Goal: Task Accomplishment & Management: Manage account settings

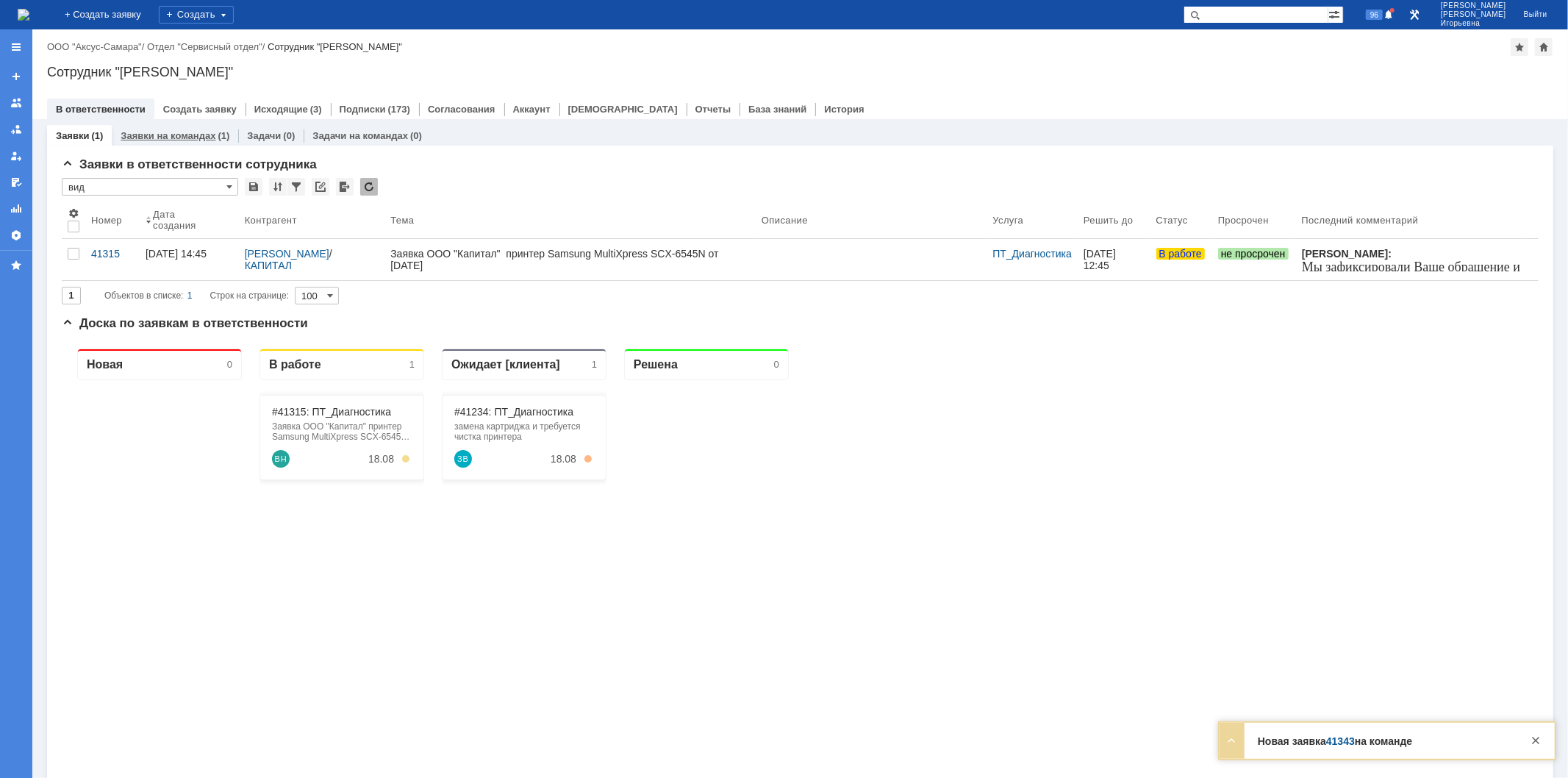
click at [150, 136] on link "Заявки на командах" at bounding box center [168, 136] width 95 height 11
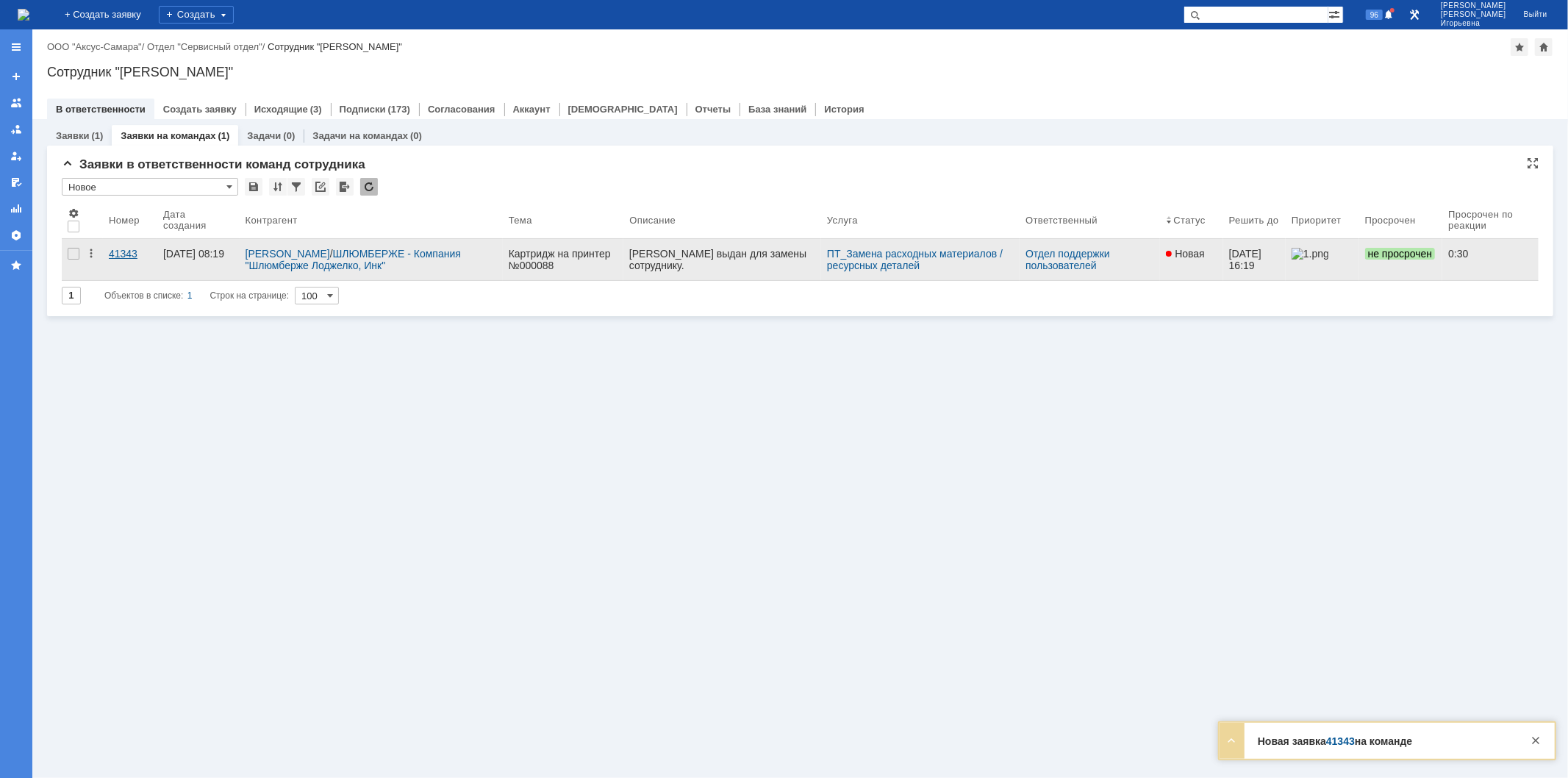
click at [125, 253] on div "41343" at bounding box center [130, 254] width 42 height 12
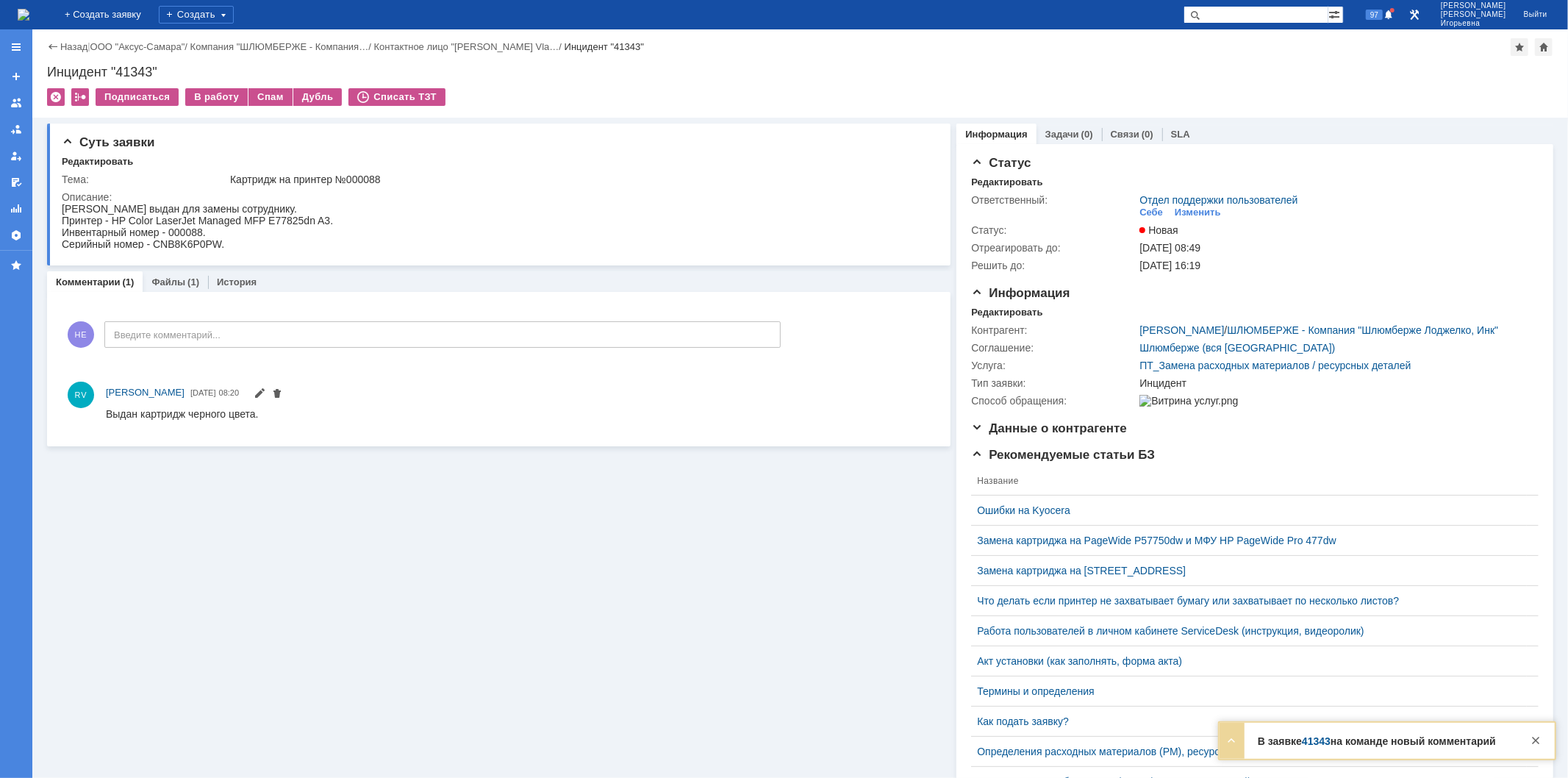
click at [29, 13] on img at bounding box center [23, 15] width 12 height 12
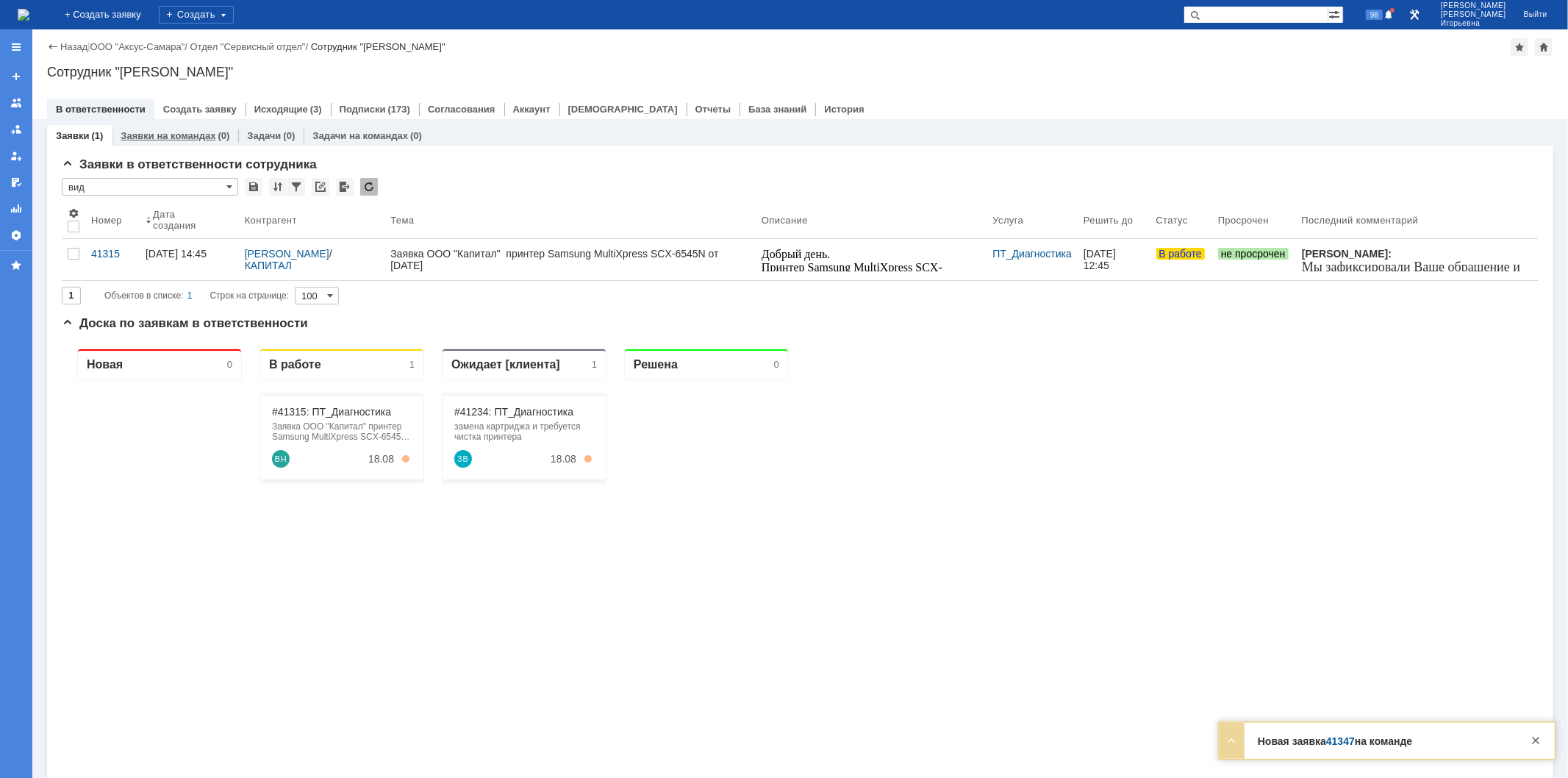
click at [163, 135] on link "Заявки на командах" at bounding box center [168, 136] width 95 height 11
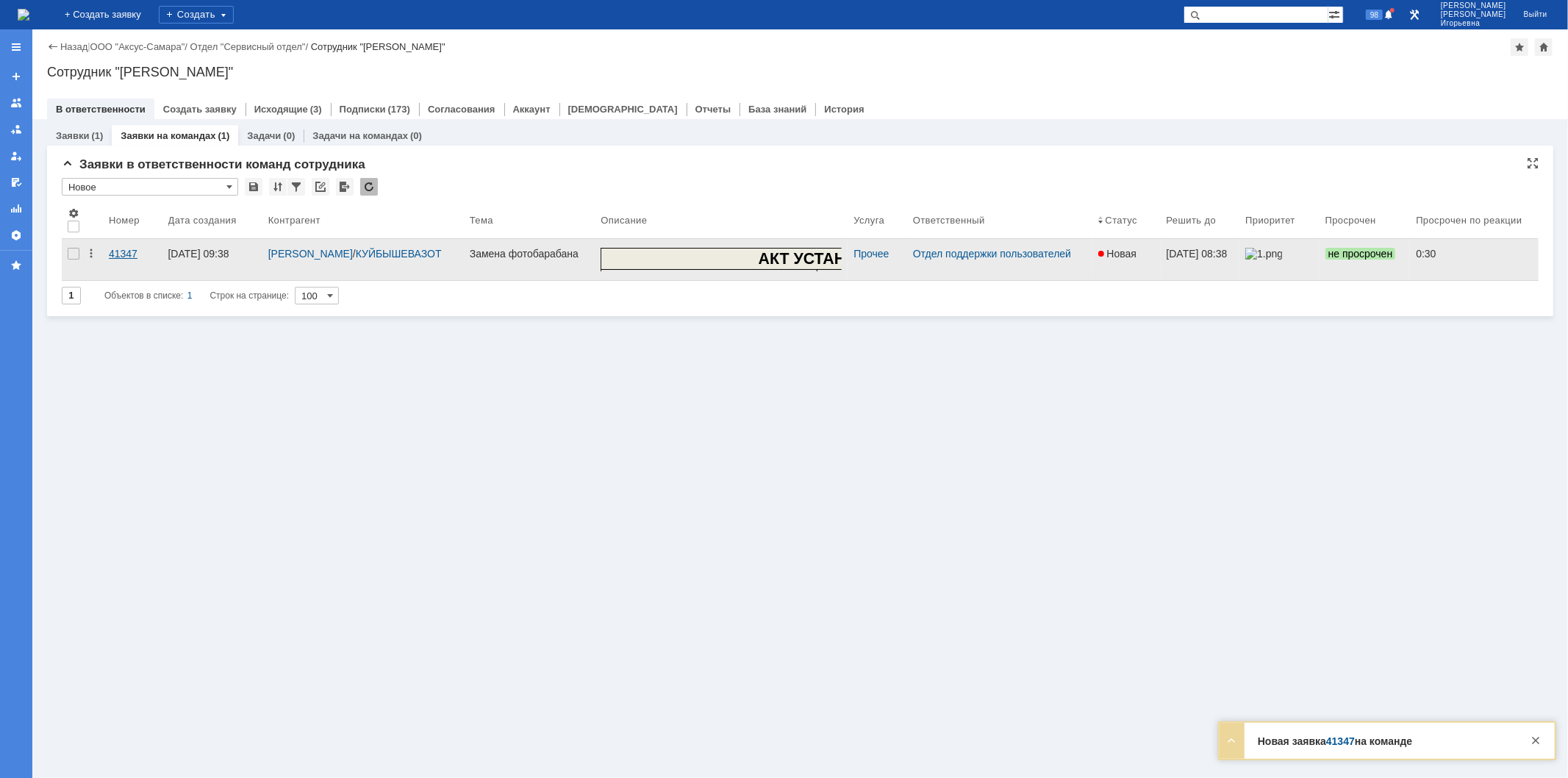
click at [116, 255] on div "41347" at bounding box center [132, 254] width 47 height 12
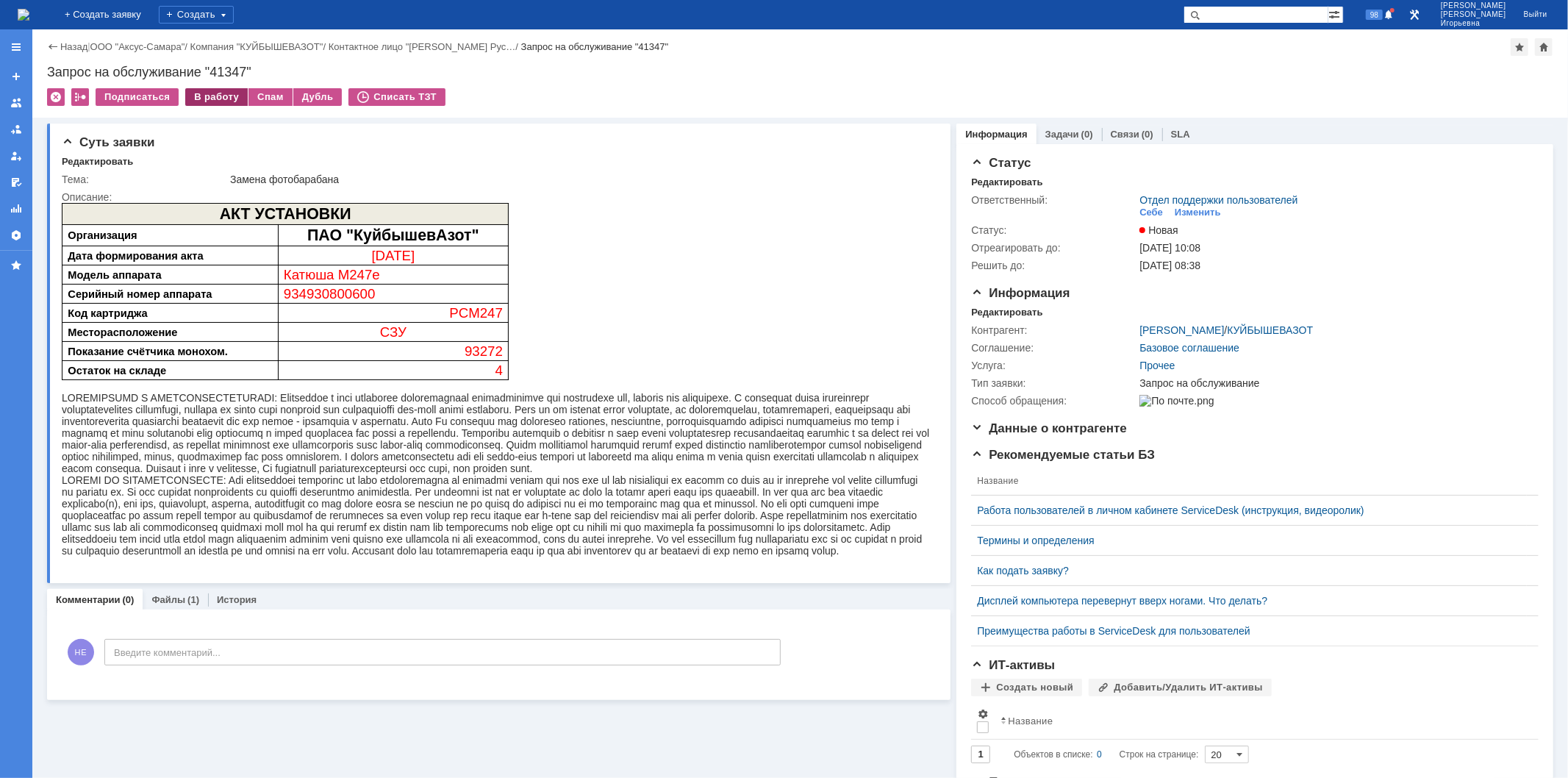
click at [215, 97] on div "В работу" at bounding box center [217, 97] width 62 height 17
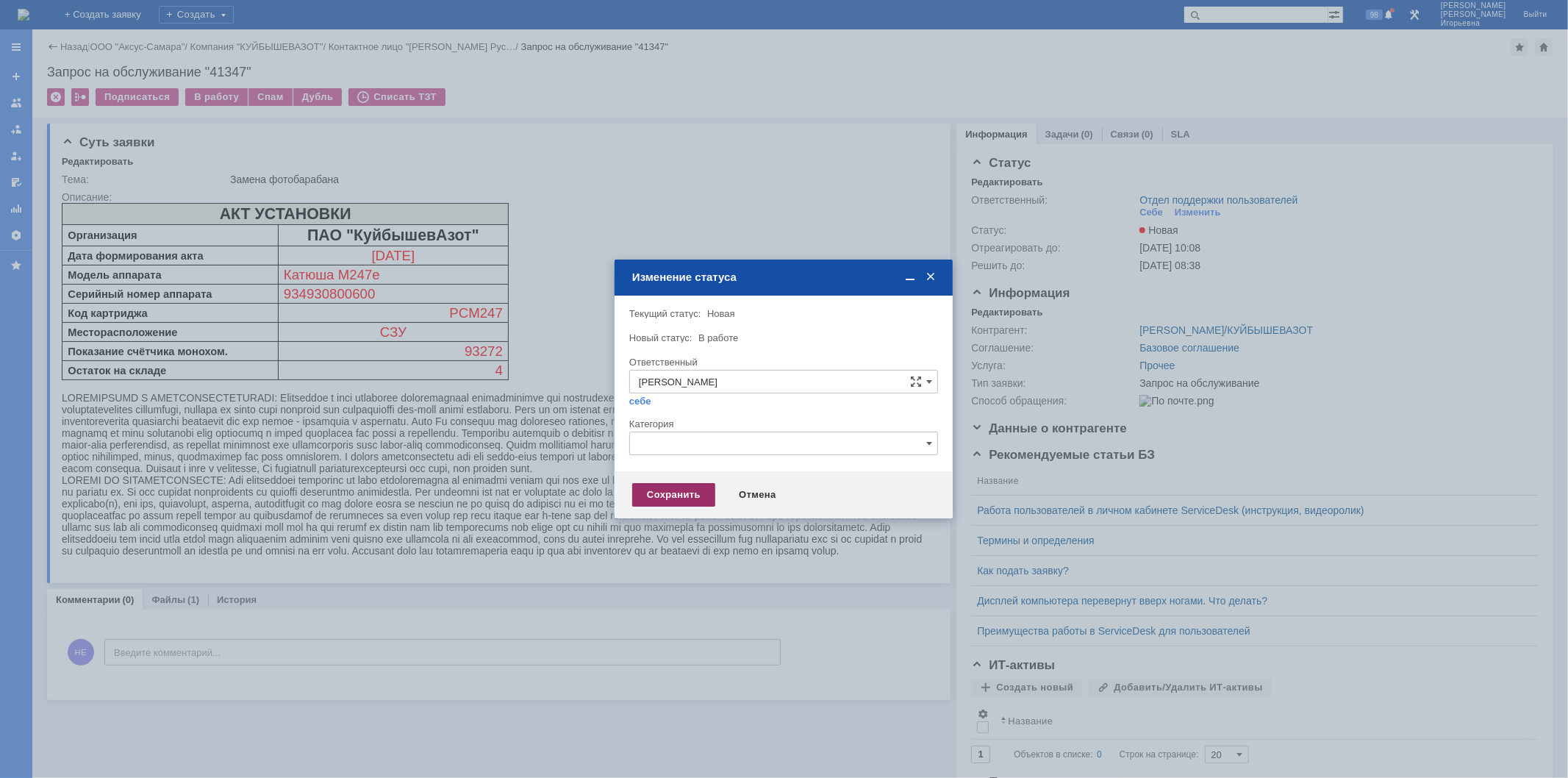
click at [659, 496] on div "Сохранить" at bounding box center [673, 494] width 83 height 23
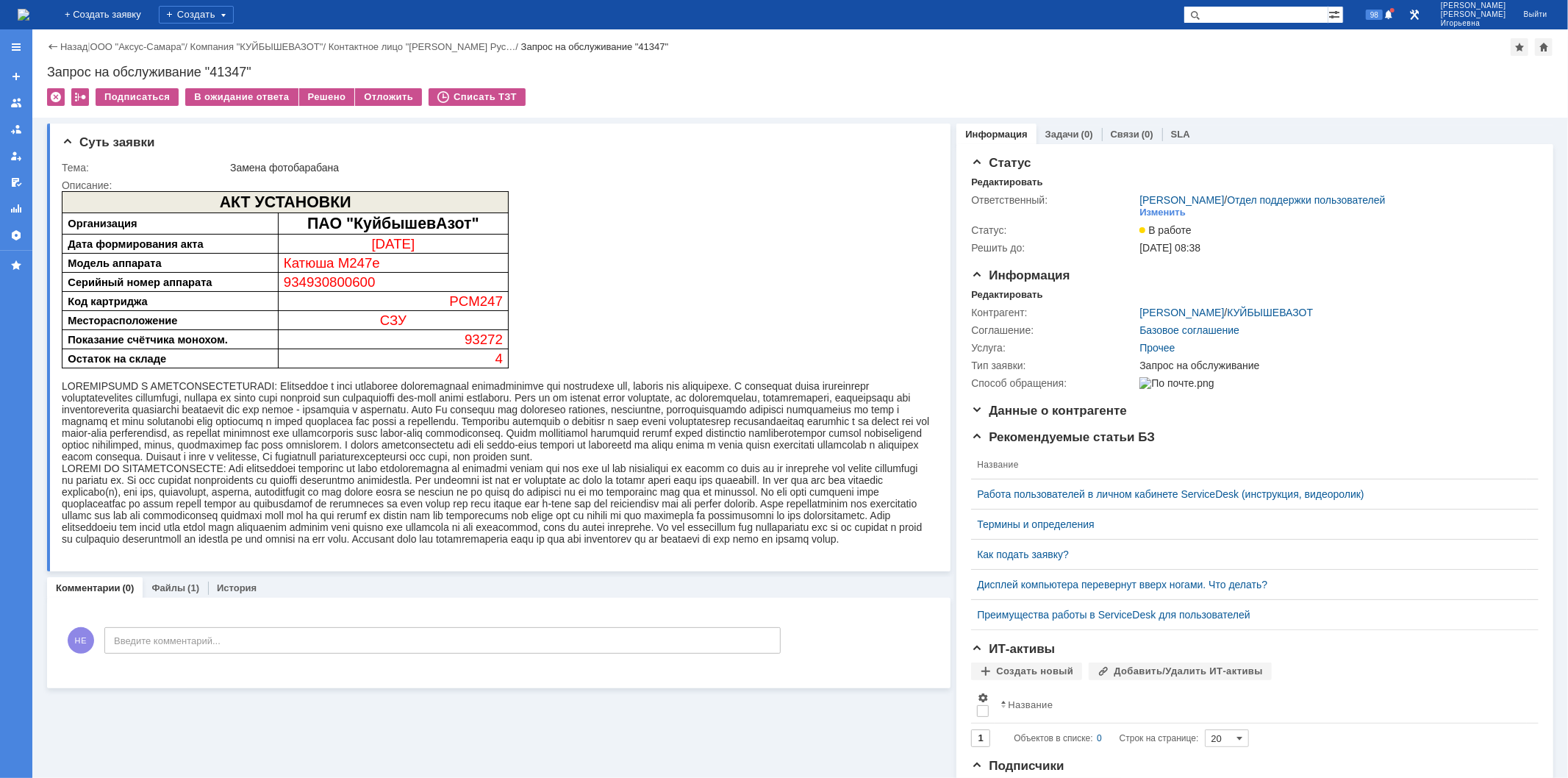
click at [29, 12] on img at bounding box center [23, 15] width 12 height 12
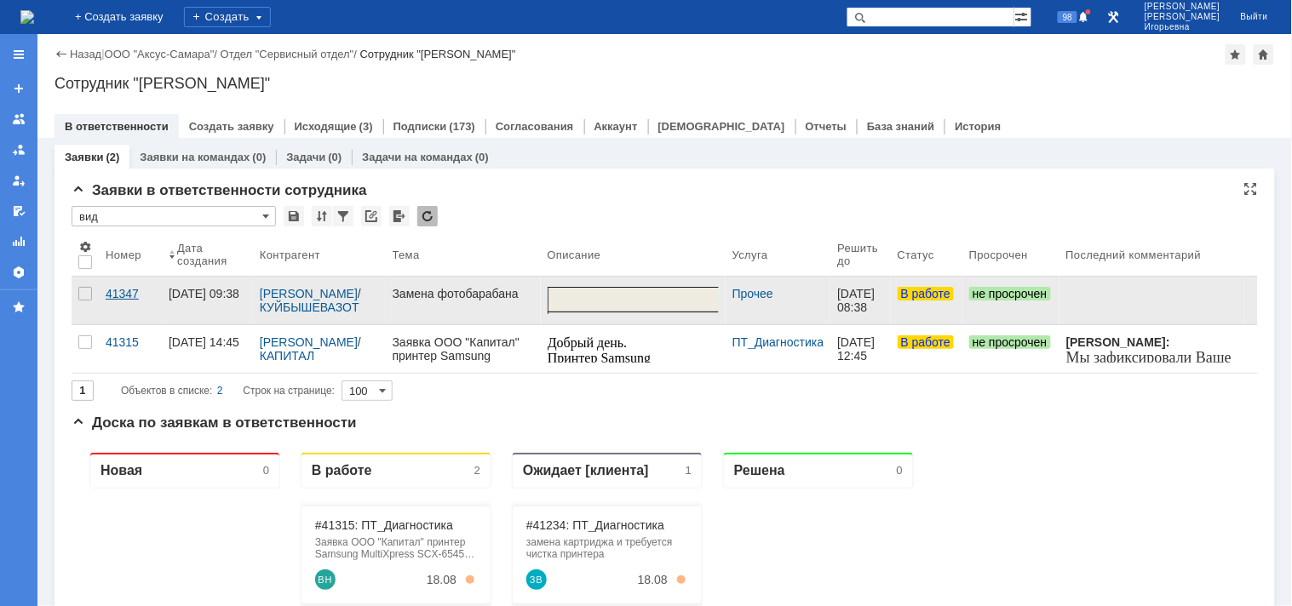
click at [113, 290] on div "41347" at bounding box center [130, 294] width 49 height 14
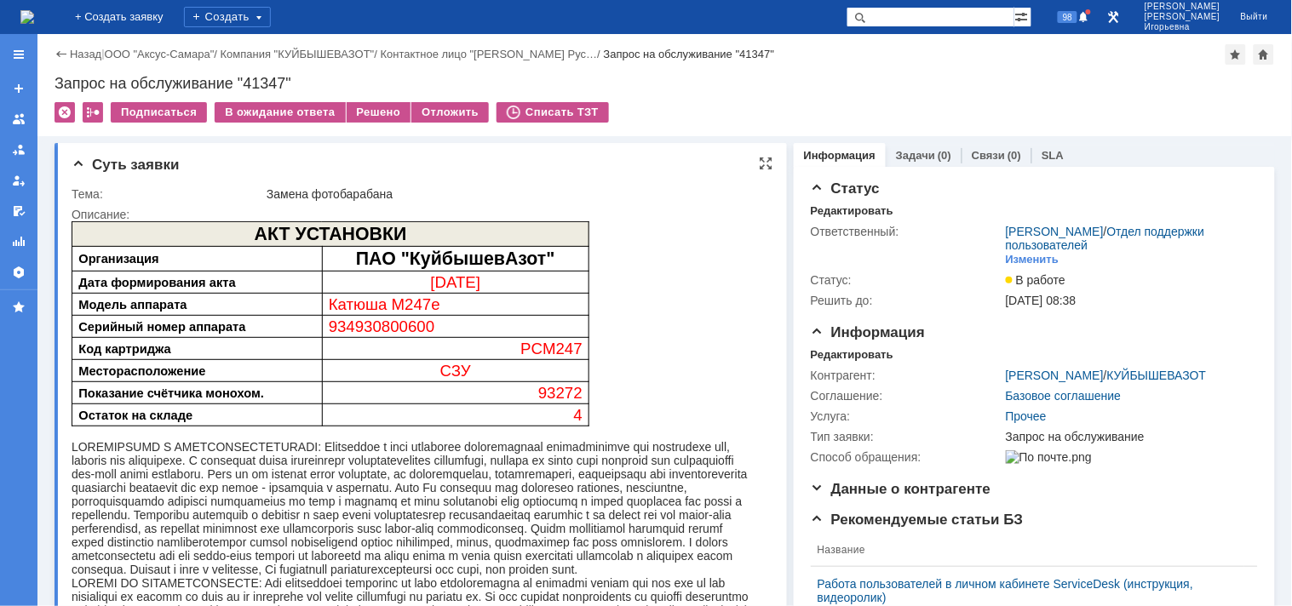
click at [401, 324] on span "934930800600" at bounding box center [381, 326] width 106 height 18
copy span "934930800600"
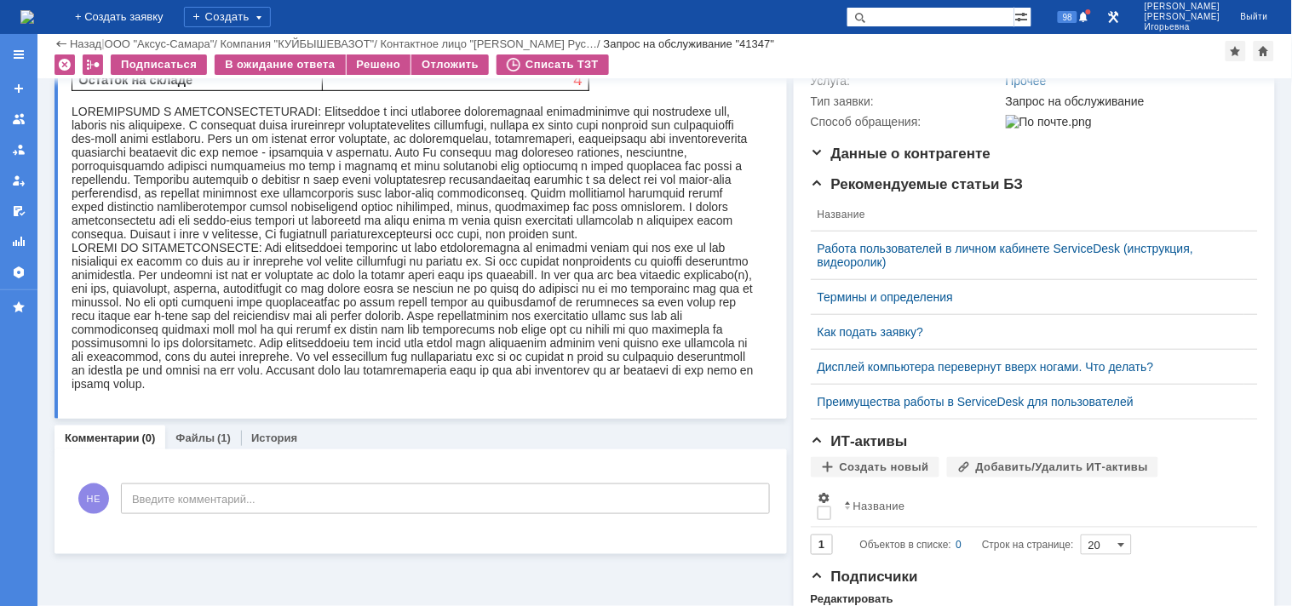
scroll to position [284, 0]
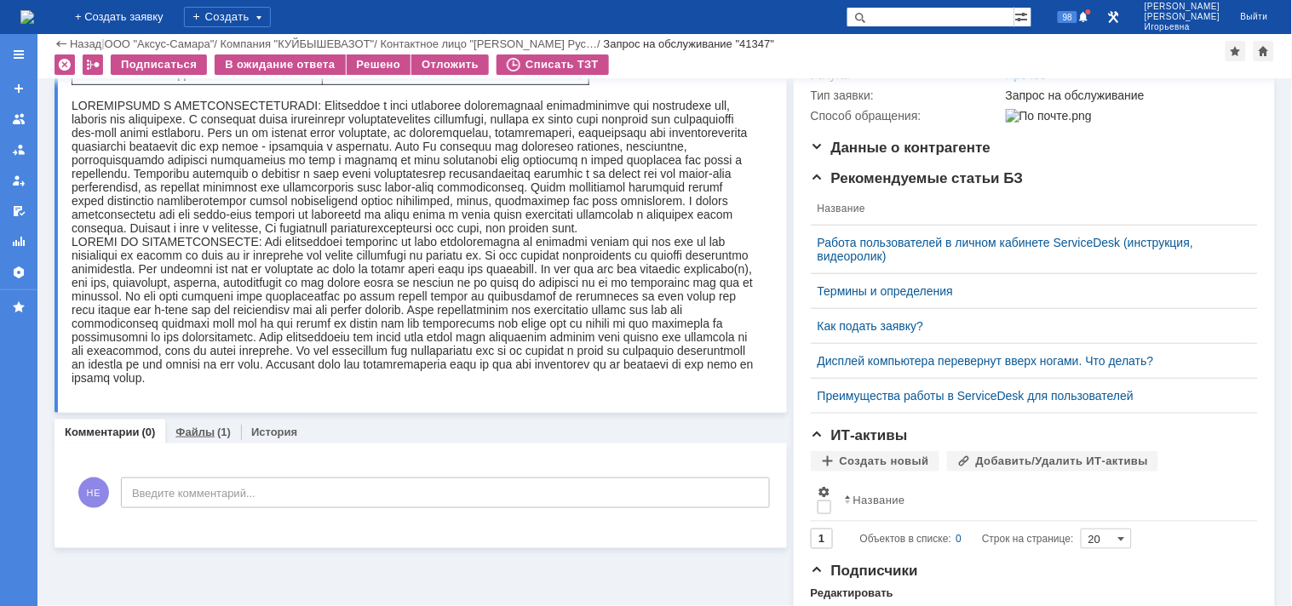
click at [193, 430] on link "Файлы" at bounding box center [194, 432] width 39 height 13
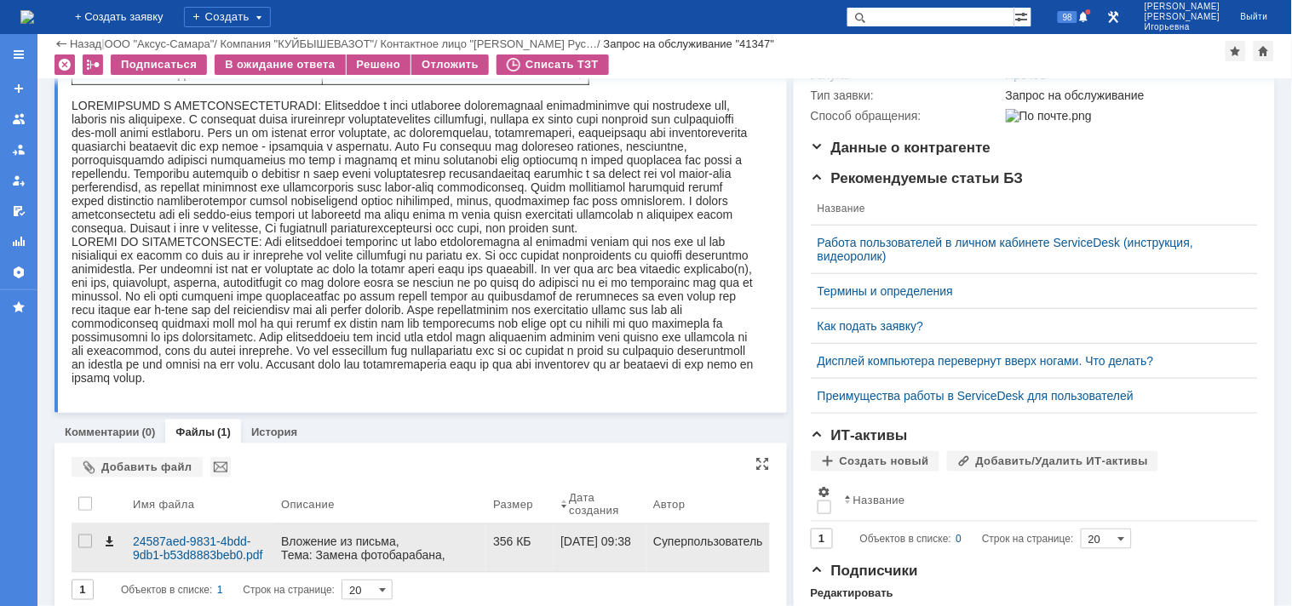
click at [111, 542] on span at bounding box center [109, 542] width 14 height 14
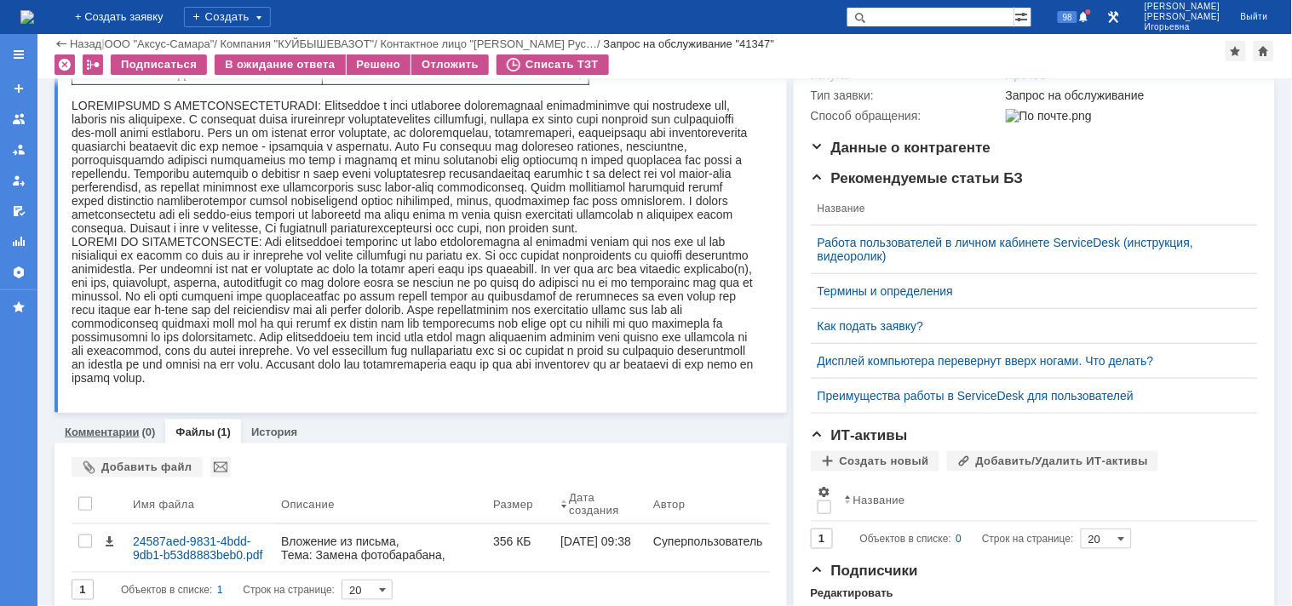
click at [106, 431] on link "Комментарии" at bounding box center [102, 432] width 75 height 13
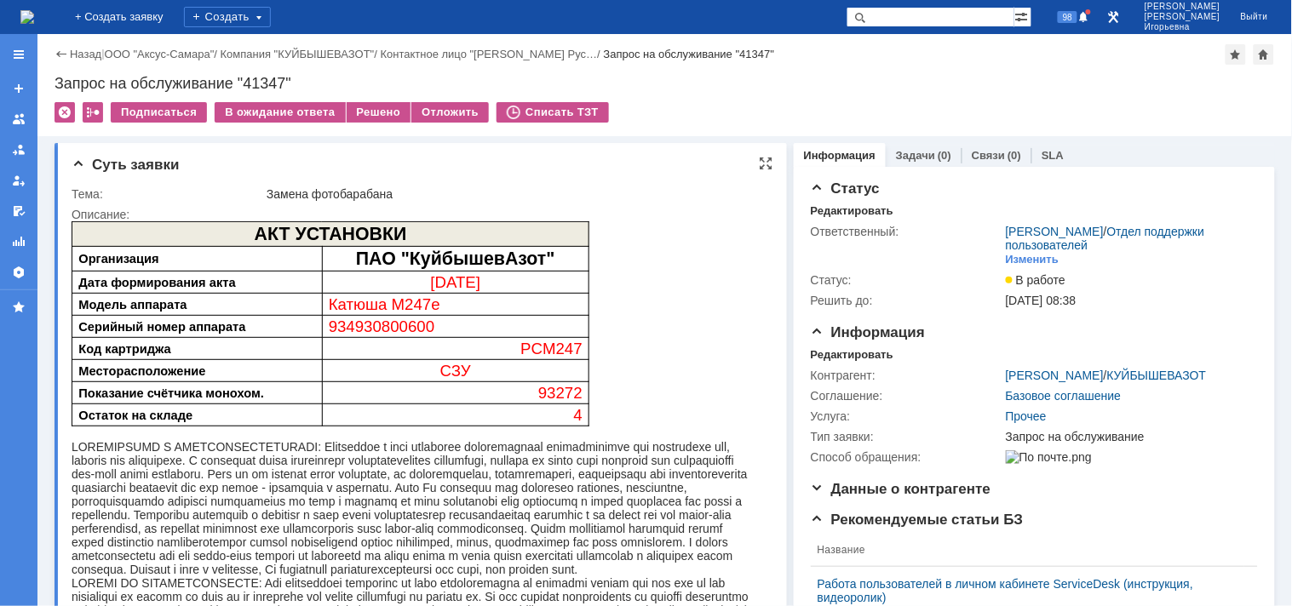
click at [560, 391] on span "93272" at bounding box center [559, 392] width 44 height 18
copy span "93272"
click at [267, 81] on div "Запрос на обслуживание "41347"" at bounding box center [664, 83] width 1220 height 17
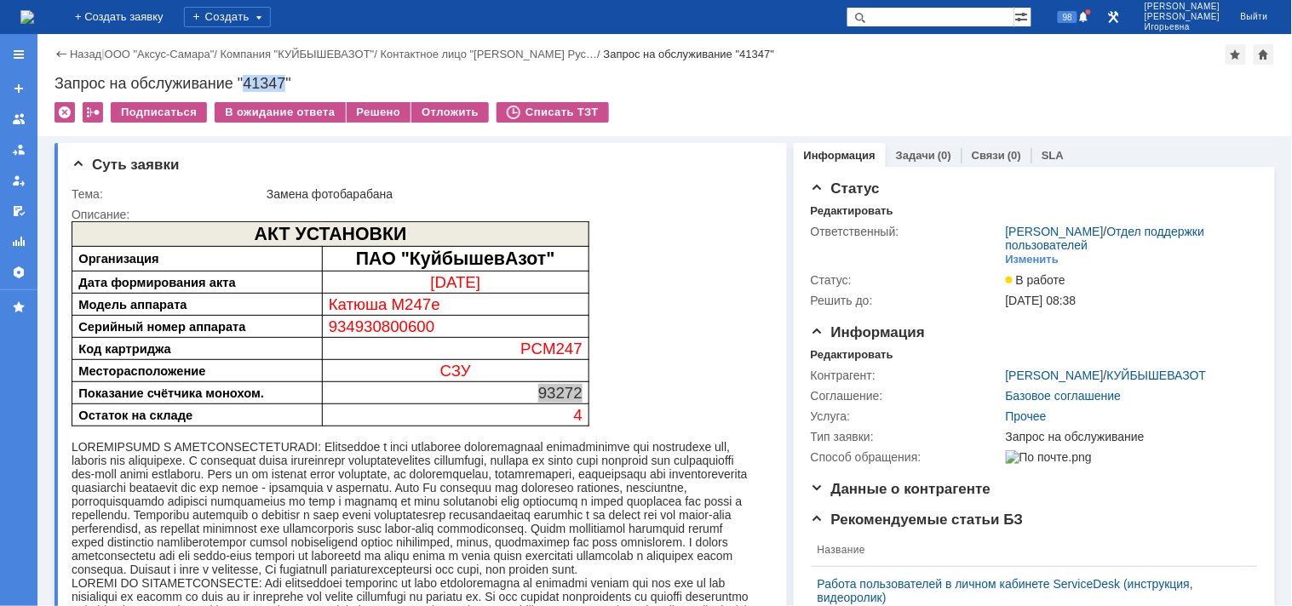
copy div "41347"
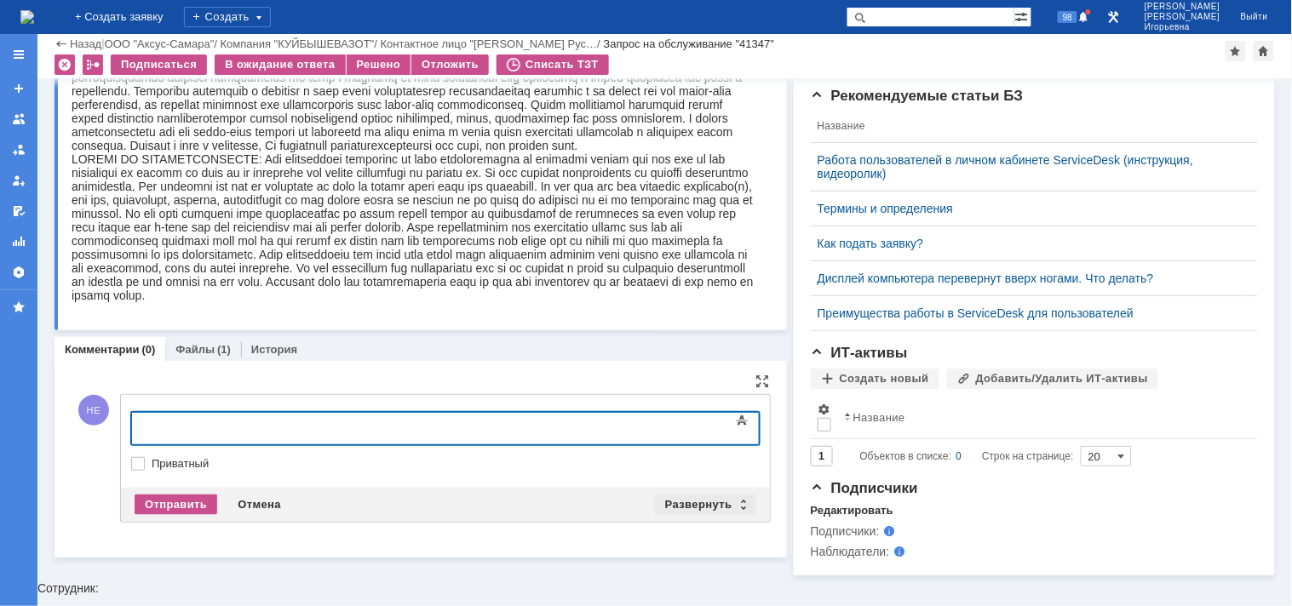
click at [736, 500] on div "Развернуть" at bounding box center [705, 505] width 101 height 20
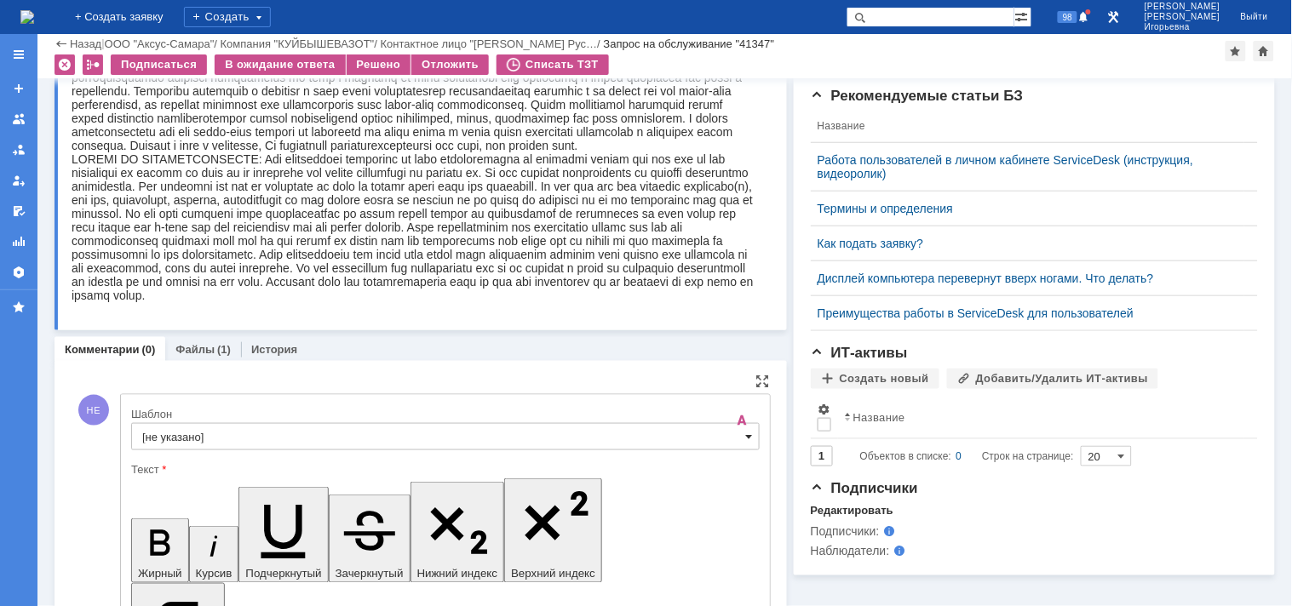
click at [746, 441] on span at bounding box center [749, 437] width 7 height 14
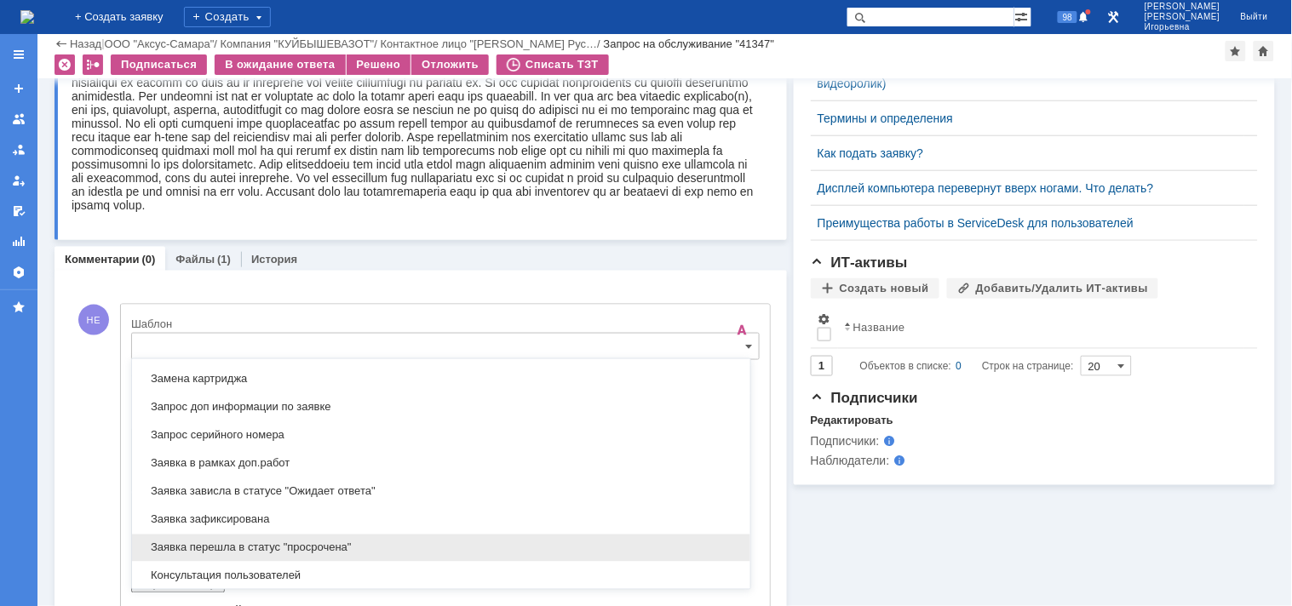
scroll to position [879, 0]
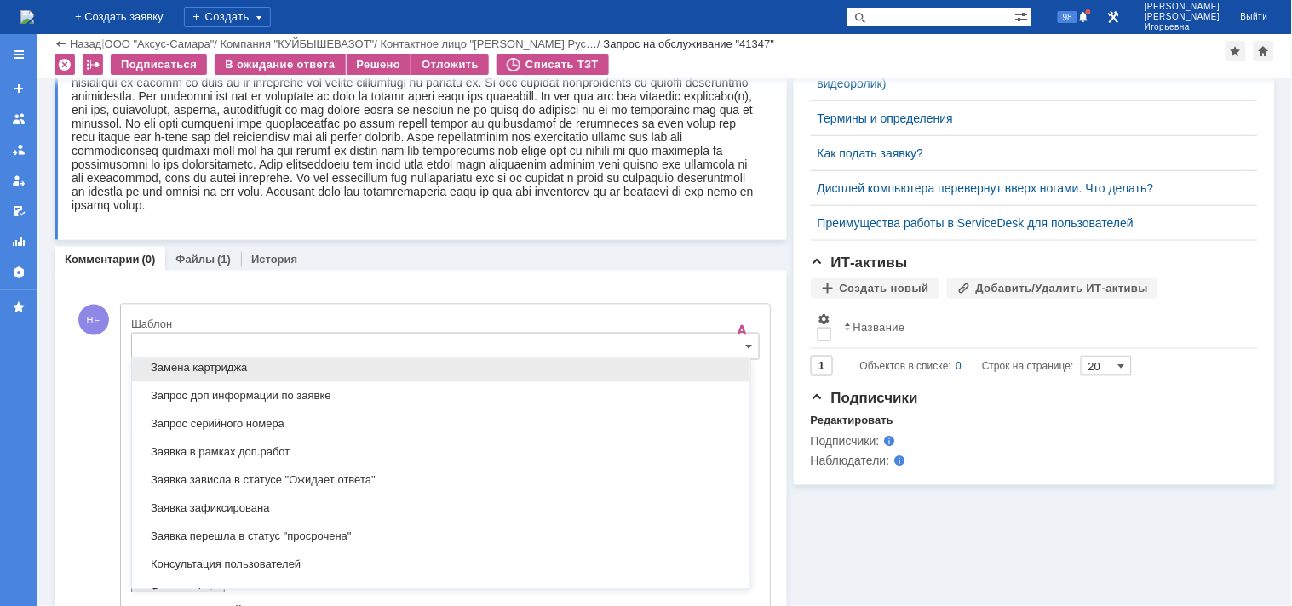
click at [182, 369] on span "Замена картриджа" at bounding box center [441, 369] width 598 height 14
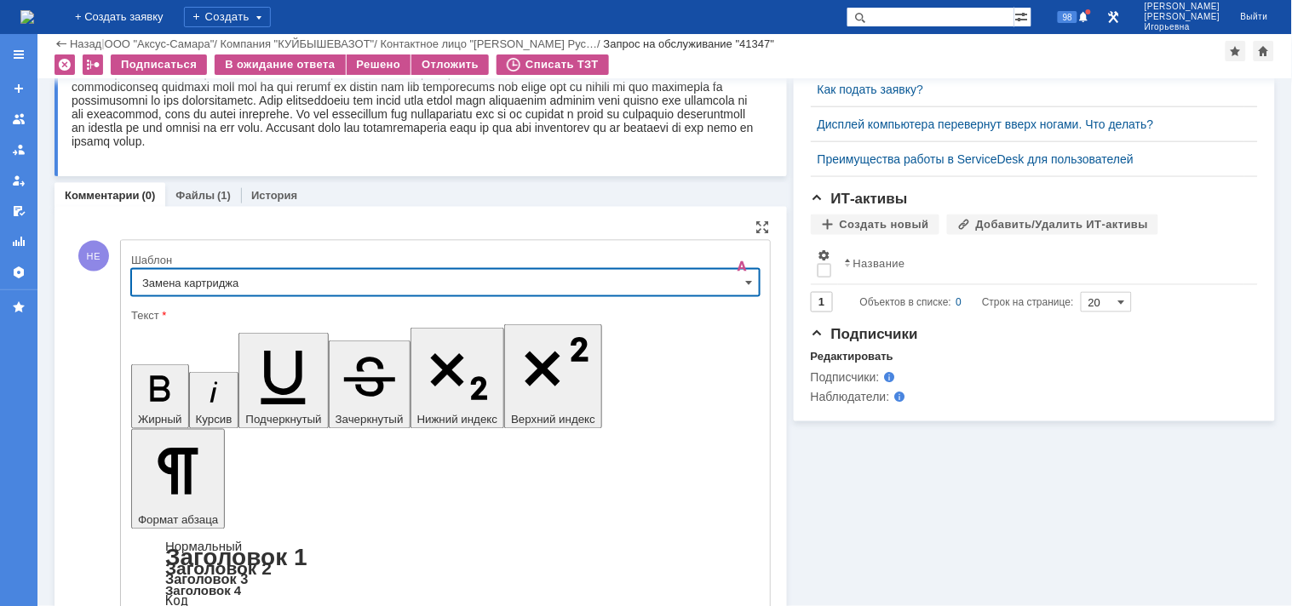
type input "Замена картриджа"
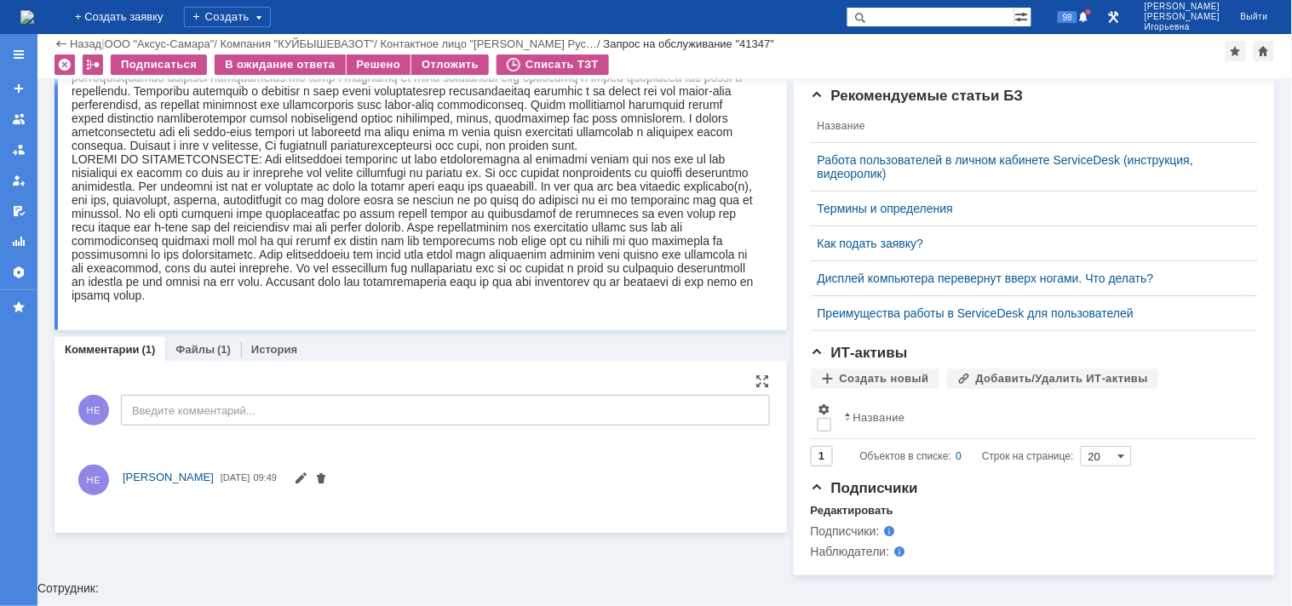
scroll to position [440, 0]
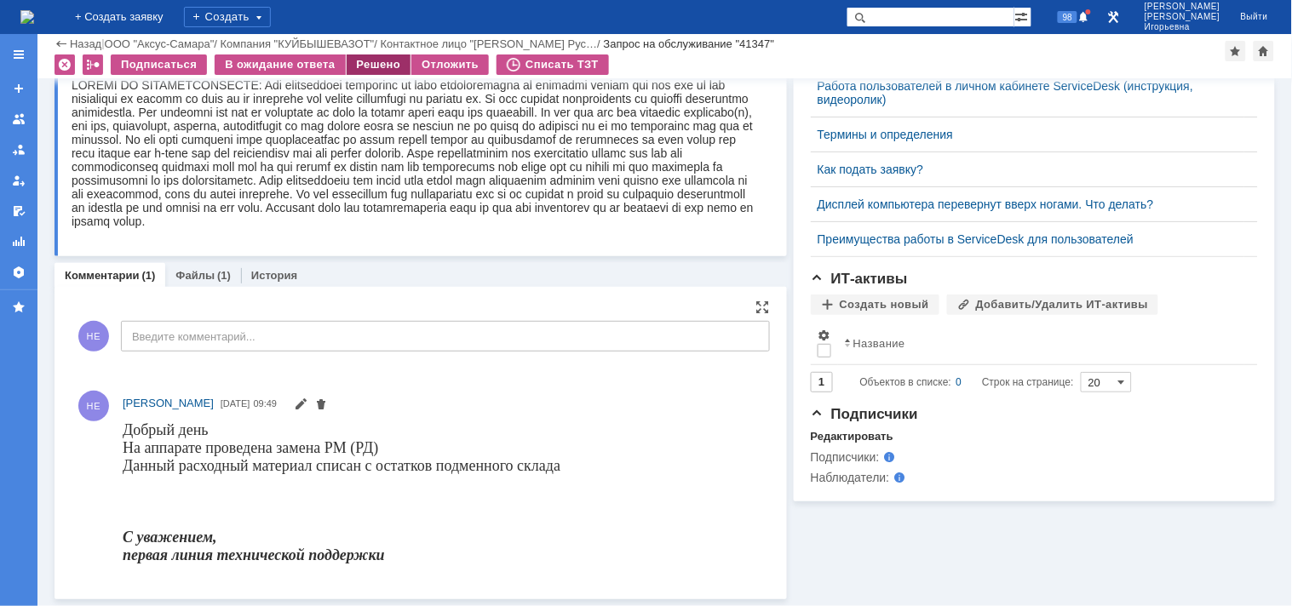
click at [372, 62] on div "Решено" at bounding box center [379, 64] width 65 height 20
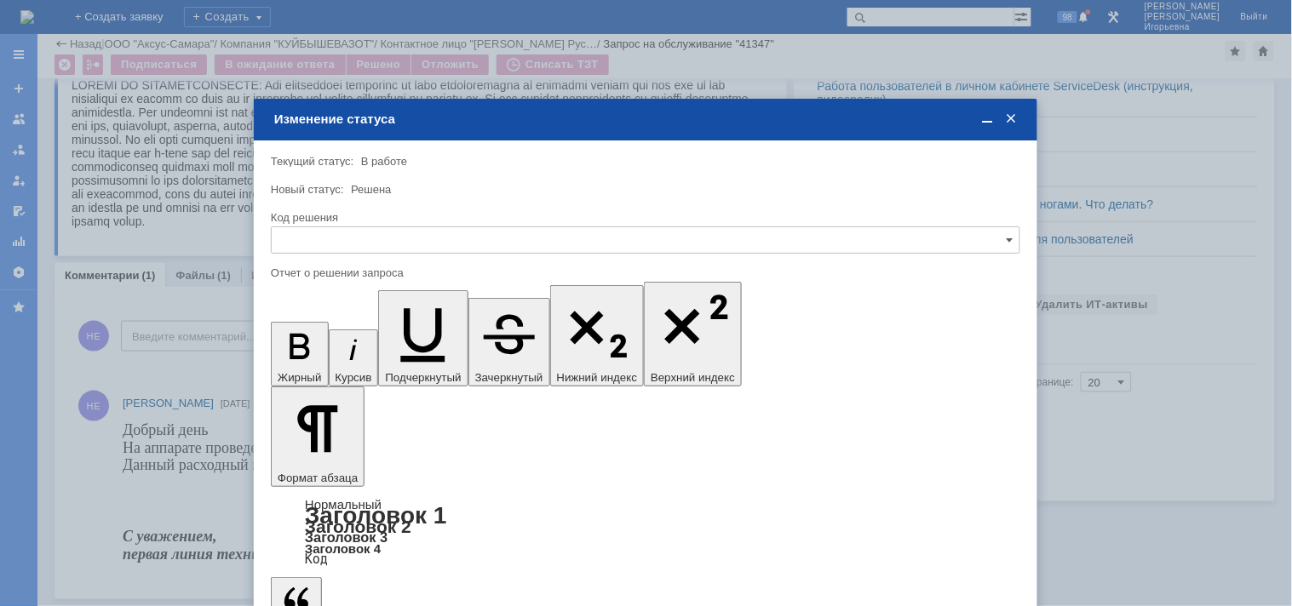
scroll to position [0, 0]
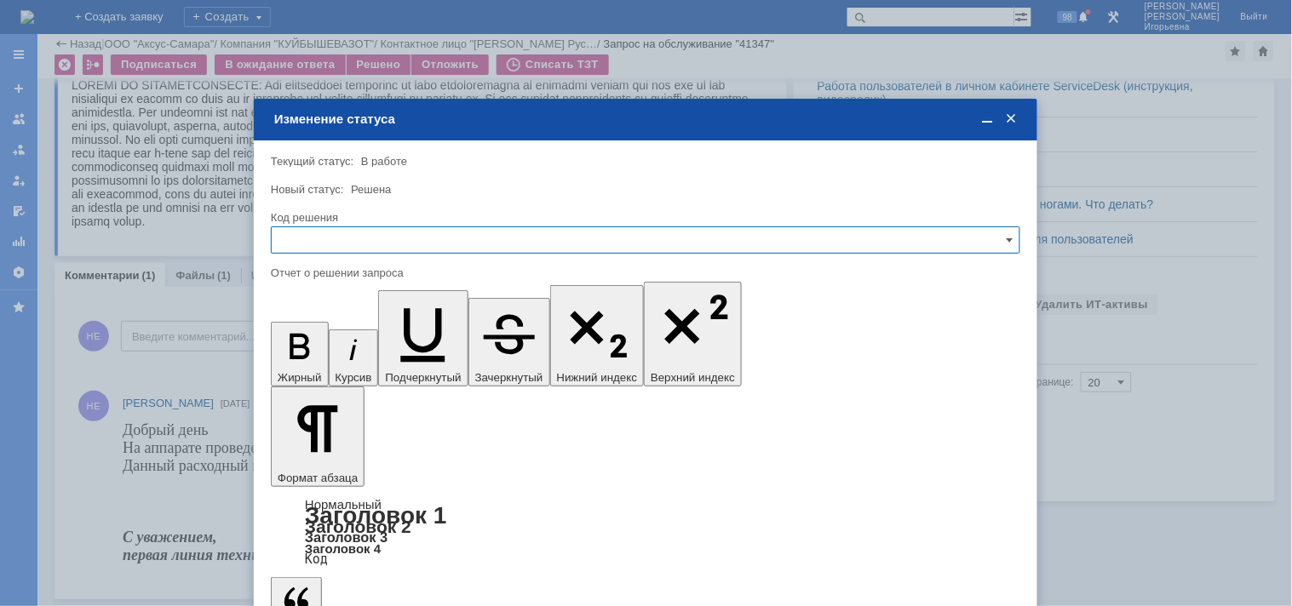
click at [306, 233] on input "text" at bounding box center [645, 239] width 749 height 27
click at [317, 358] on span "Решено" at bounding box center [645, 355] width 727 height 14
type input "Решено"
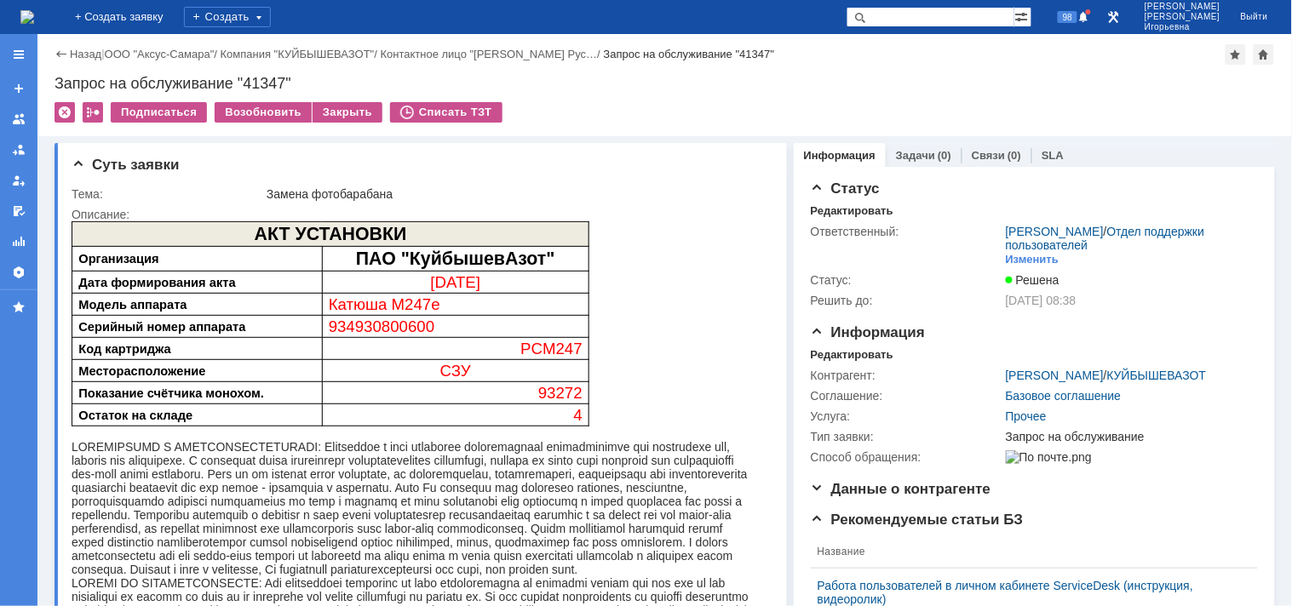
click at [34, 14] on img at bounding box center [27, 17] width 14 height 14
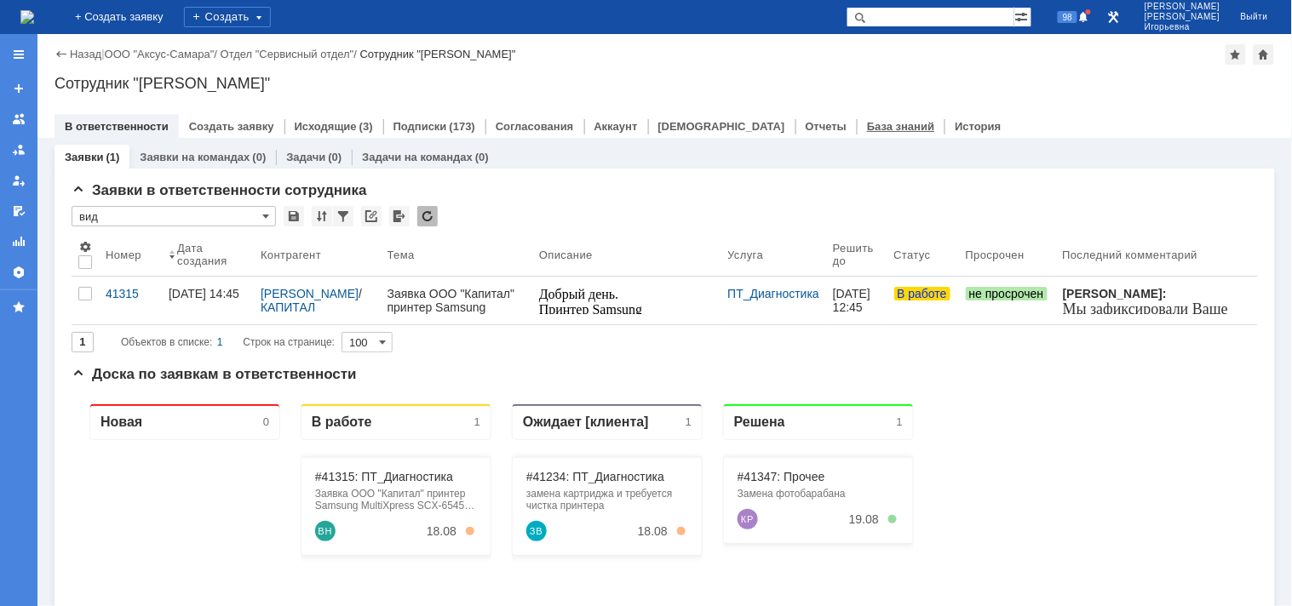
drag, startPoint x: 962, startPoint y: 9, endPoint x: 770, endPoint y: 128, distance: 225.6
click at [963, 7] on input "text" at bounding box center [930, 17] width 168 height 20
type input "28512"
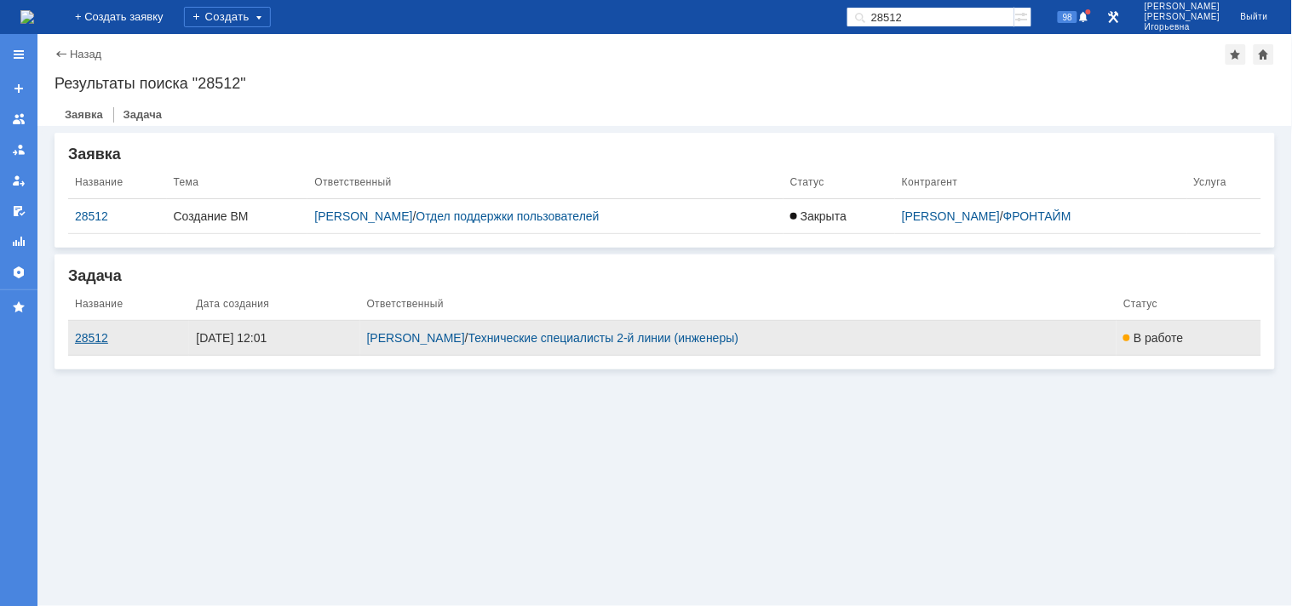
click at [100, 342] on div "28512" at bounding box center [128, 338] width 107 height 14
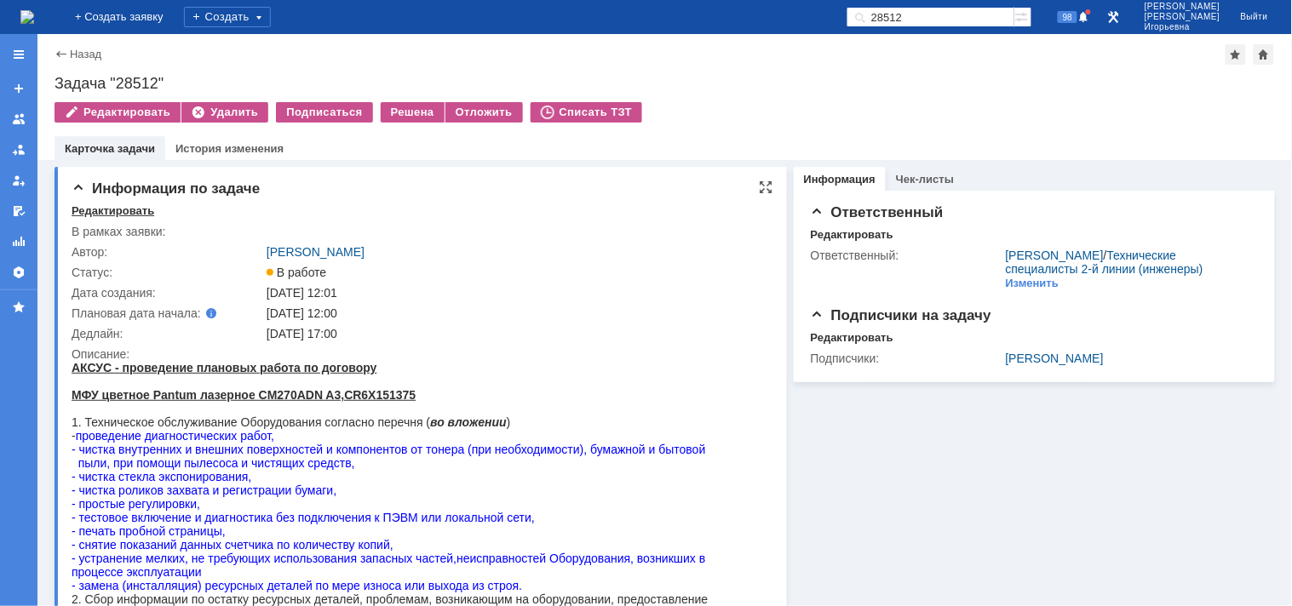
click at [95, 215] on div "Редактировать" at bounding box center [113, 211] width 83 height 14
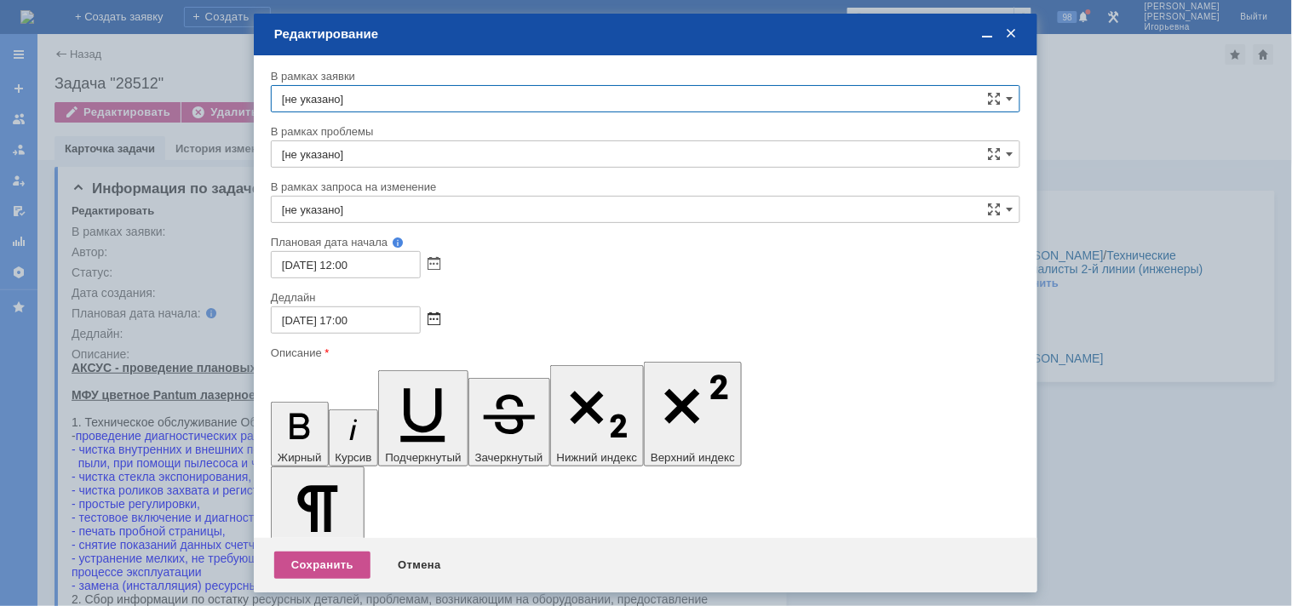
click at [435, 317] on span at bounding box center [433, 320] width 13 height 14
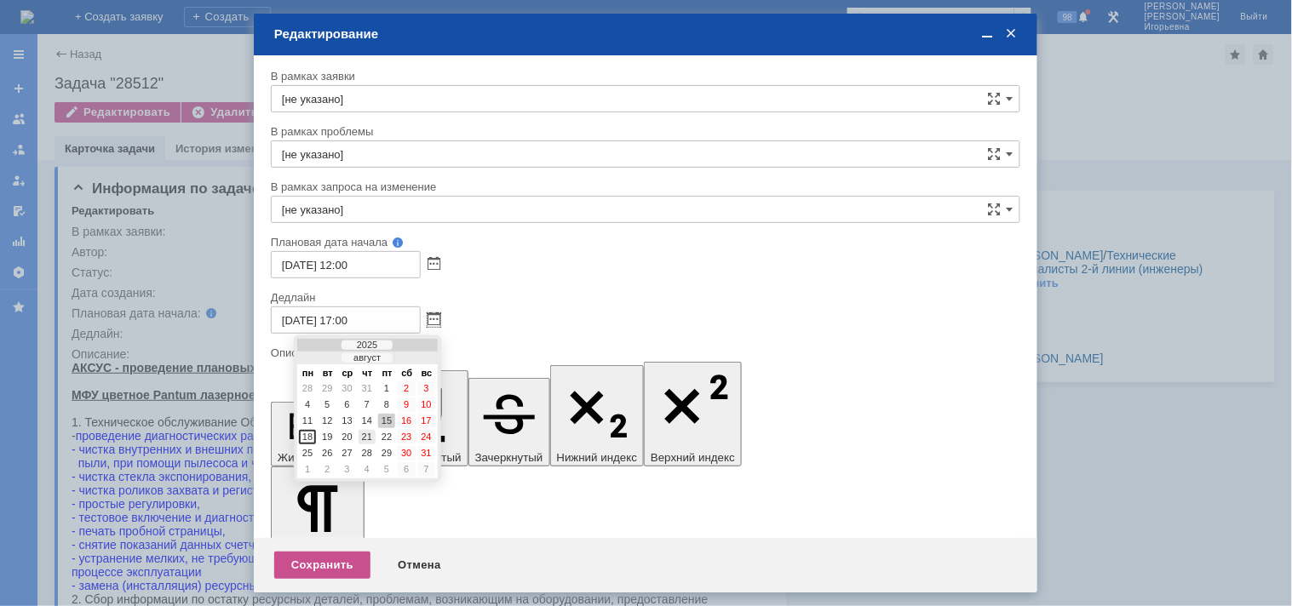
click at [368, 431] on div "21" at bounding box center [366, 437] width 17 height 14
type input "21.08.2025 17:00"
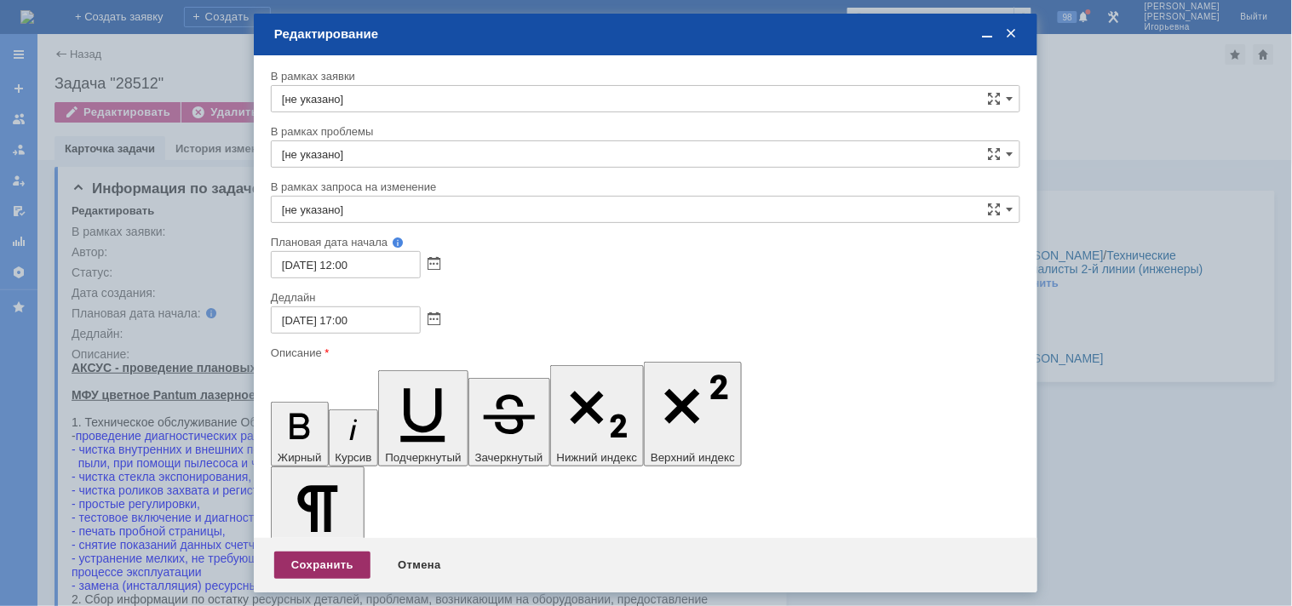
click at [317, 558] on div "Сохранить" at bounding box center [322, 565] width 96 height 27
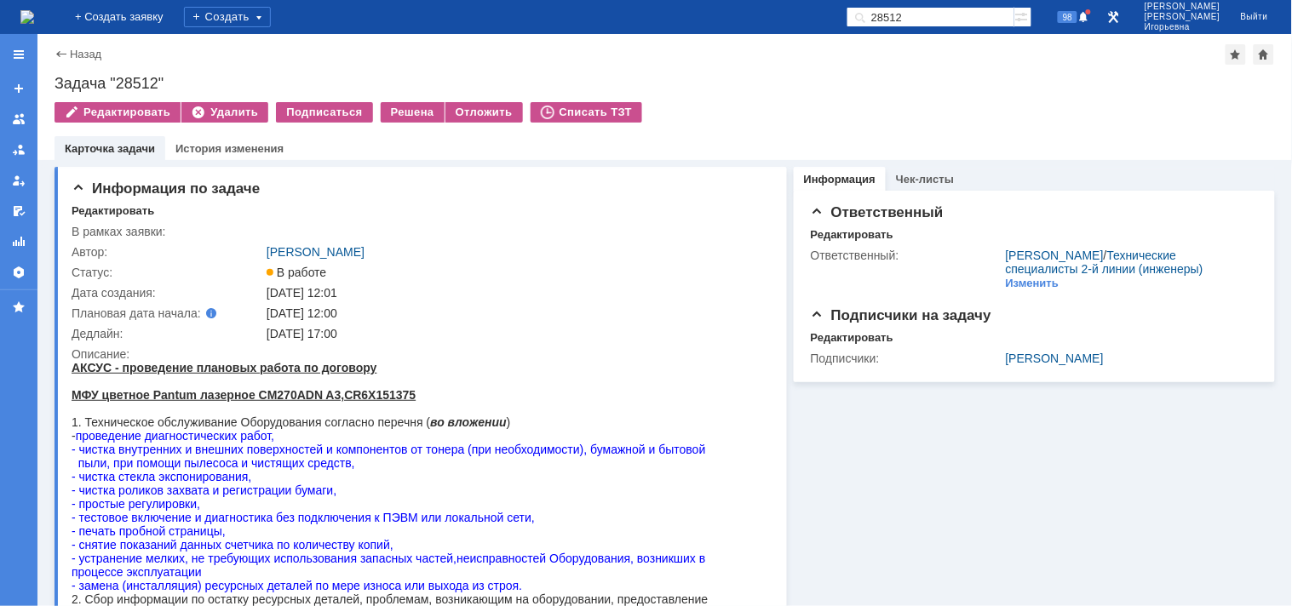
click at [34, 20] on img at bounding box center [27, 17] width 14 height 14
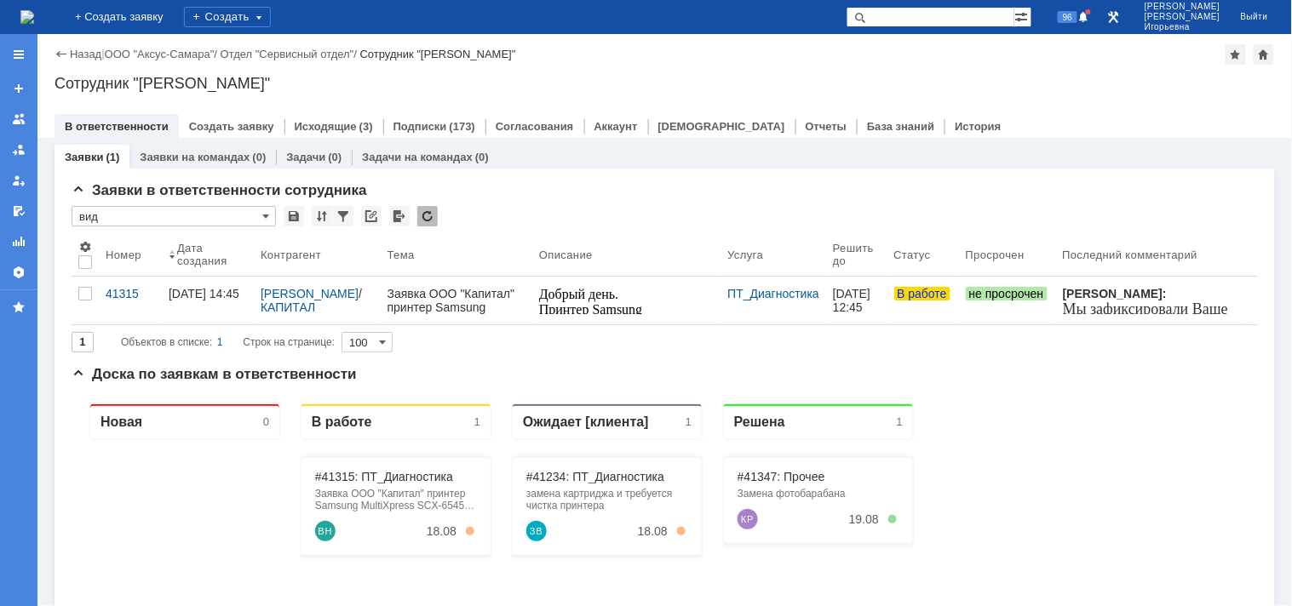
click at [948, 17] on input "text" at bounding box center [930, 17] width 168 height 20
type input "28518"
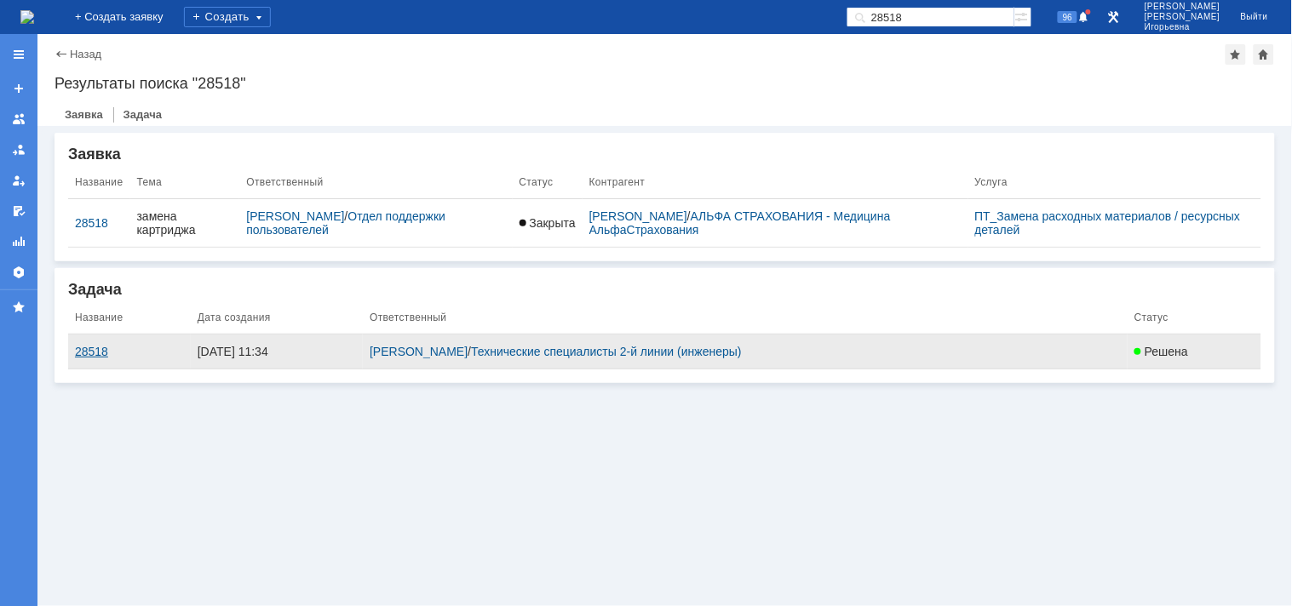
click at [100, 349] on div "28518" at bounding box center [129, 352] width 109 height 14
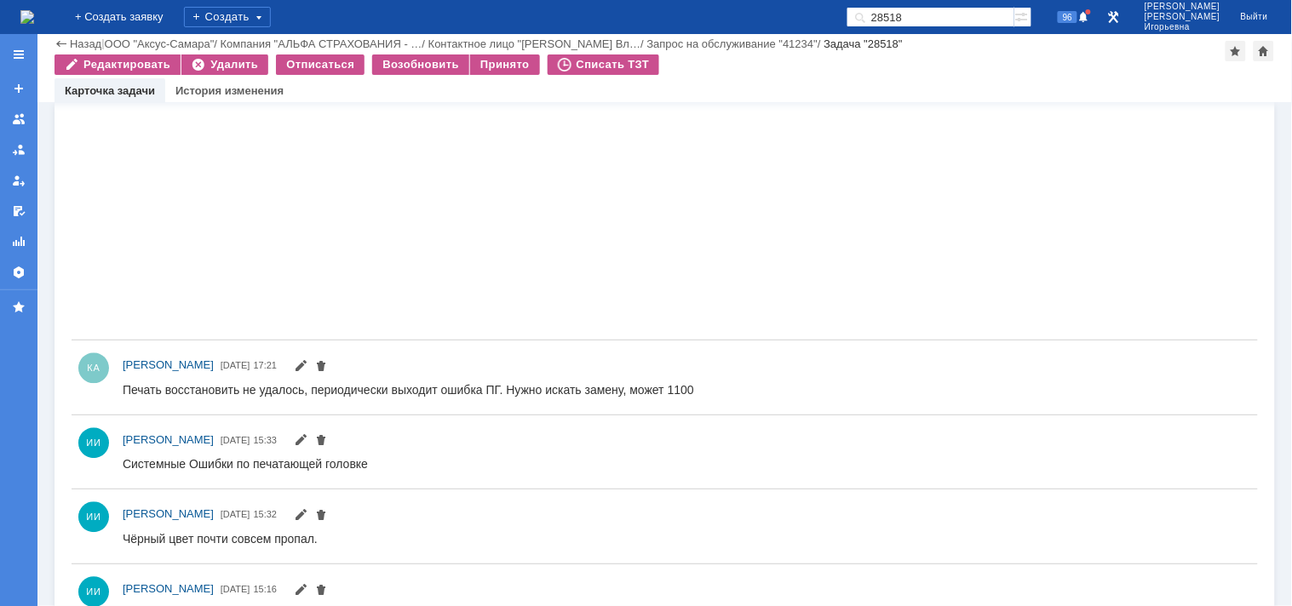
scroll to position [870, 0]
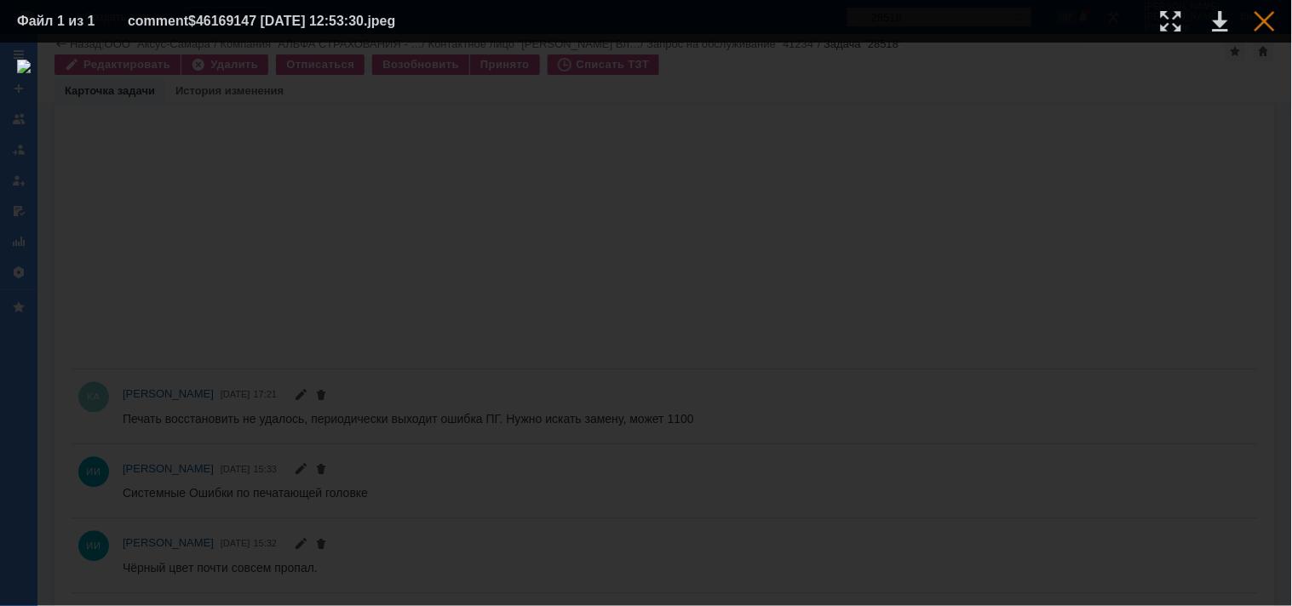
click at [1258, 20] on div at bounding box center [1264, 21] width 20 height 20
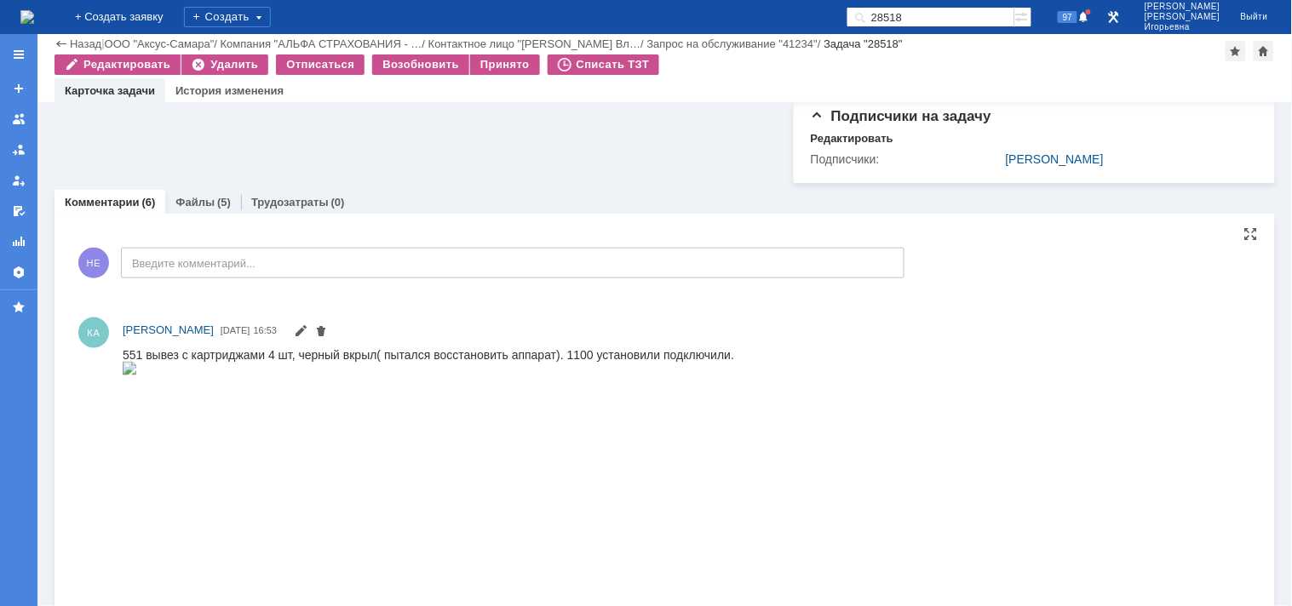
scroll to position [378, 0]
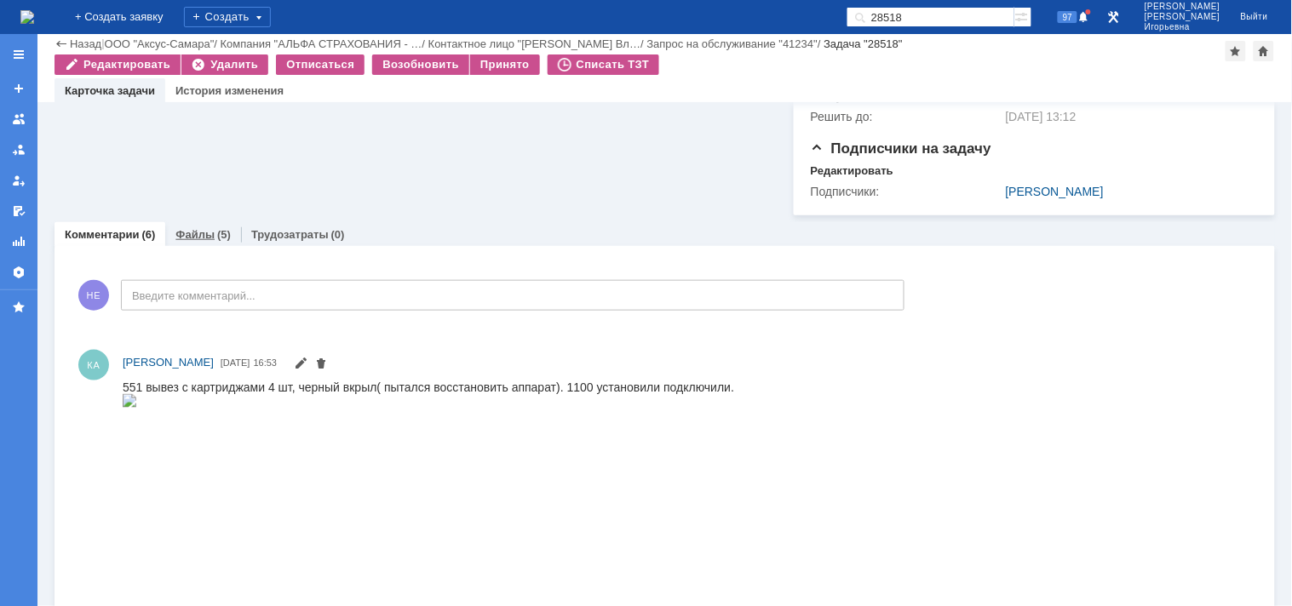
click at [197, 241] on link "Файлы" at bounding box center [194, 234] width 39 height 13
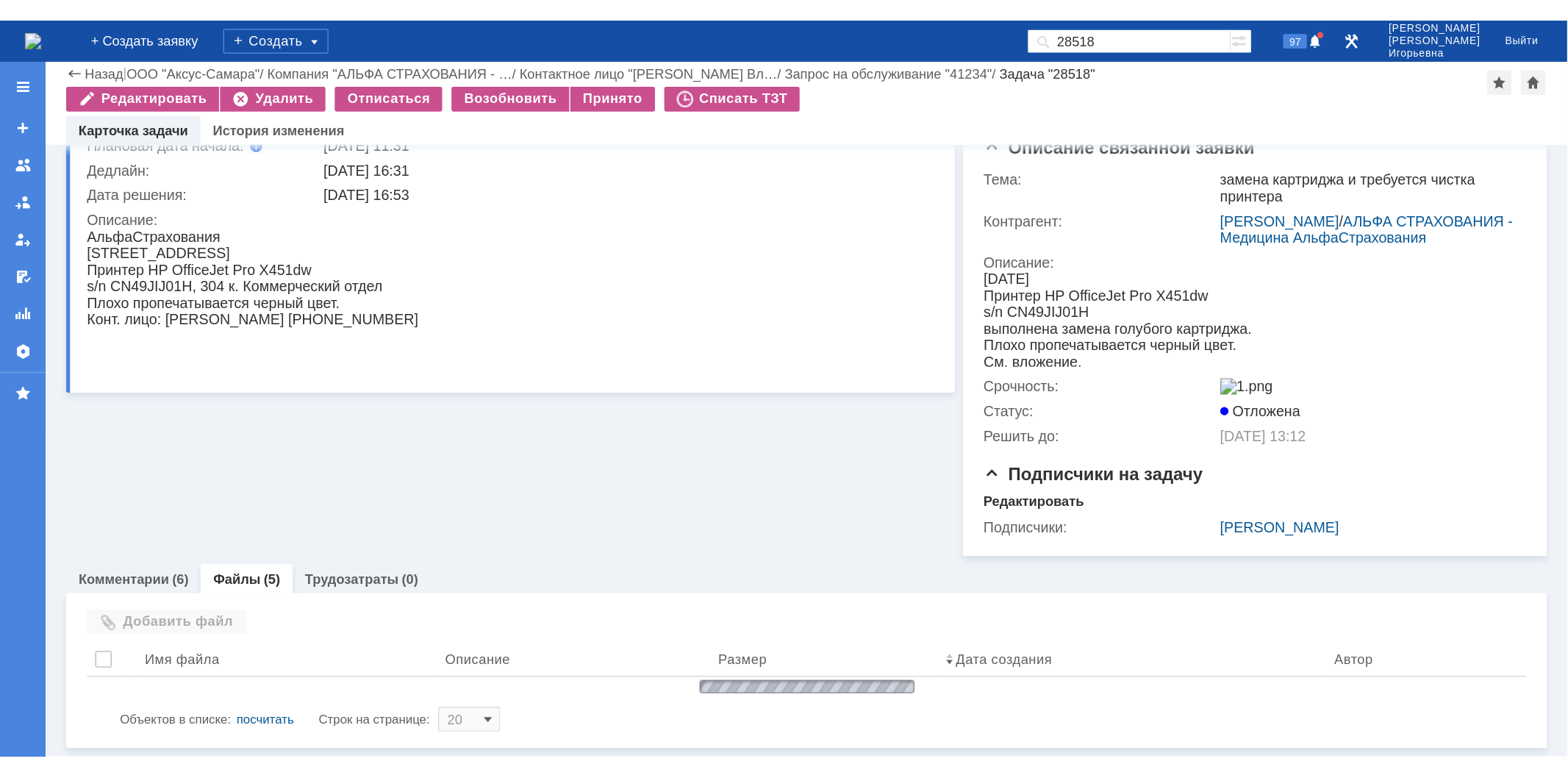
scroll to position [296, 0]
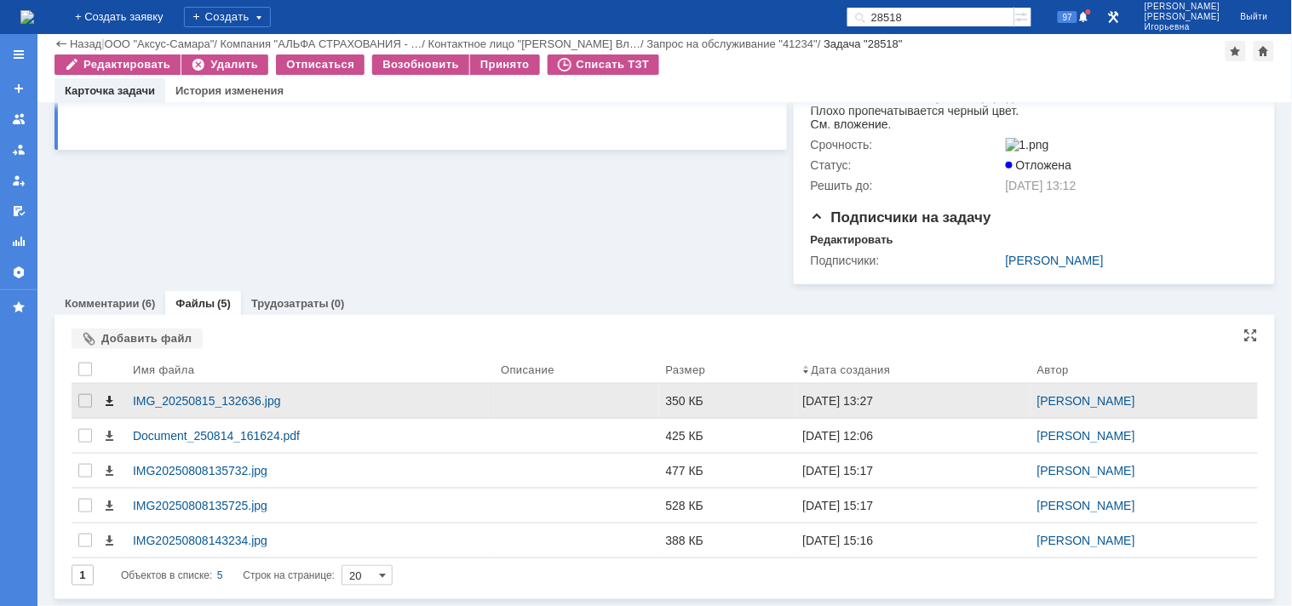
click at [107, 401] on span at bounding box center [109, 401] width 14 height 14
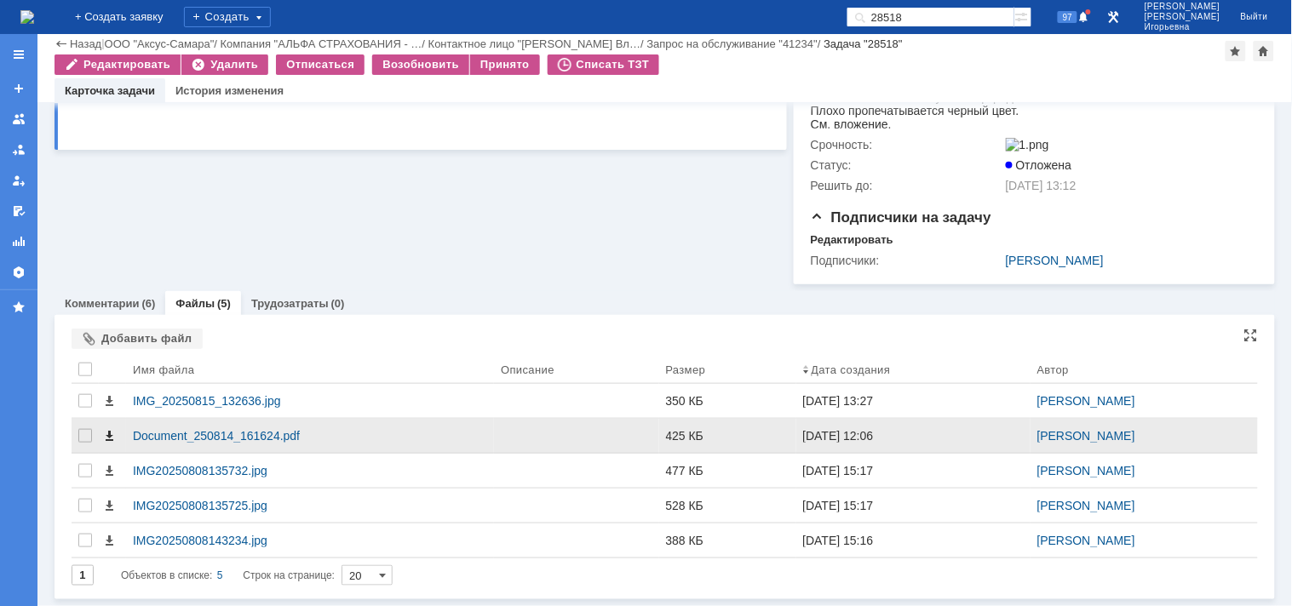
click at [109, 437] on span at bounding box center [109, 436] width 14 height 14
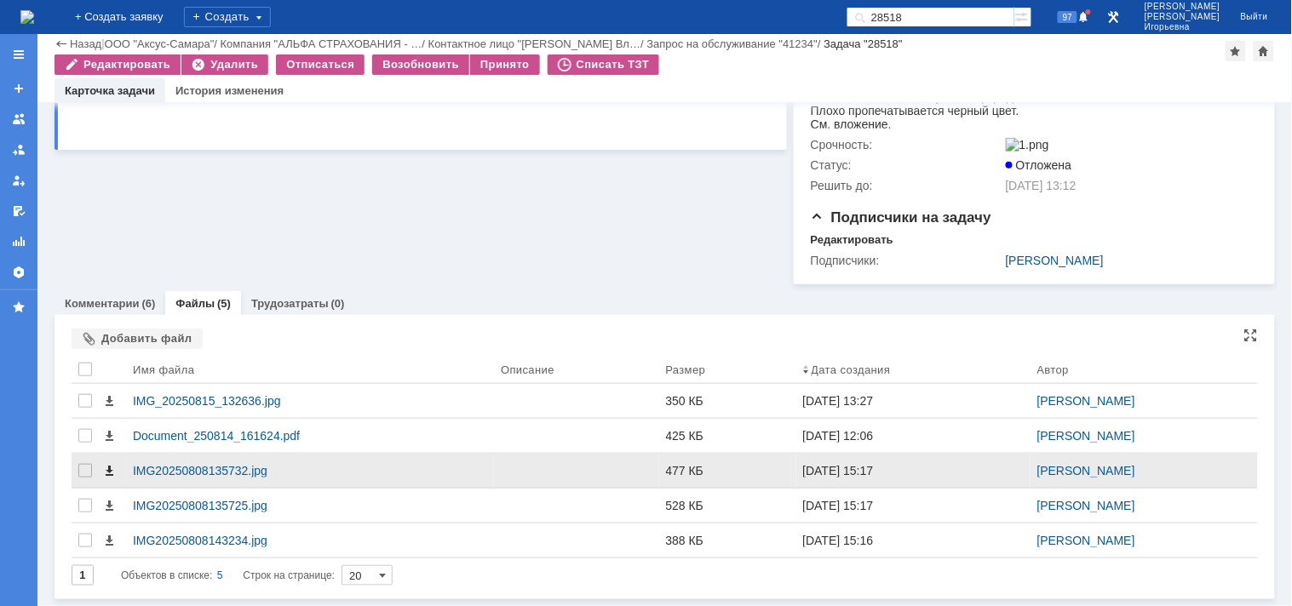
click at [106, 473] on span at bounding box center [109, 471] width 14 height 14
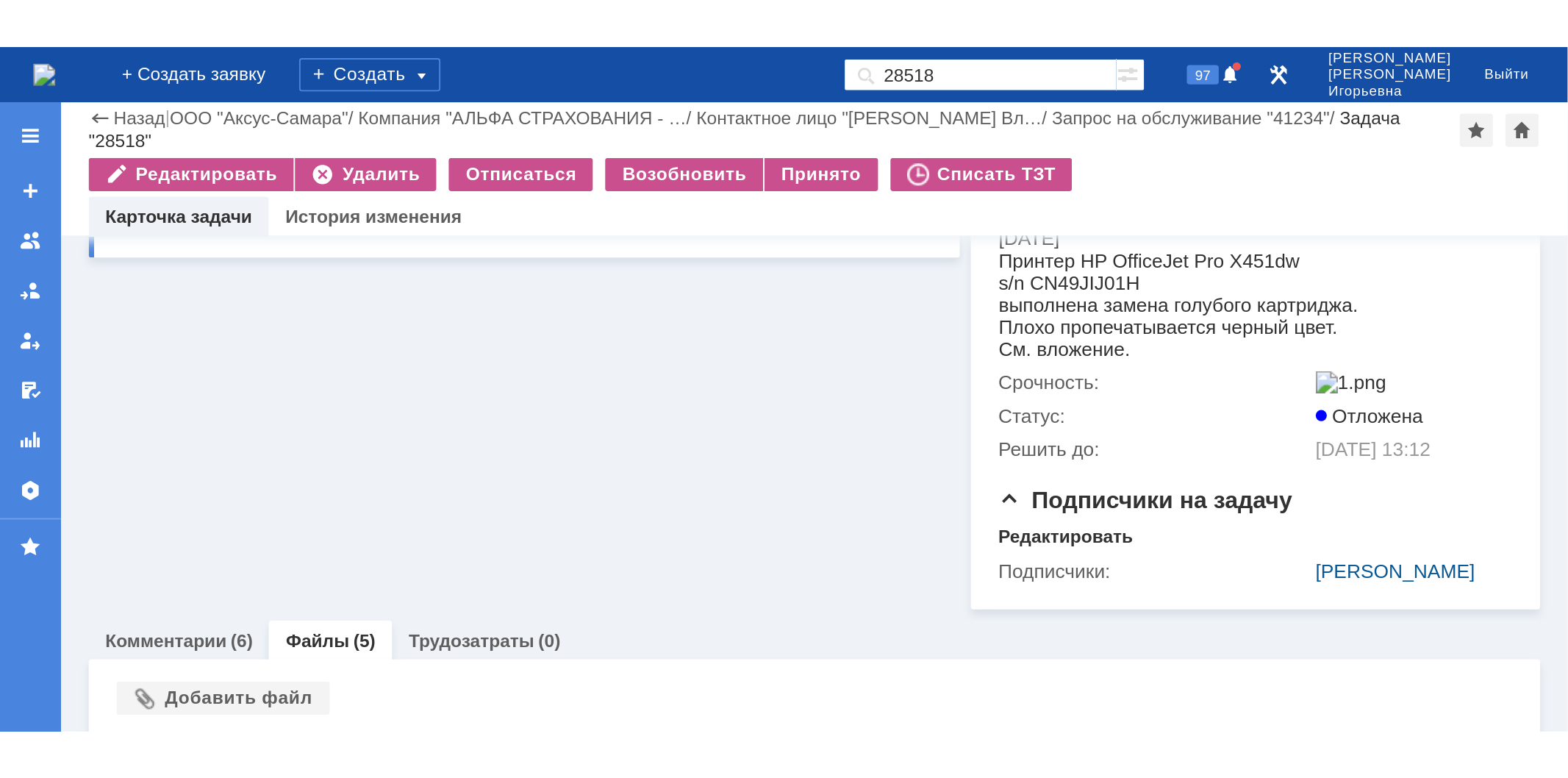
scroll to position [5, 0]
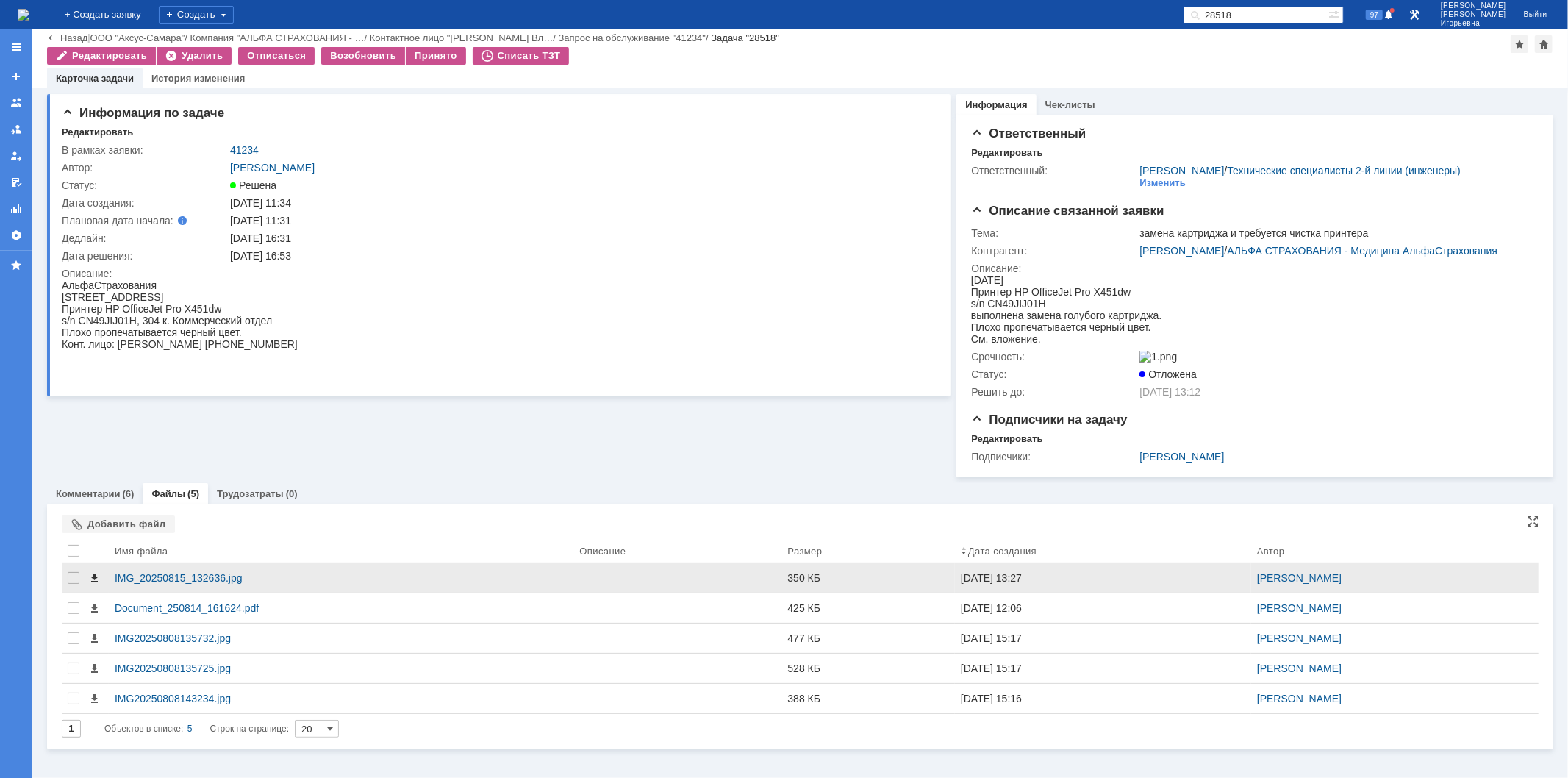
click at [93, 522] on span at bounding box center [94, 578] width 12 height 12
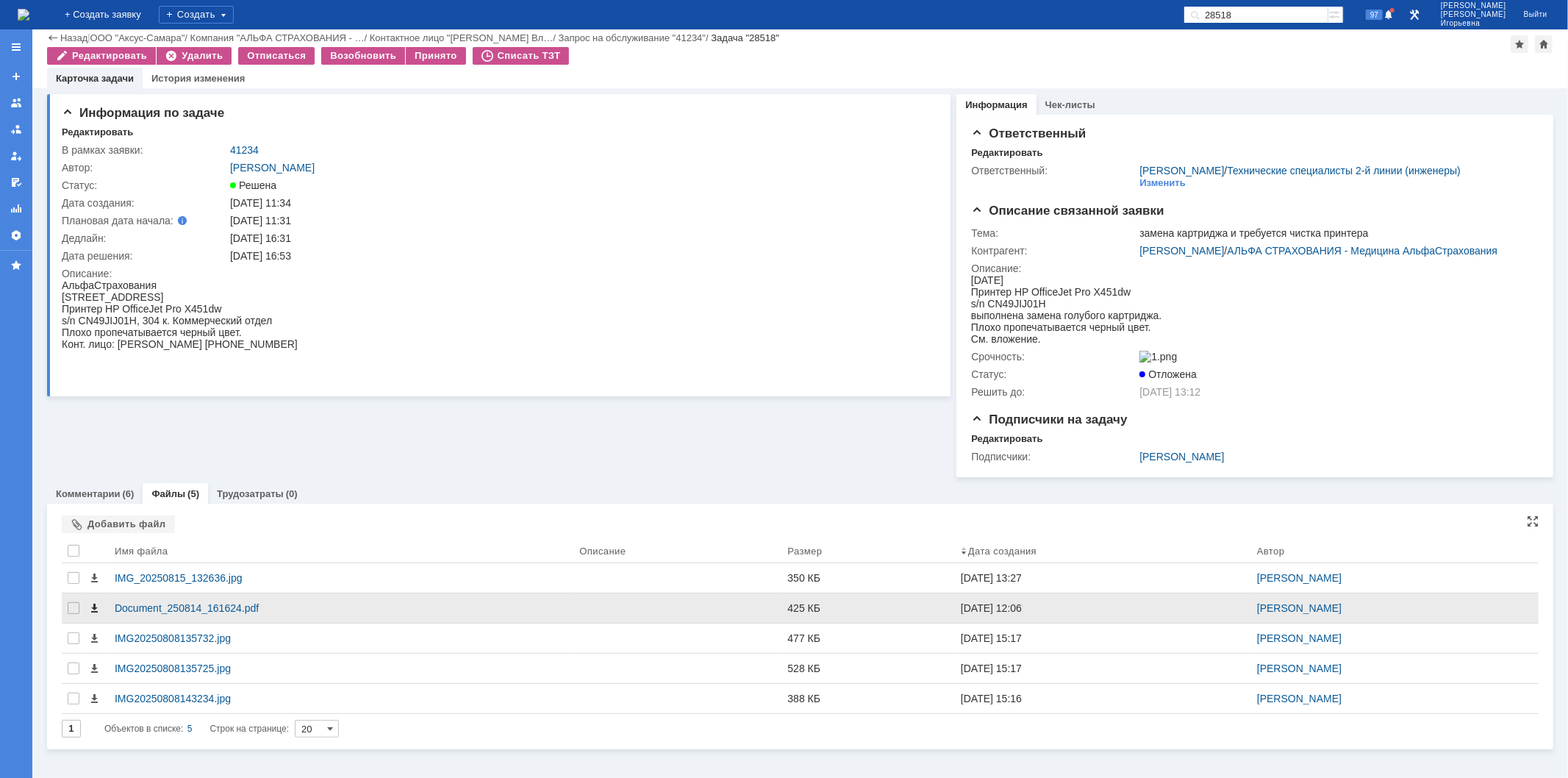
click at [94, 522] on span at bounding box center [94, 608] width 12 height 12
click at [92, 522] on span at bounding box center [94, 608] width 12 height 12
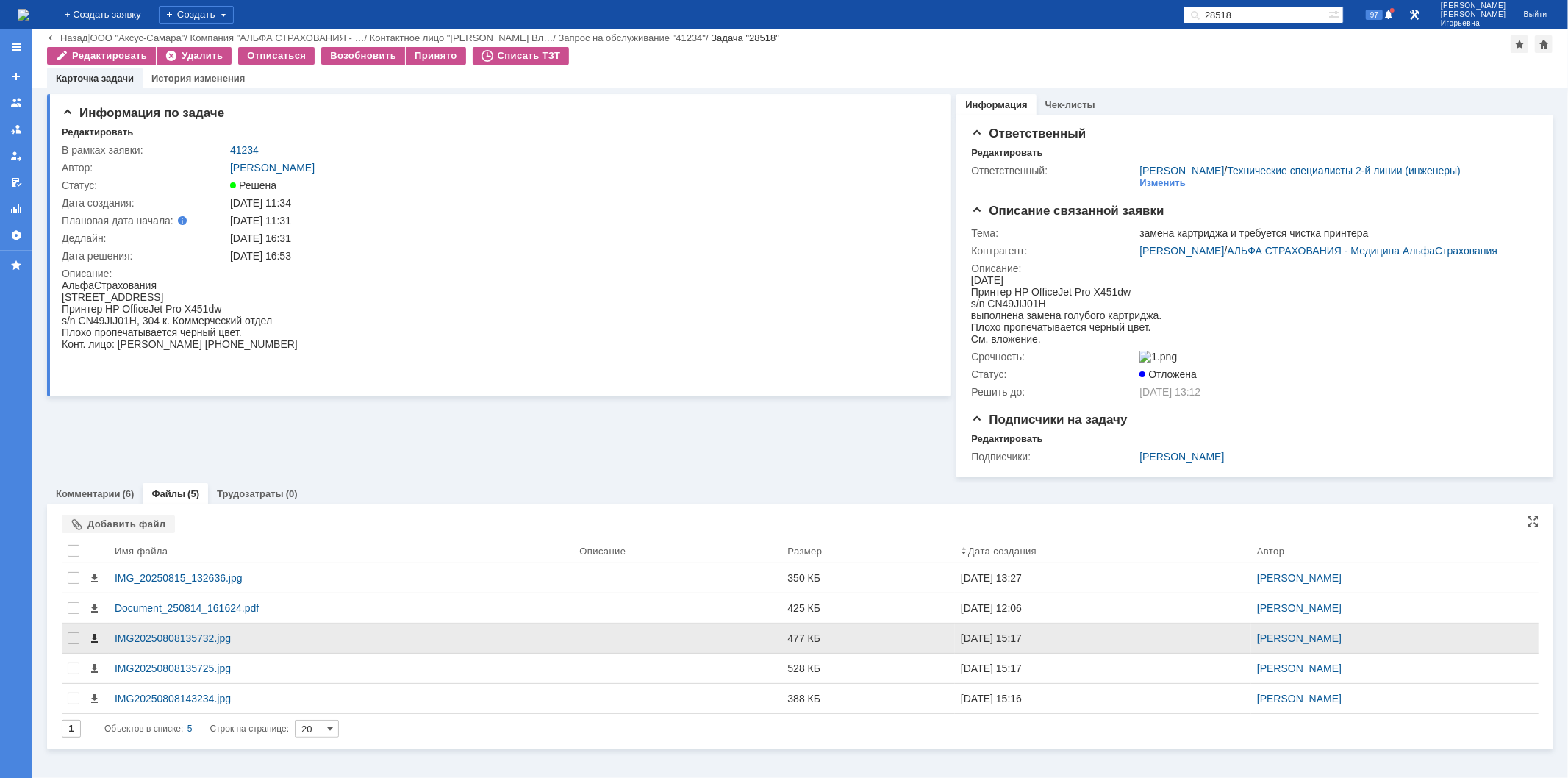
click at [94, 522] on span at bounding box center [94, 638] width 12 height 12
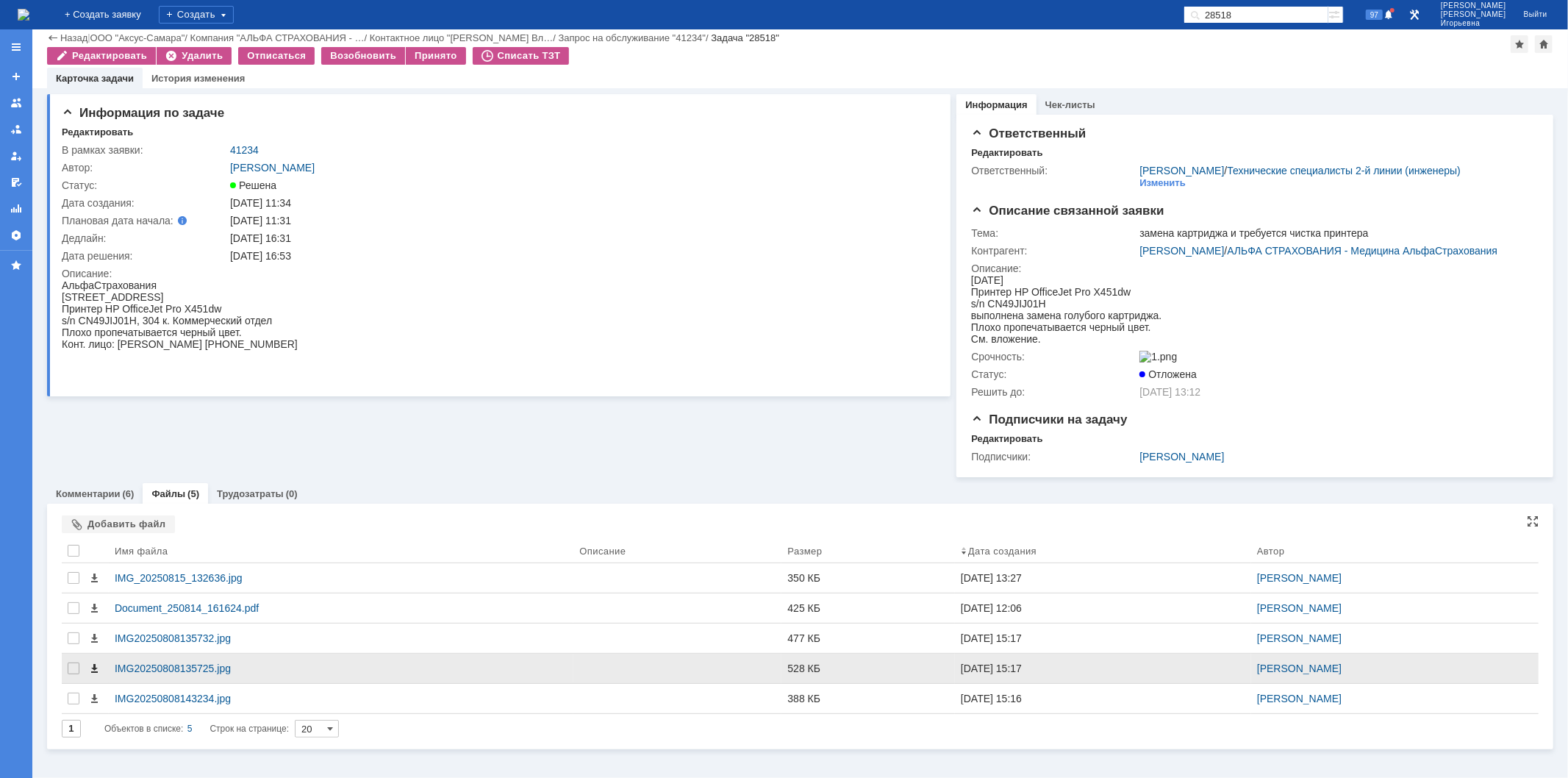
click at [93, 522] on span at bounding box center [94, 668] width 12 height 12
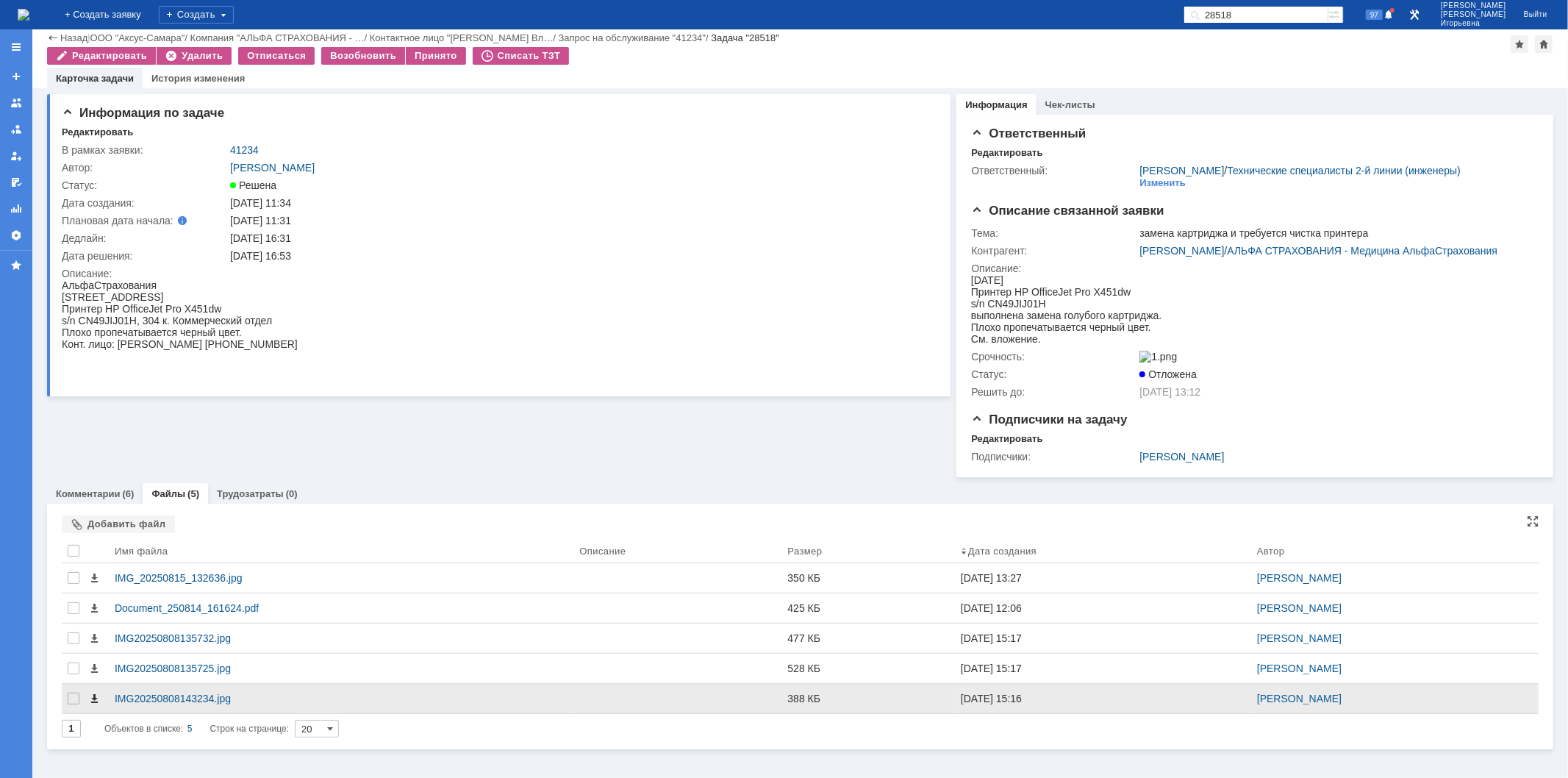
click at [94, 522] on span at bounding box center [94, 699] width 12 height 12
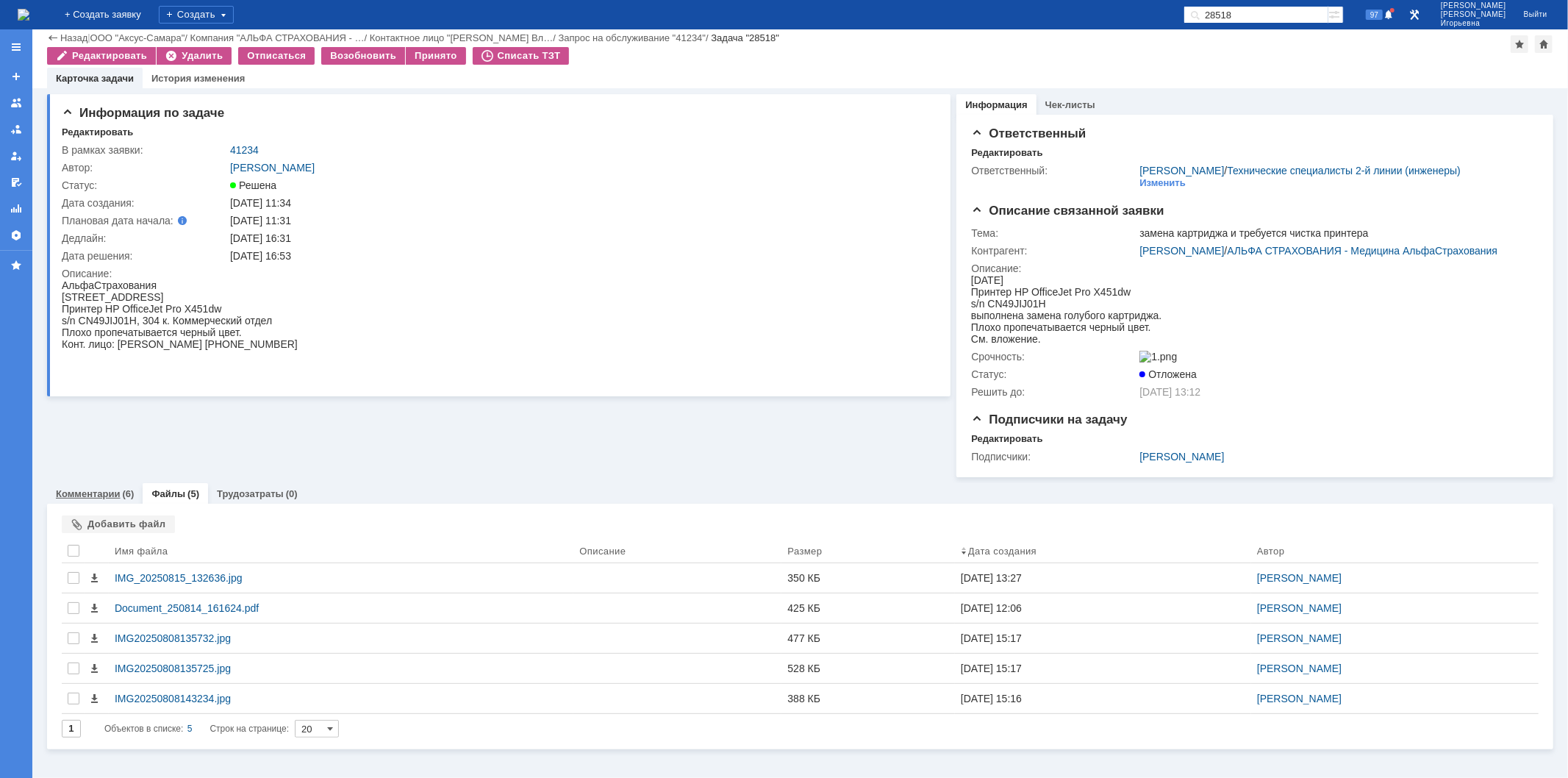
click at [78, 499] on link "Комментарии" at bounding box center [88, 493] width 65 height 11
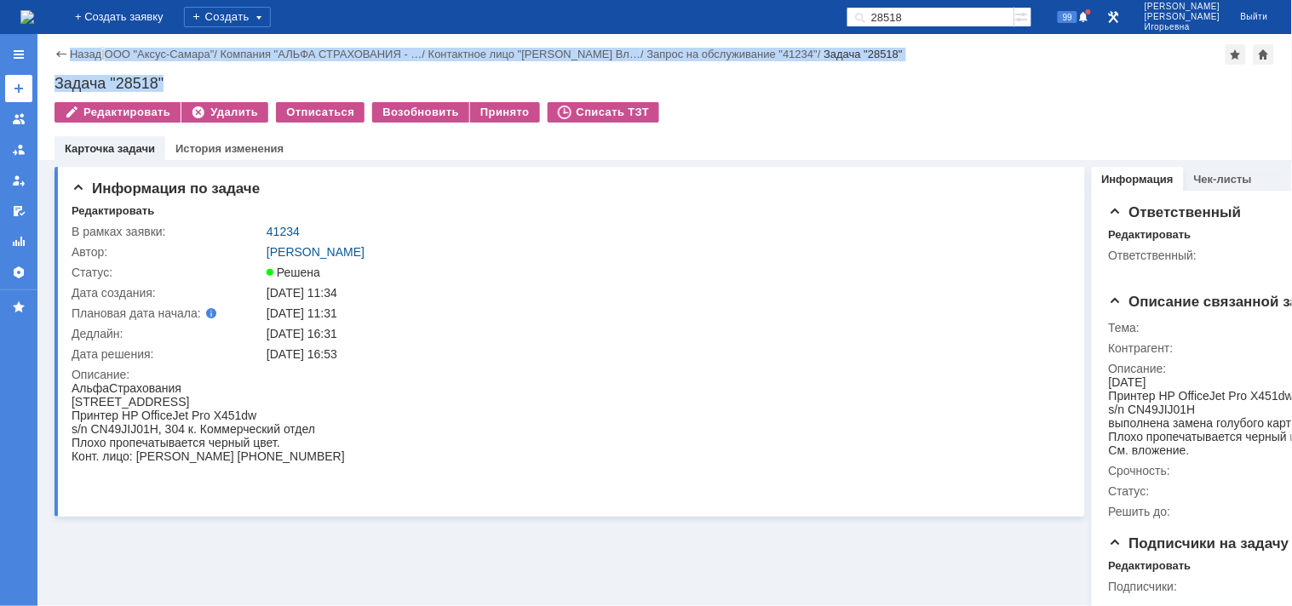
drag, startPoint x: 189, startPoint y: 77, endPoint x: 30, endPoint y: 78, distance: 159.2
click at [30, 78] on div "Меню Создать заявку В ответственности Согласования От меня Активности Оргструкт…" at bounding box center [646, 320] width 1292 height 572
drag, startPoint x: 142, startPoint y: 85, endPoint x: 170, endPoint y: 85, distance: 28.1
click at [145, 85] on div "Задача "28518"" at bounding box center [664, 83] width 1220 height 17
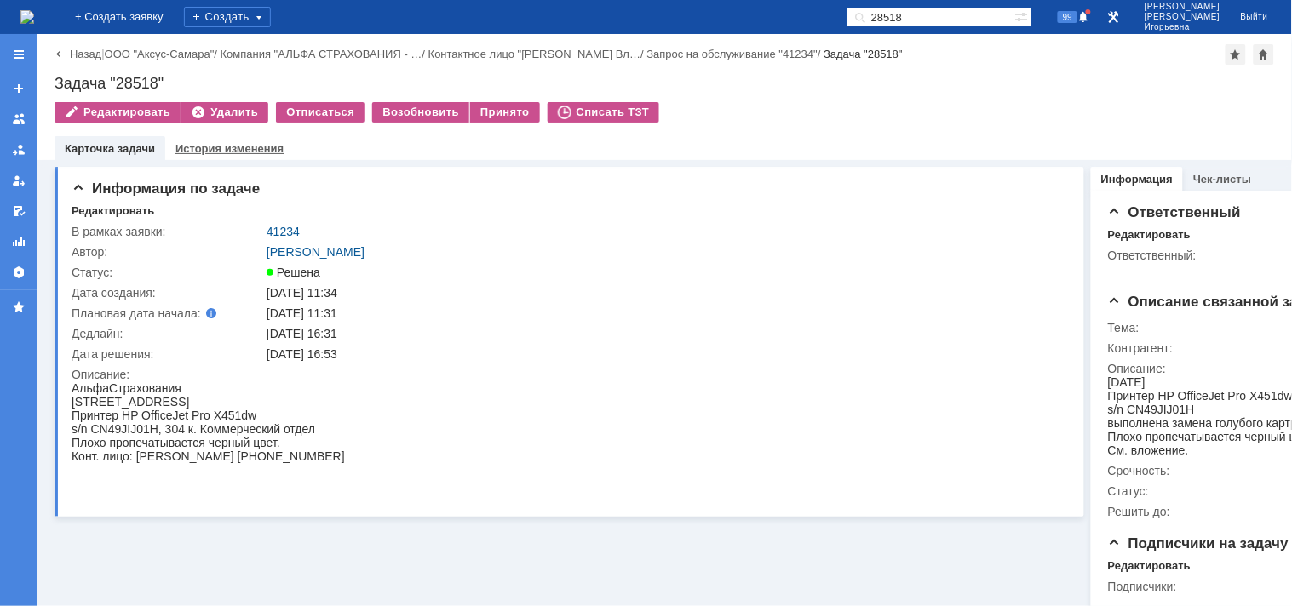
click at [188, 158] on div "История изменения" at bounding box center [229, 148] width 129 height 25
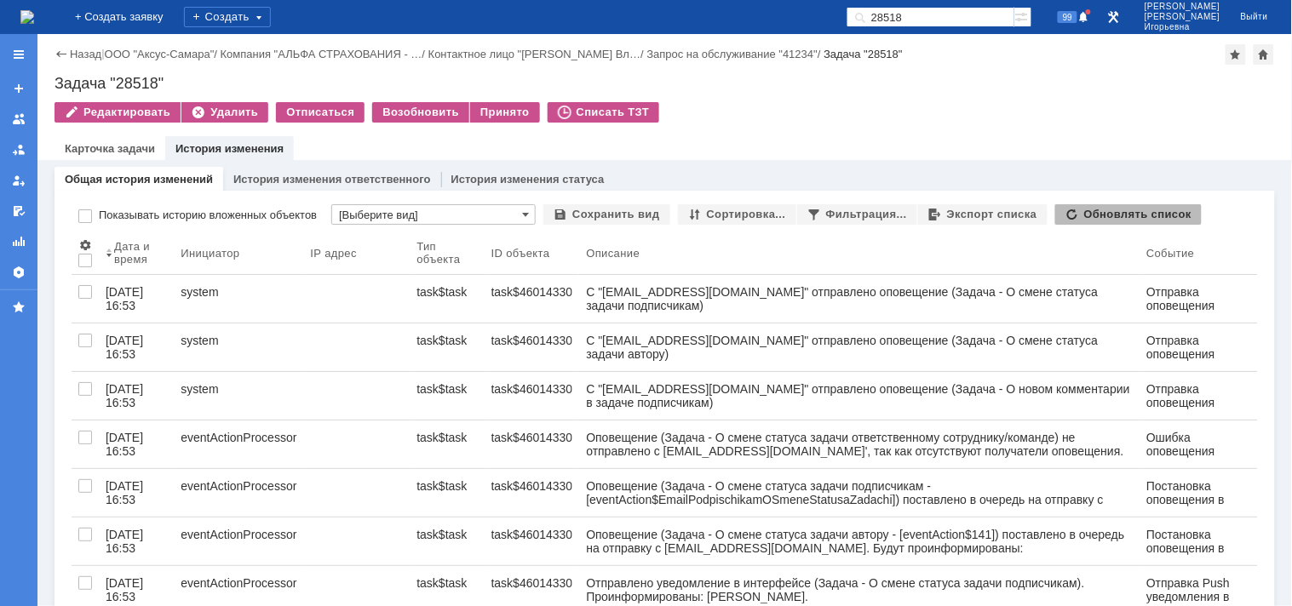
click at [962, 10] on input "28518" at bounding box center [930, 17] width 168 height 20
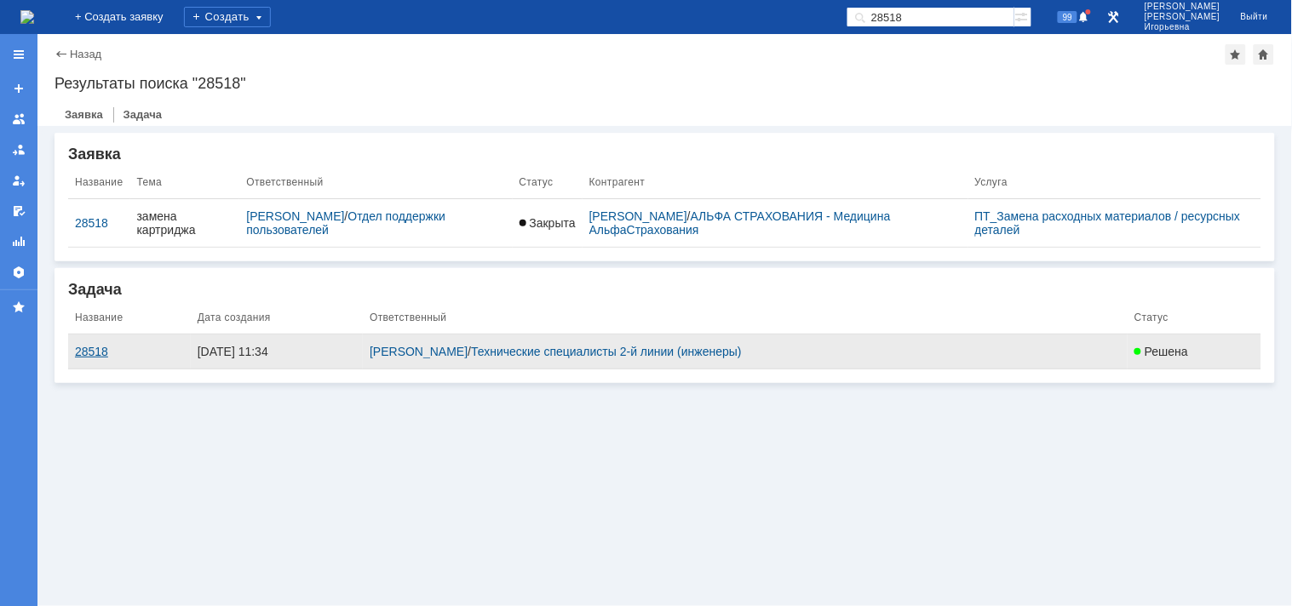
click at [94, 351] on div "28518" at bounding box center [129, 352] width 109 height 14
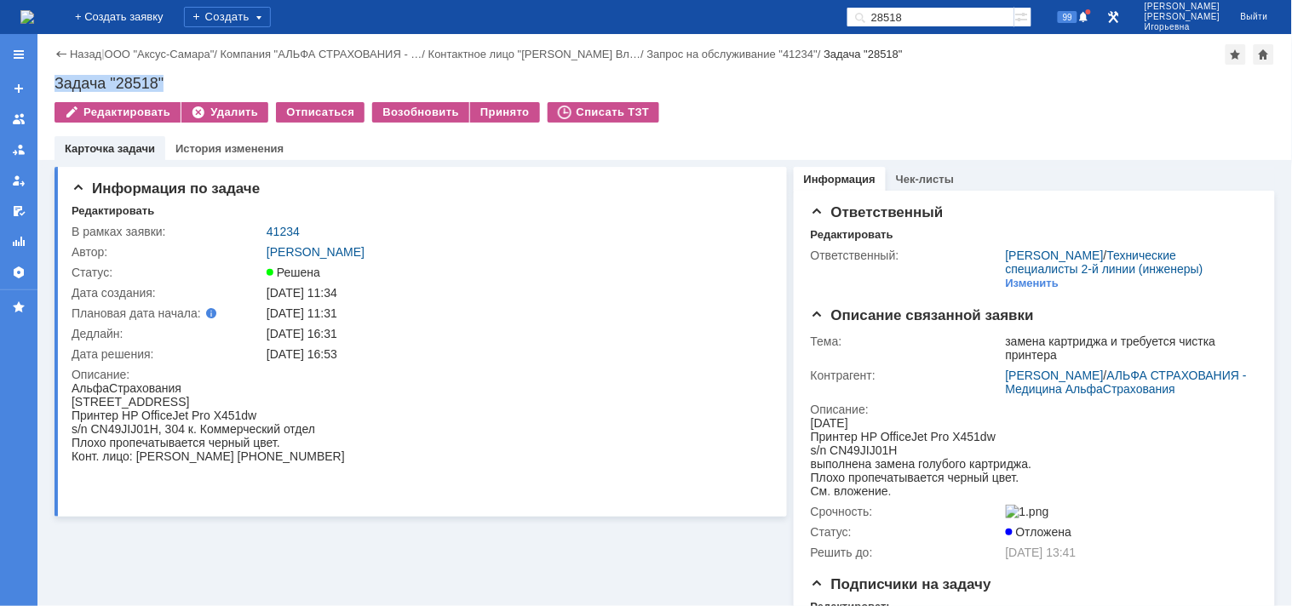
drag, startPoint x: 183, startPoint y: 79, endPoint x: 57, endPoint y: 77, distance: 126.0
click at [57, 77] on div "Задача "28518"" at bounding box center [664, 83] width 1220 height 17
copy div "Задача "28518""
click at [135, 113] on div "Редактировать" at bounding box center [117, 112] width 126 height 20
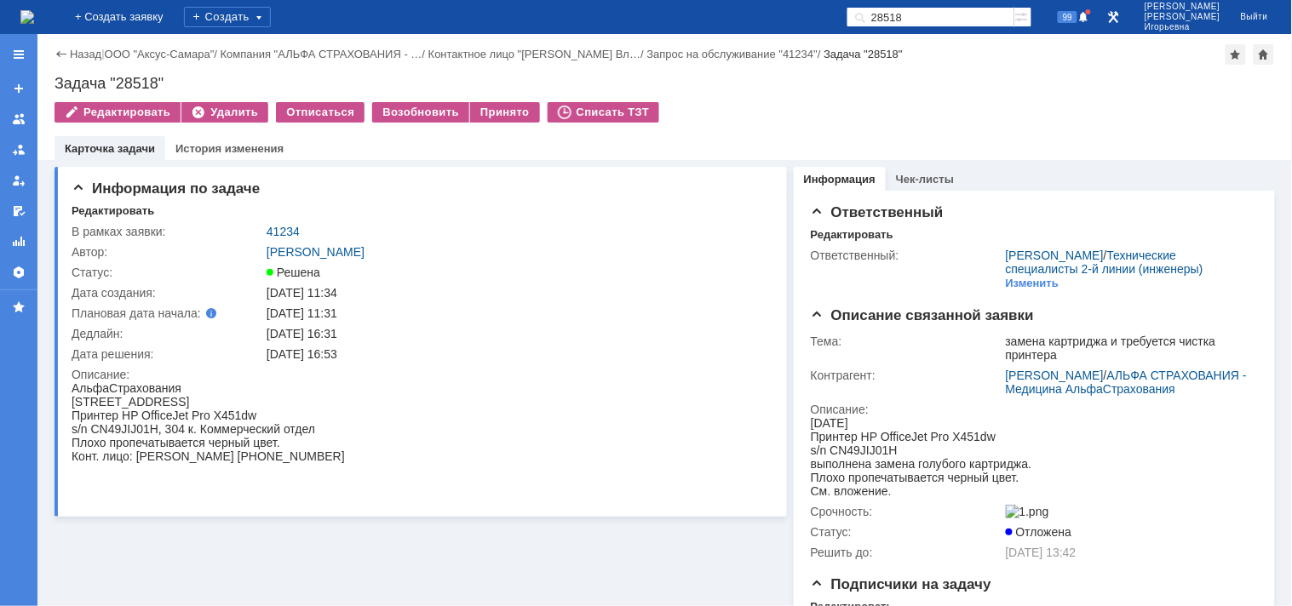
drag, startPoint x: 359, startPoint y: 249, endPoint x: 324, endPoint y: 543, distance: 296.7
click at [324, 543] on div "Информация по задаче Редактировать В рамках заявки: 41234 Автор: Новоженова Нат…" at bounding box center [420, 405] width 732 height 491
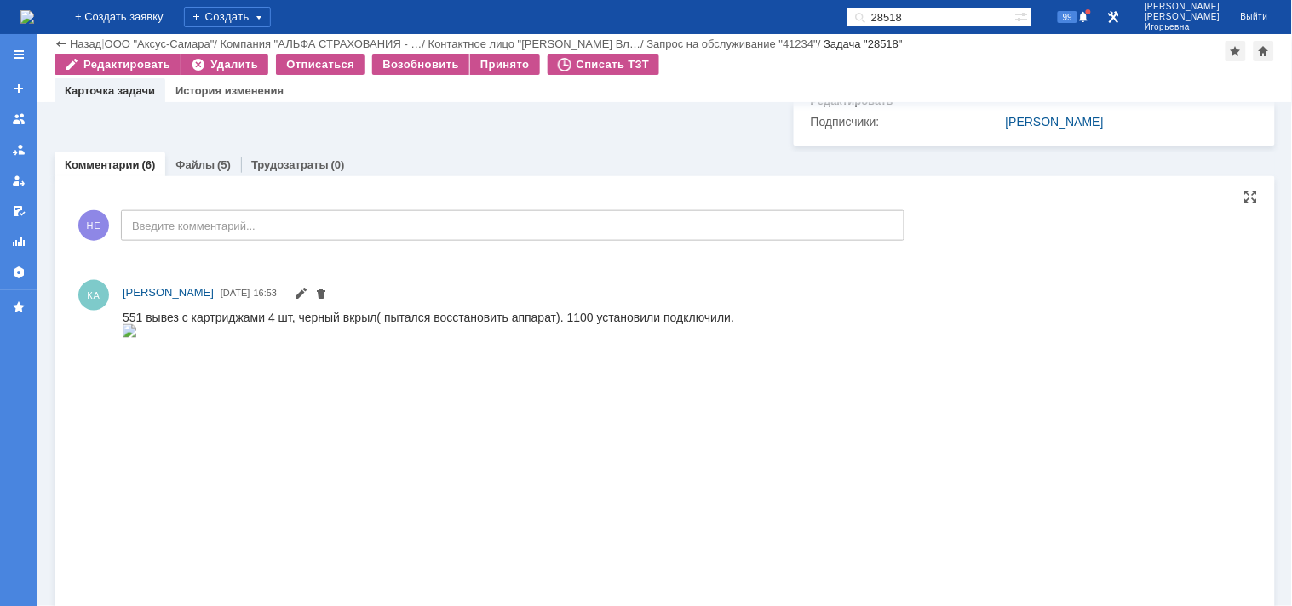
scroll to position [473, 0]
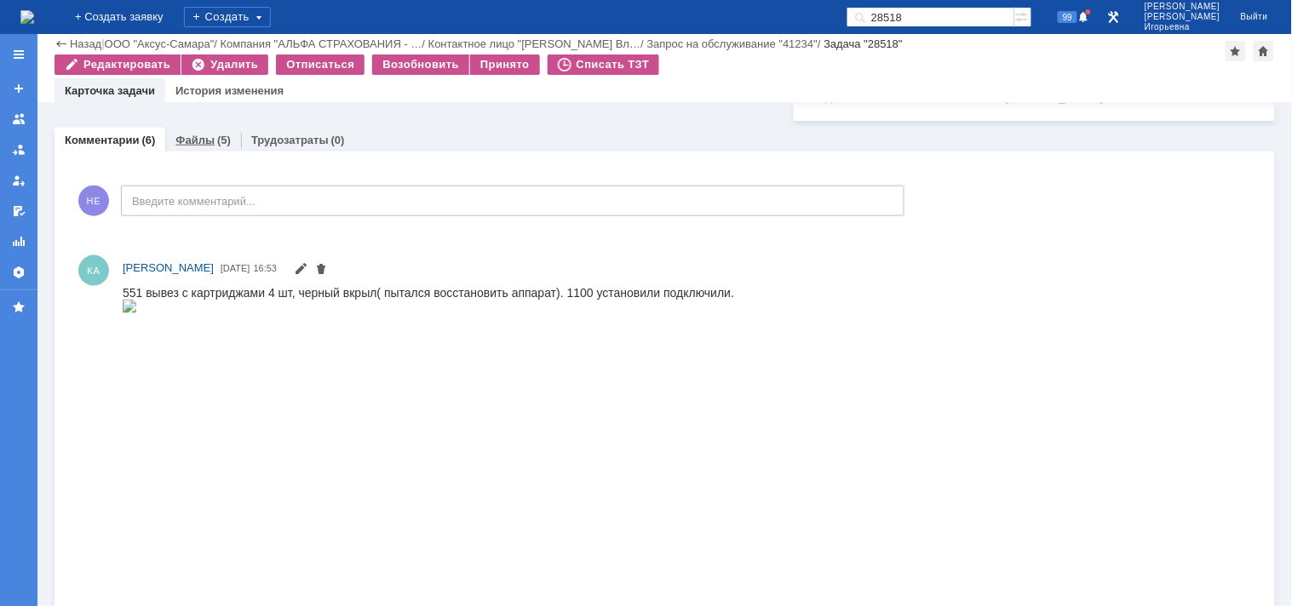
click at [187, 146] on link "Файлы" at bounding box center [194, 140] width 39 height 13
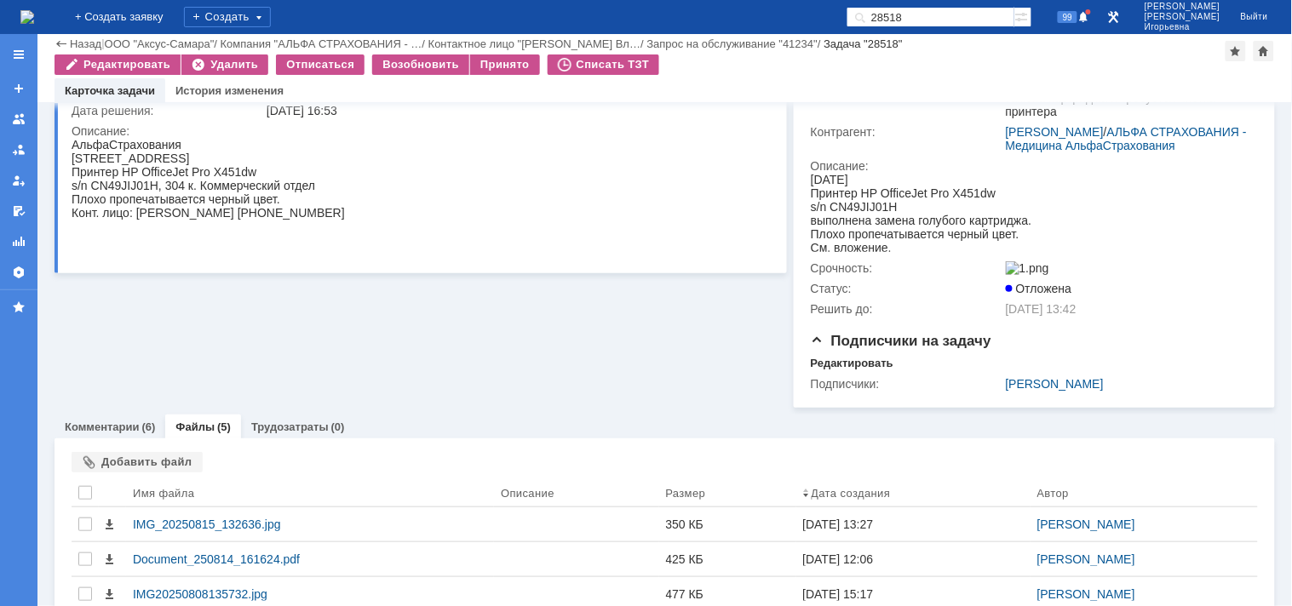
scroll to position [343, 0]
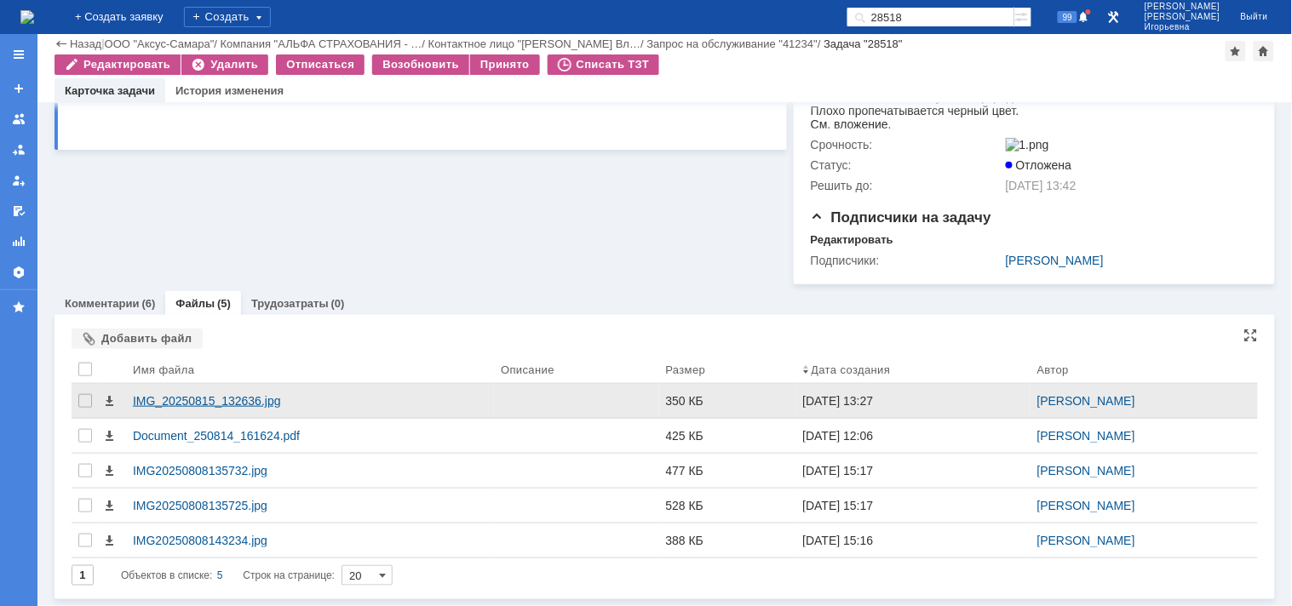
click at [168, 397] on div "IMG_20250815_132636.jpg" at bounding box center [310, 401] width 354 height 14
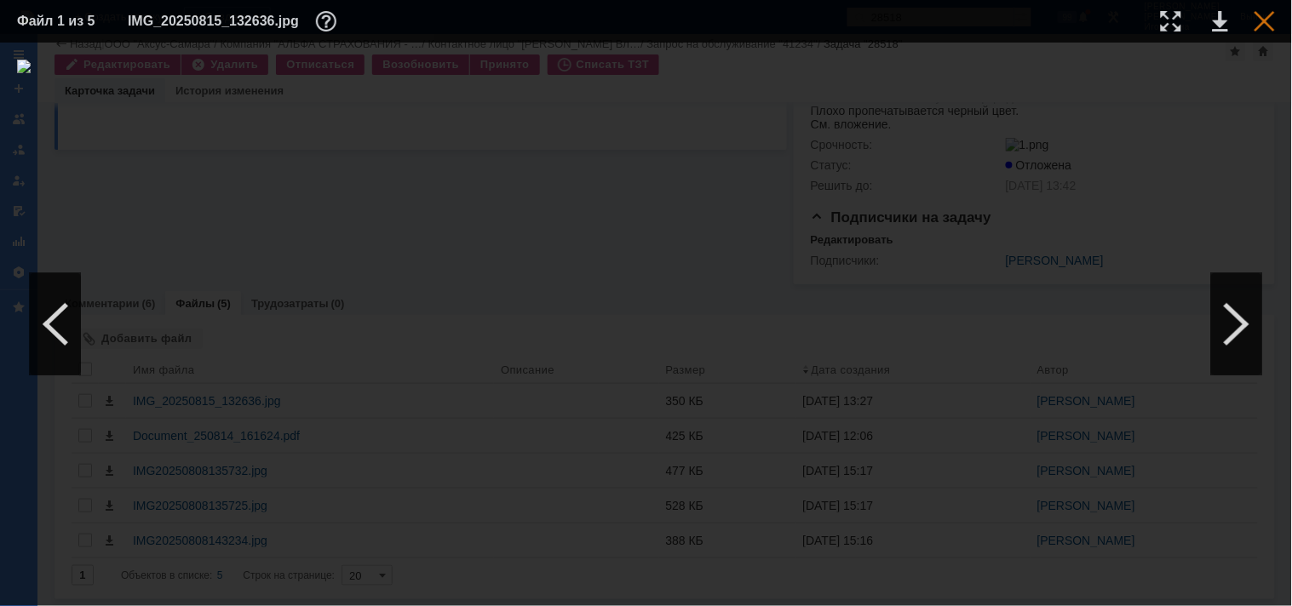
click at [1264, 20] on div at bounding box center [1264, 21] width 20 height 20
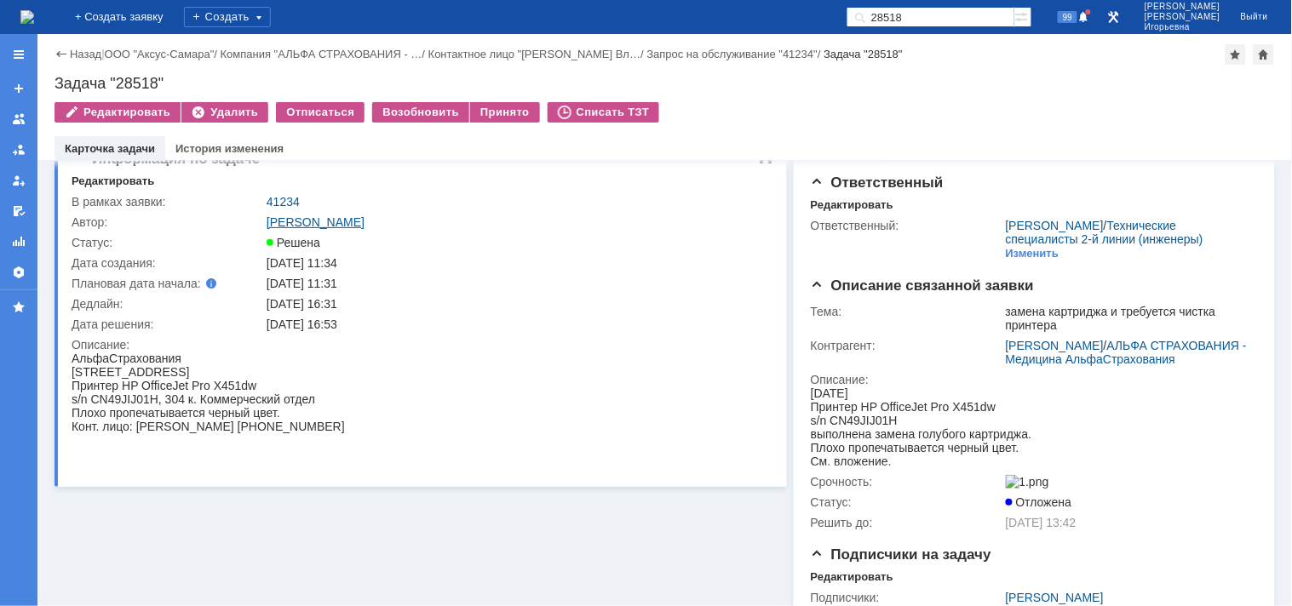
scroll to position [0, 0]
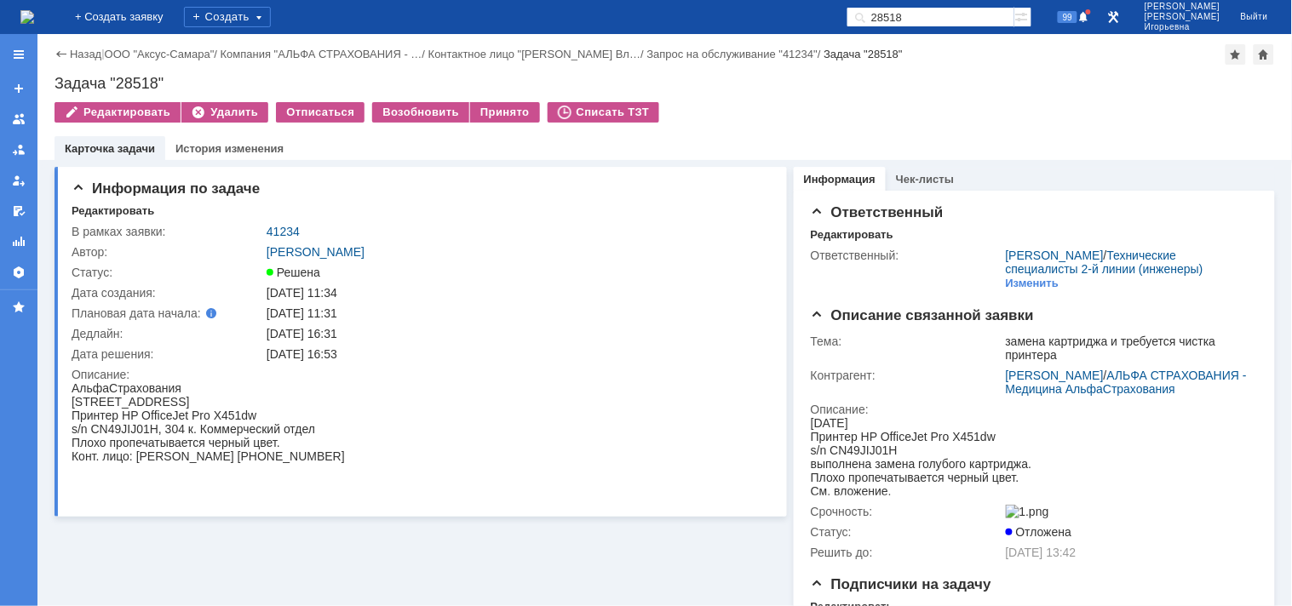
click at [34, 10] on img at bounding box center [27, 17] width 14 height 14
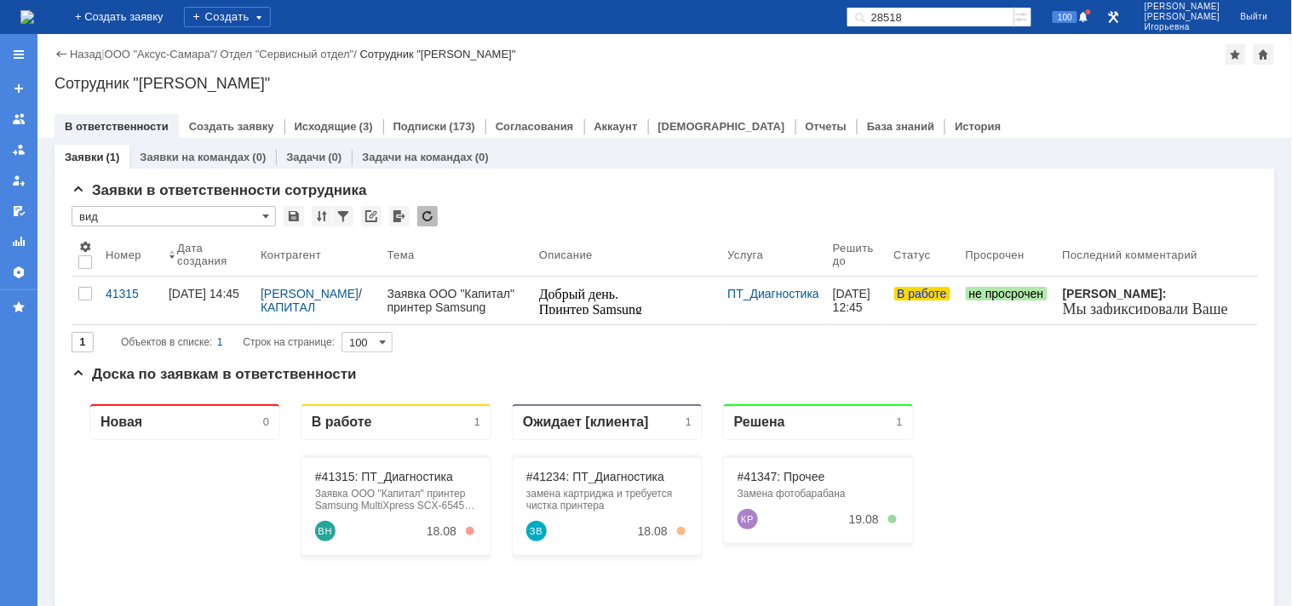
click at [959, 19] on input "28518" at bounding box center [930, 17] width 168 height 20
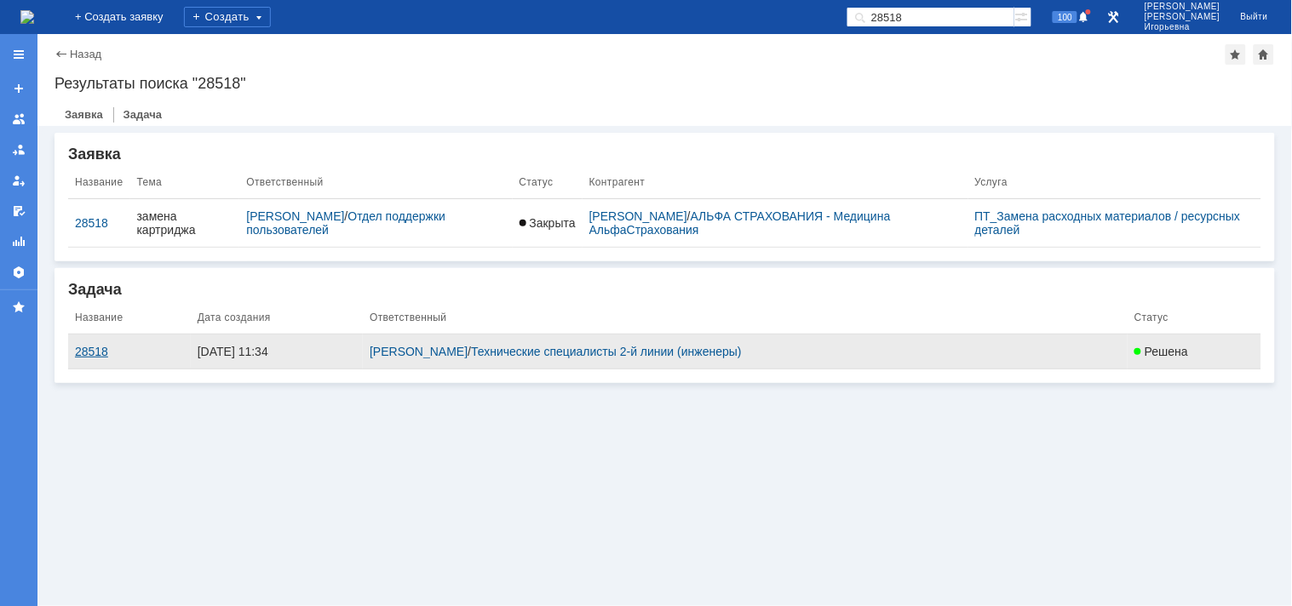
click at [89, 353] on div "28518" at bounding box center [129, 352] width 109 height 14
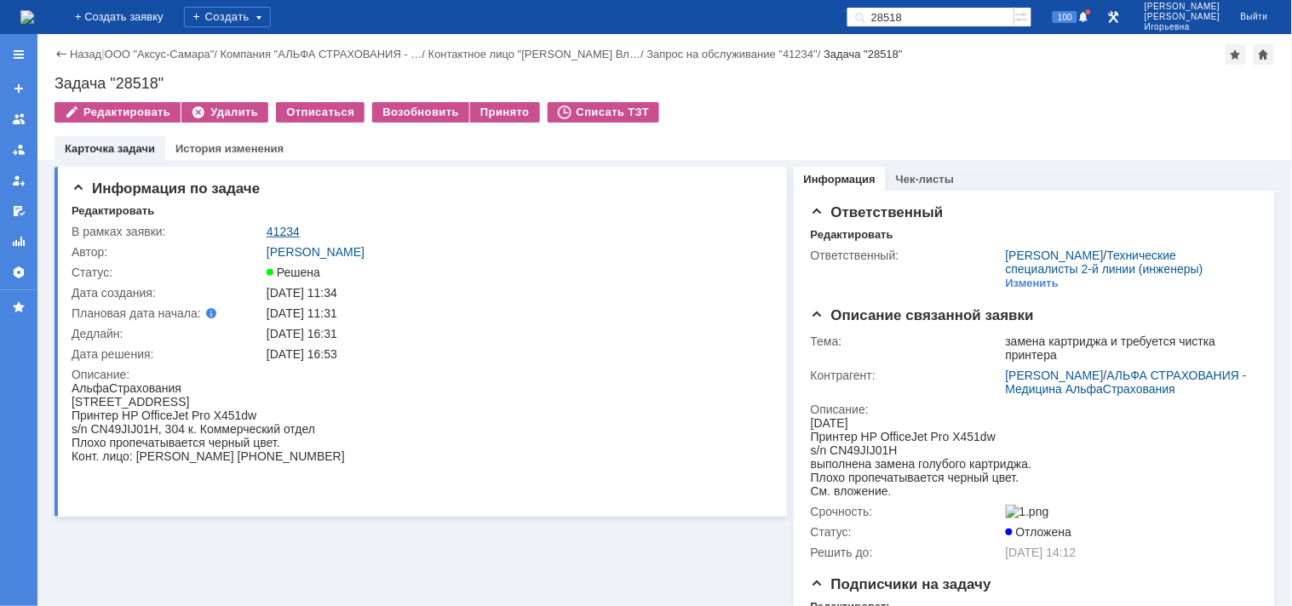
click at [289, 227] on link "41234" at bounding box center [282, 232] width 33 height 14
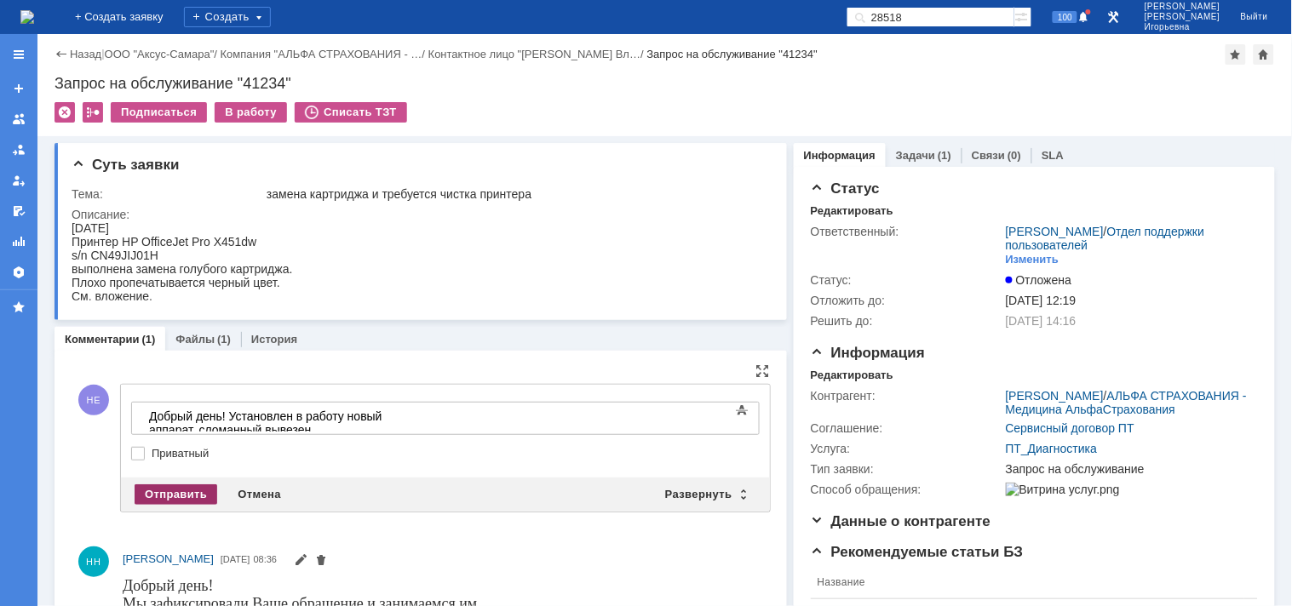
click at [170, 495] on div "Отправить" at bounding box center [176, 494] width 83 height 20
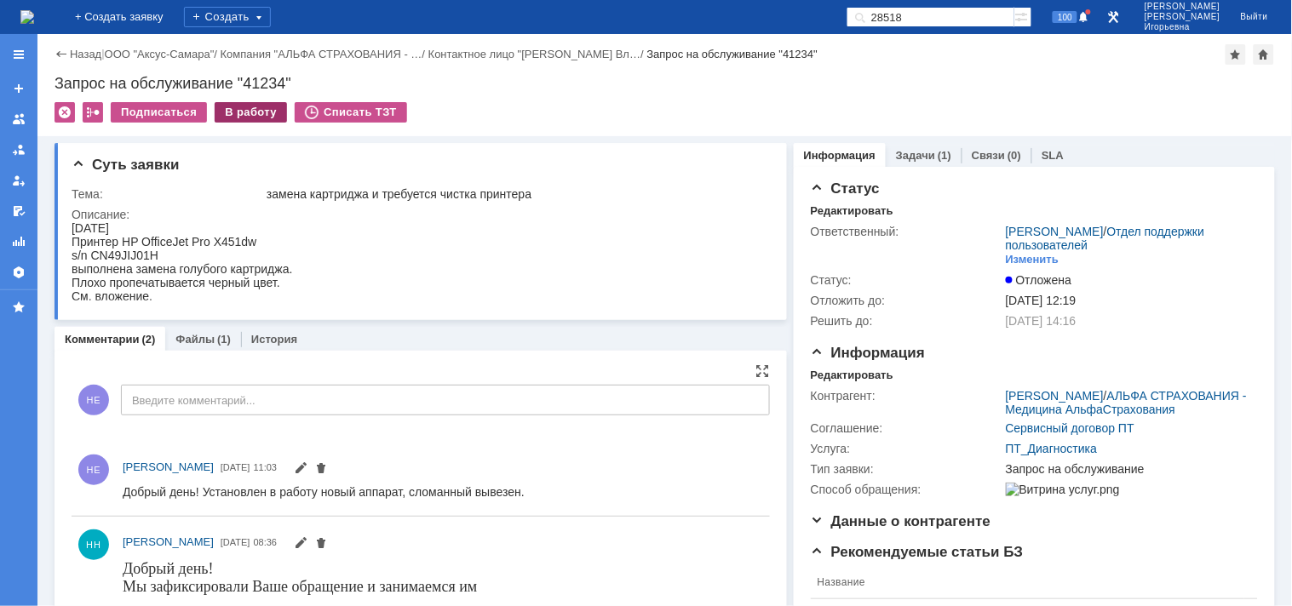
click at [251, 109] on div "В работу" at bounding box center [251, 112] width 72 height 20
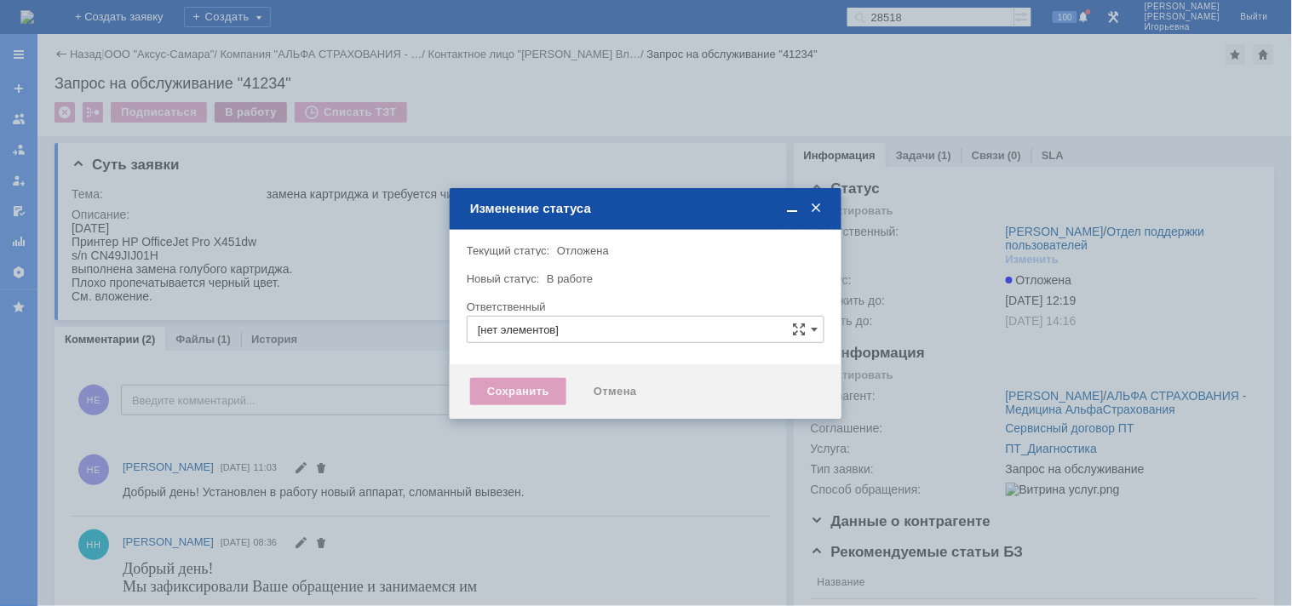
type input "[PERSON_NAME]"
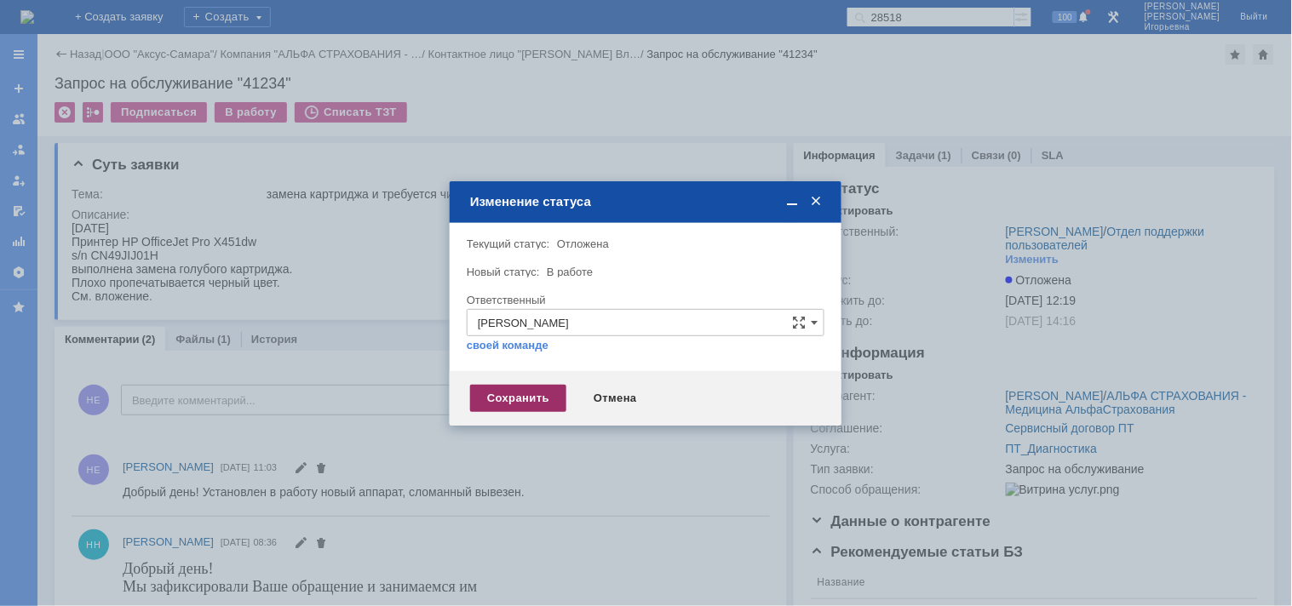
click at [522, 393] on div "Сохранить" at bounding box center [518, 398] width 96 height 27
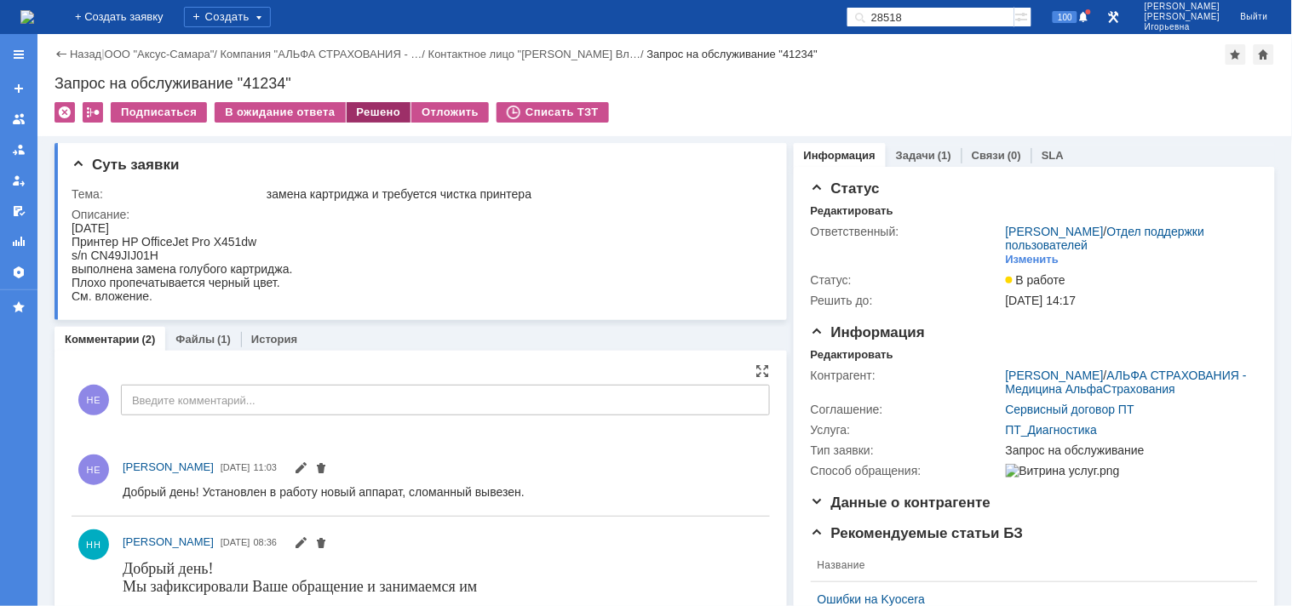
click at [367, 111] on div "Решено" at bounding box center [379, 112] width 65 height 20
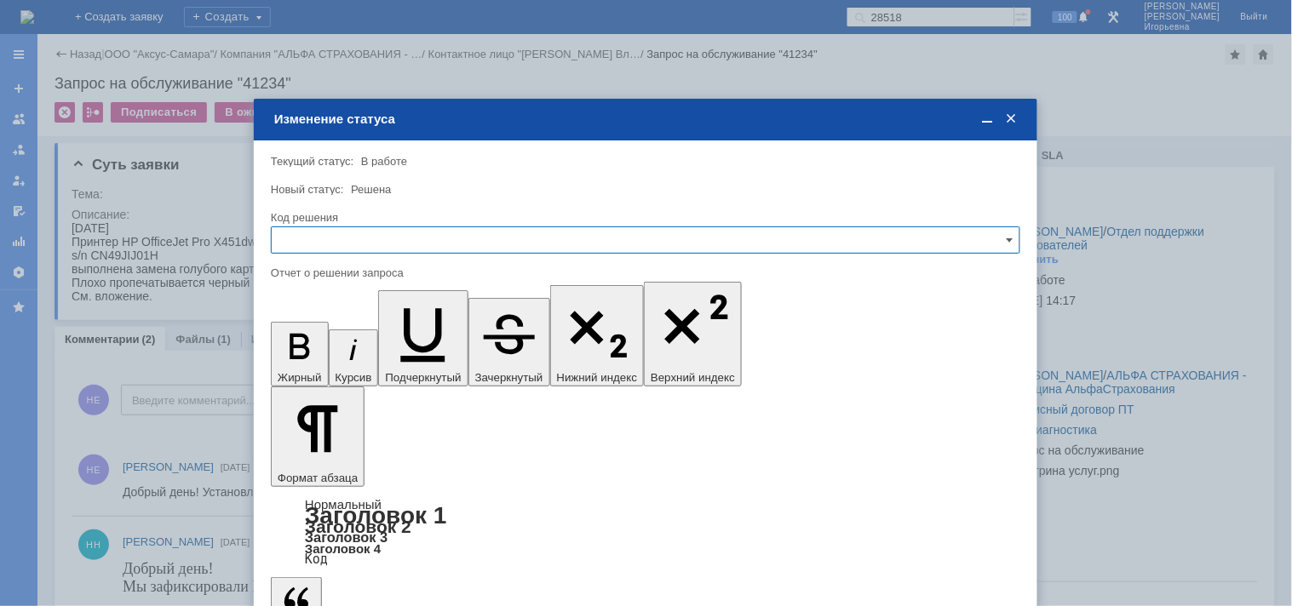
click at [355, 230] on input "text" at bounding box center [645, 239] width 749 height 27
click at [330, 352] on span "Решено" at bounding box center [645, 355] width 727 height 14
type input "Решено"
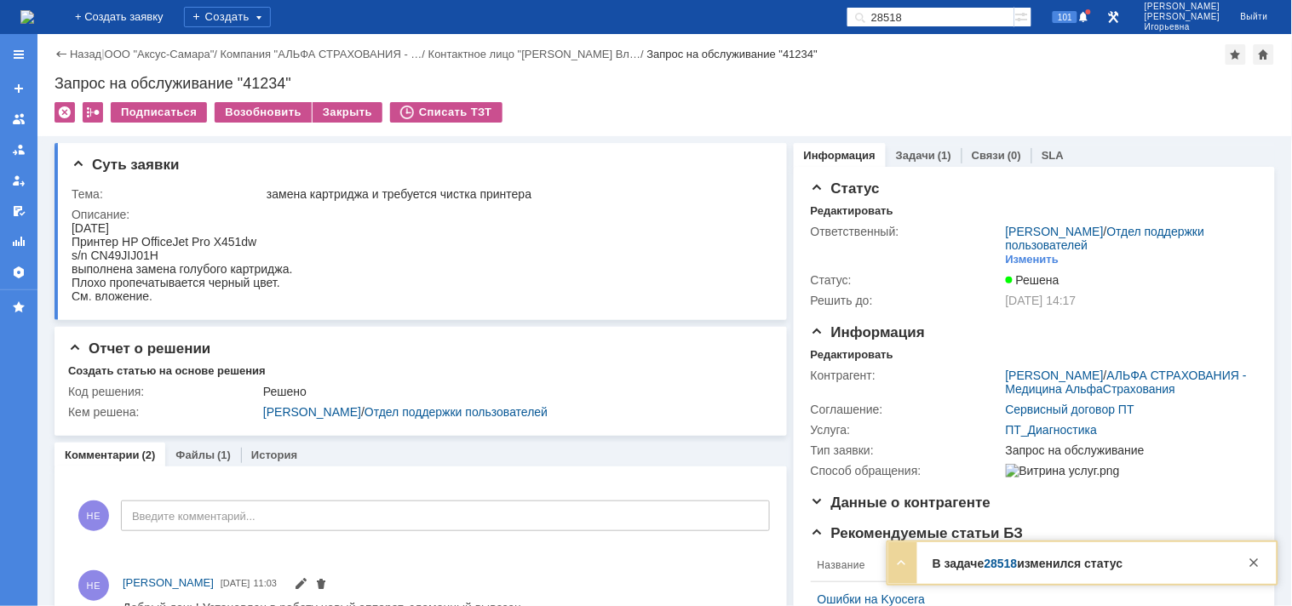
click at [34, 14] on img at bounding box center [27, 17] width 14 height 14
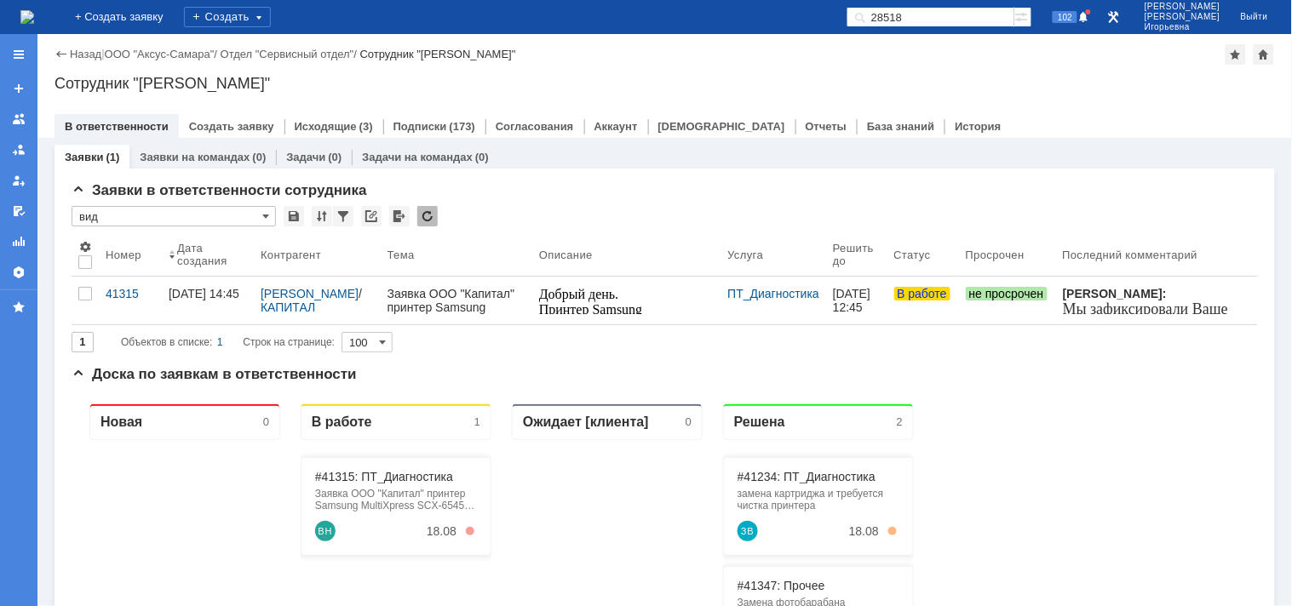
click at [959, 19] on input "28518" at bounding box center [930, 17] width 168 height 20
type input "28457"
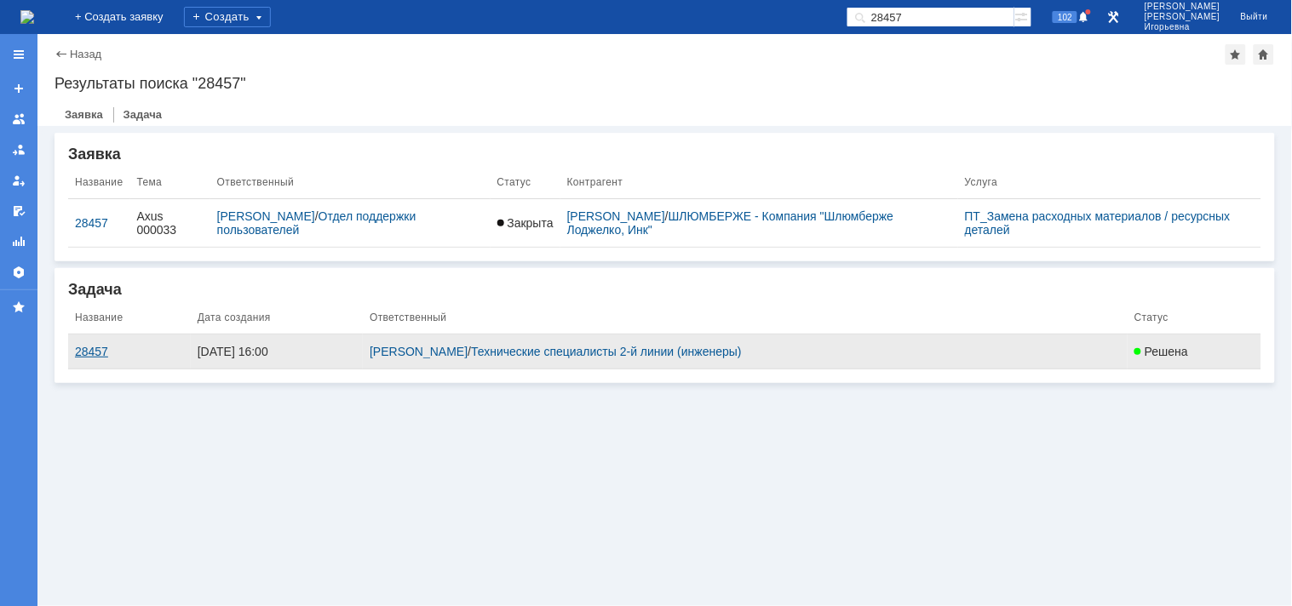
click at [81, 352] on div "28457" at bounding box center [129, 352] width 109 height 14
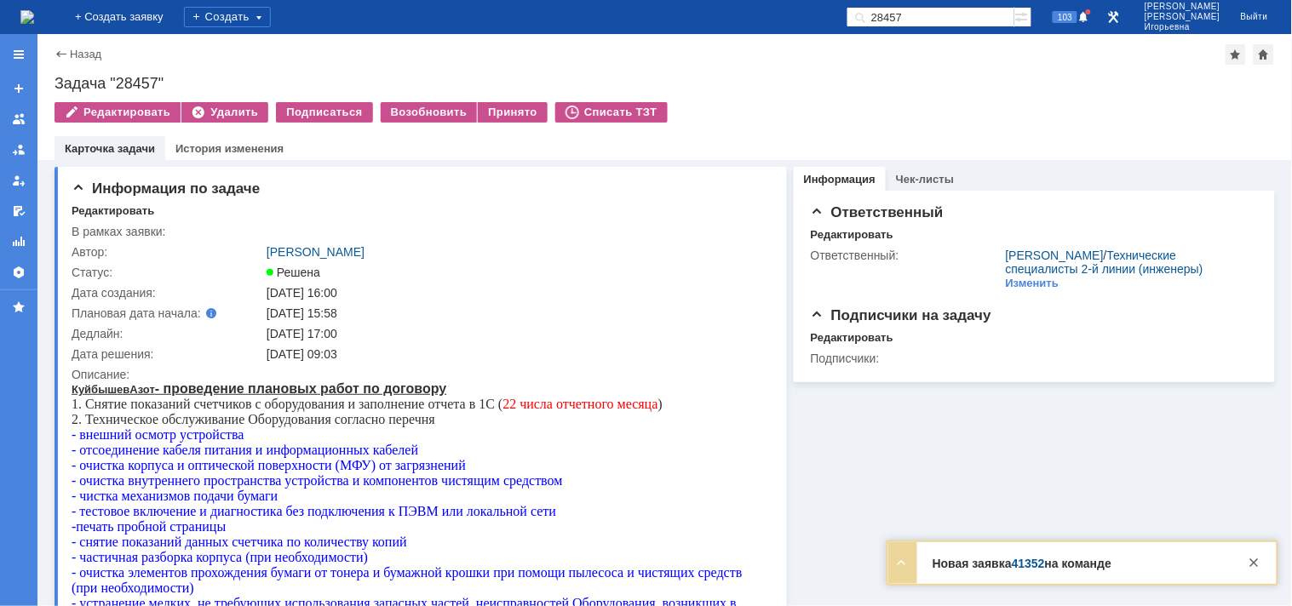
click at [34, 20] on img at bounding box center [27, 17] width 14 height 14
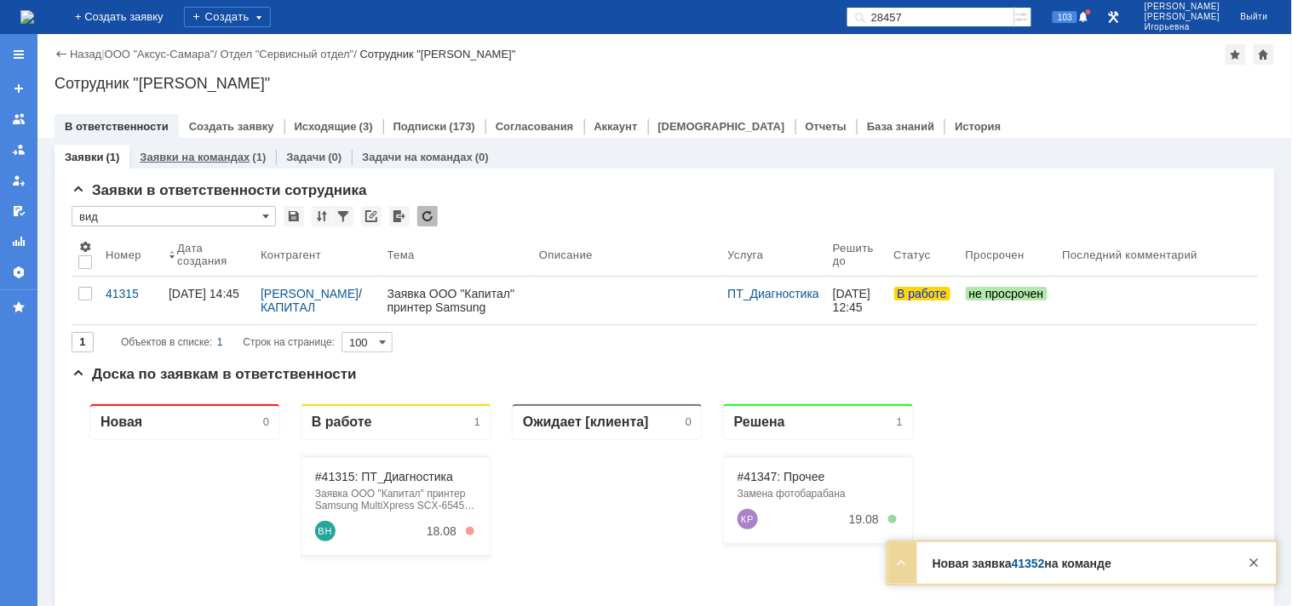
click at [194, 163] on div "Заявки на командах (1)" at bounding box center [202, 157] width 146 height 25
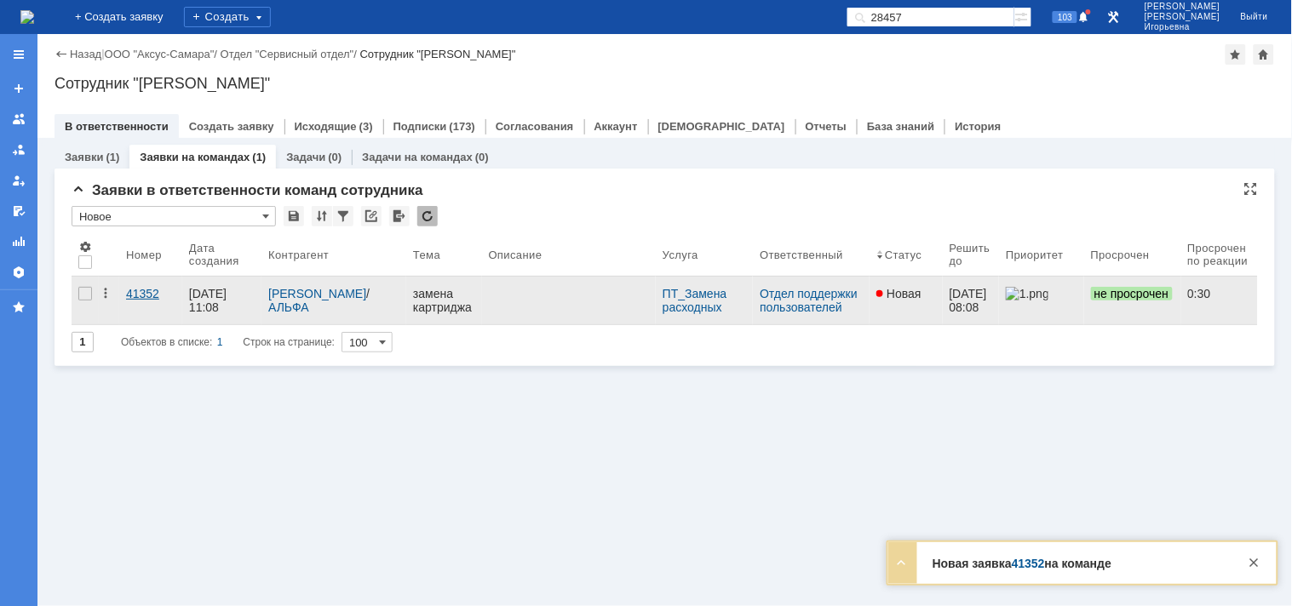
click at [140, 292] on div "41352" at bounding box center [150, 294] width 49 height 14
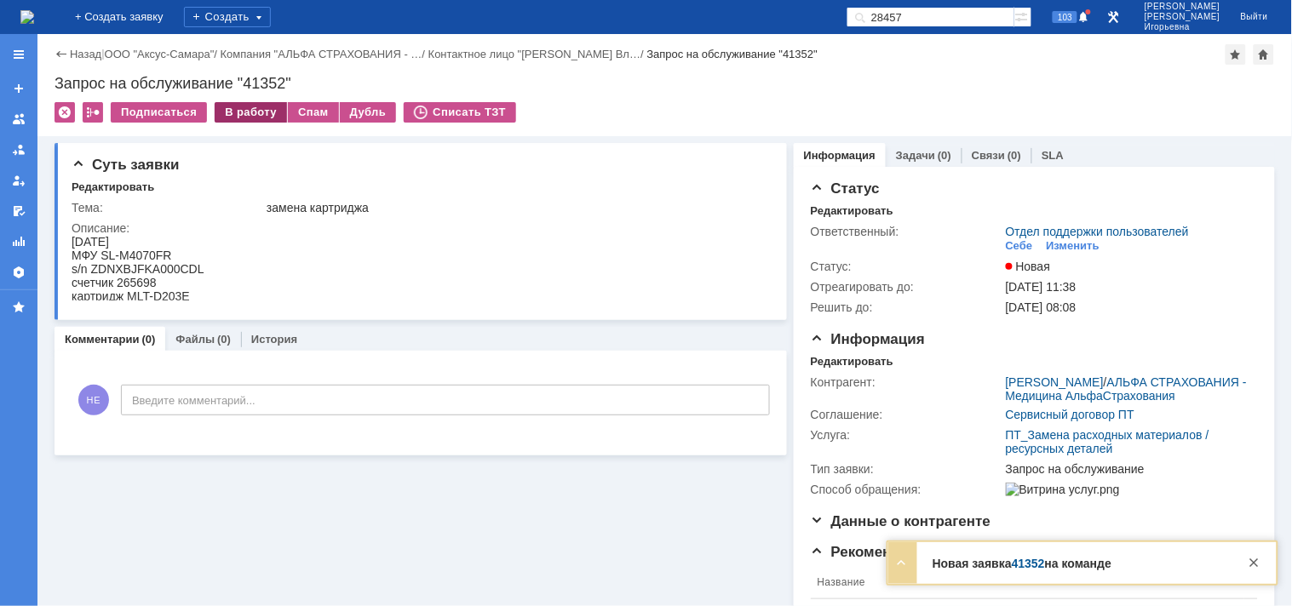
click at [250, 112] on div "В работу" at bounding box center [251, 112] width 72 height 20
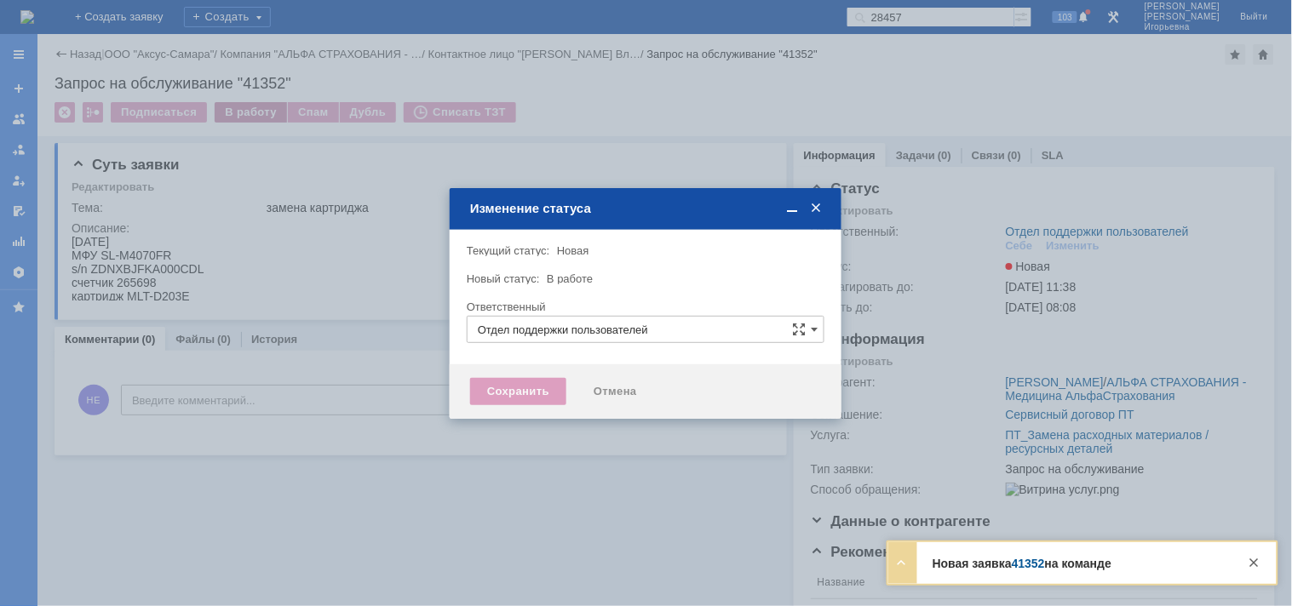
type input "[PERSON_NAME]"
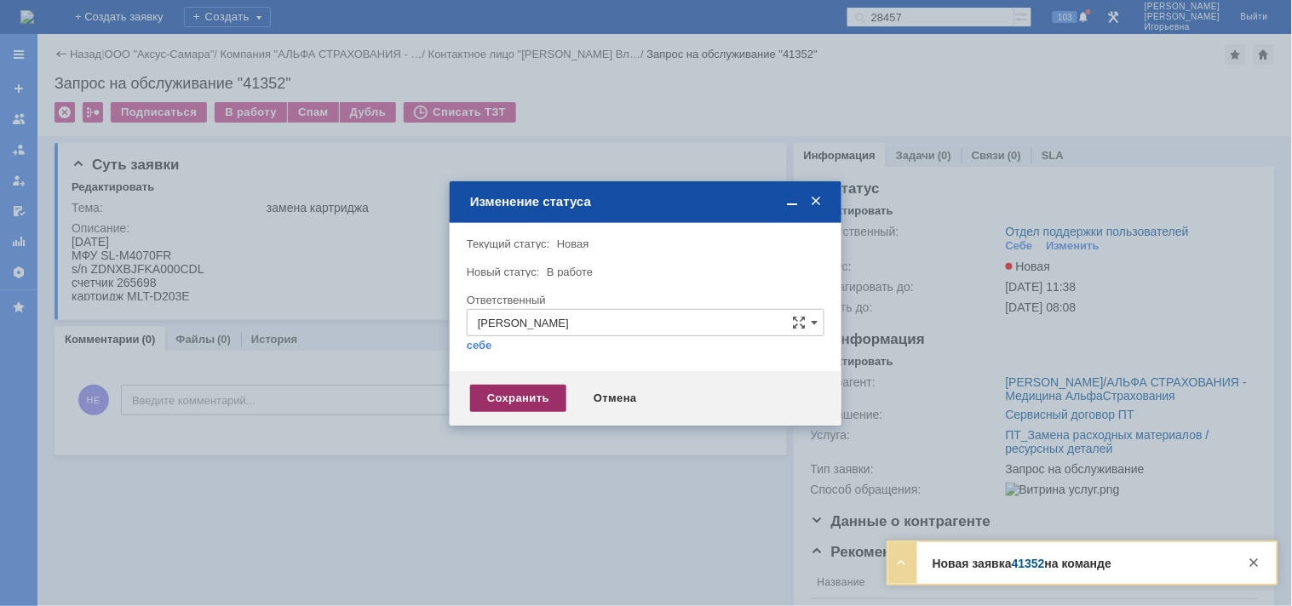
click at [489, 392] on div "Сохранить" at bounding box center [518, 398] width 96 height 27
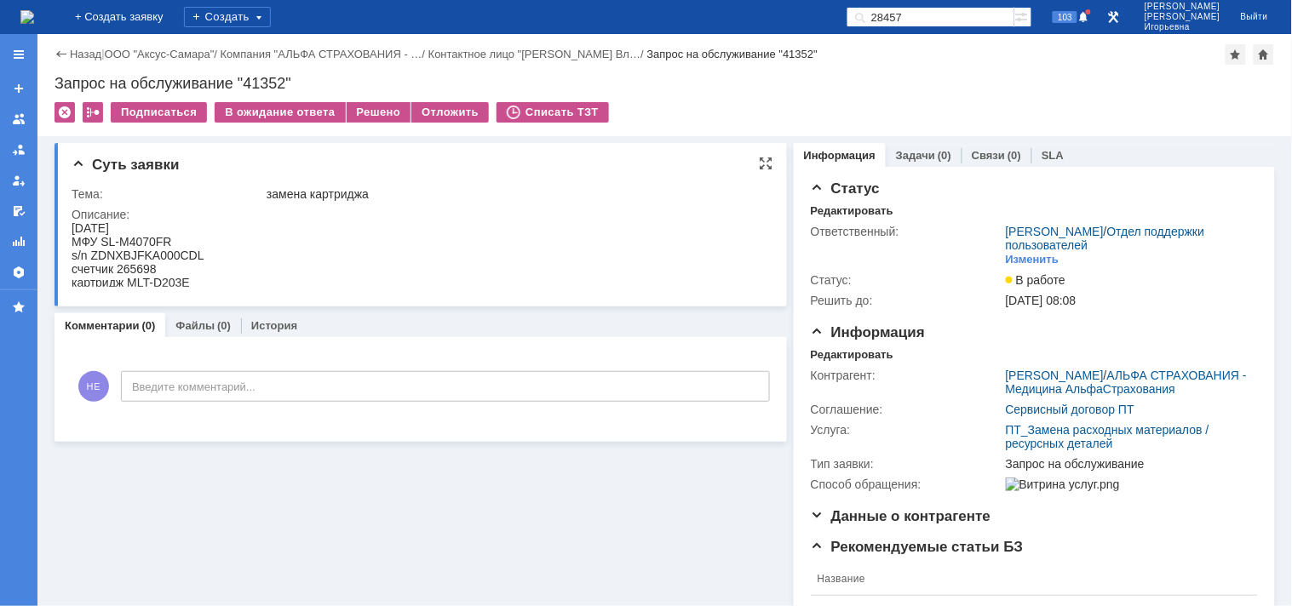
click at [192, 249] on div "s/n ZDNXBJFKA000CDL" at bounding box center [137, 255] width 133 height 14
copy div "ZDNXBJFKA000CDL"
click at [135, 265] on div "счетчик 265698" at bounding box center [137, 268] width 133 height 14
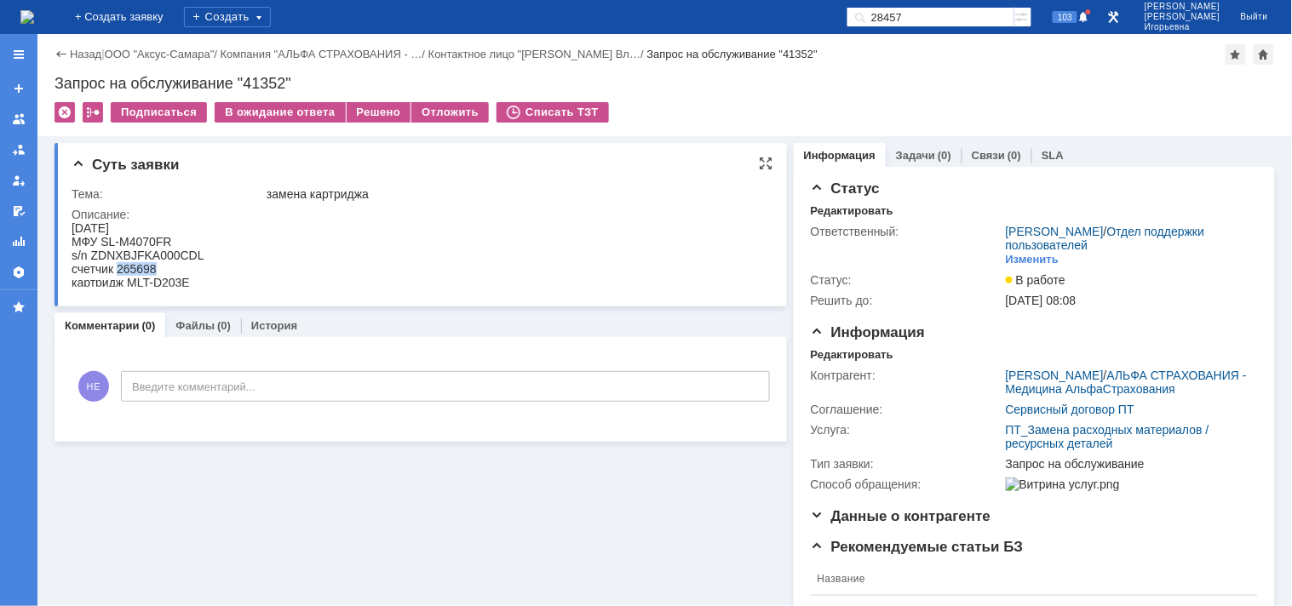
copy div "265698"
click at [269, 78] on div "Запрос на обслуживание "41352"" at bounding box center [664, 83] width 1220 height 17
copy div "41352"
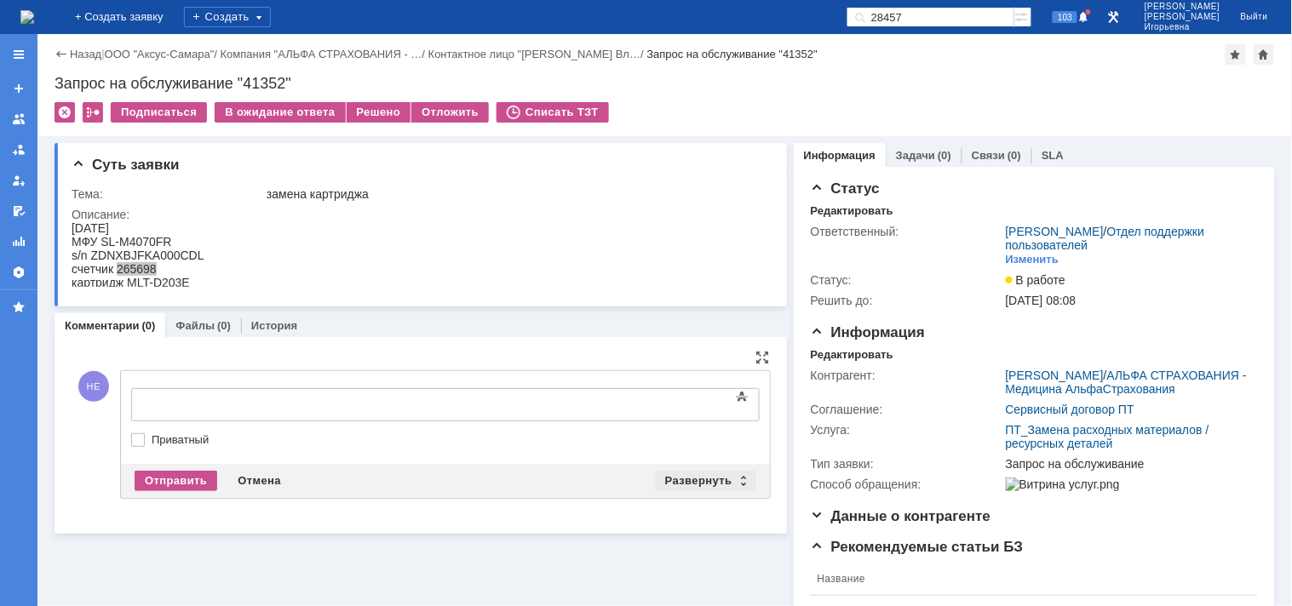
click at [732, 478] on div "Развернуть" at bounding box center [705, 481] width 101 height 20
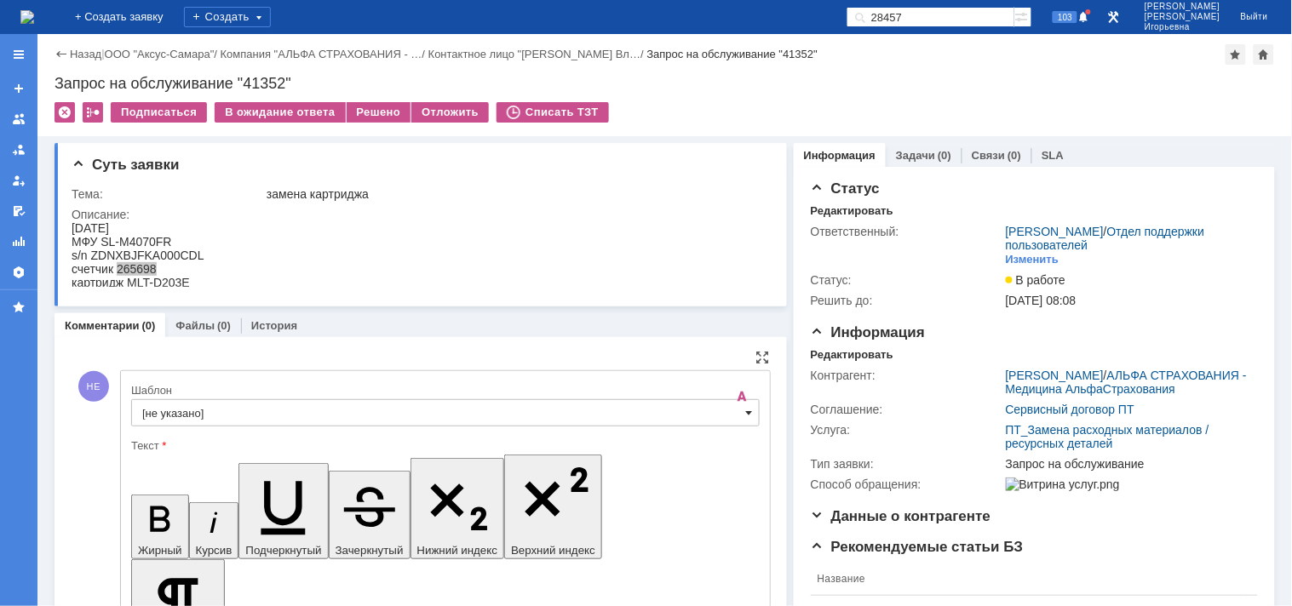
click at [746, 407] on span at bounding box center [749, 413] width 7 height 14
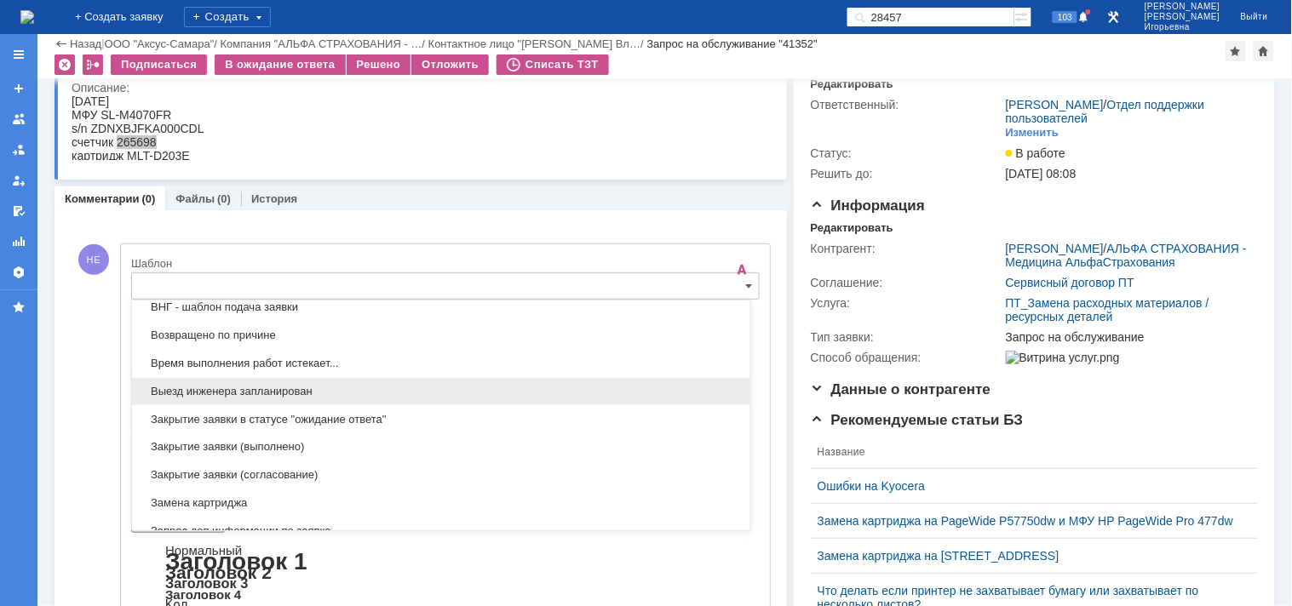
scroll to position [690, 0]
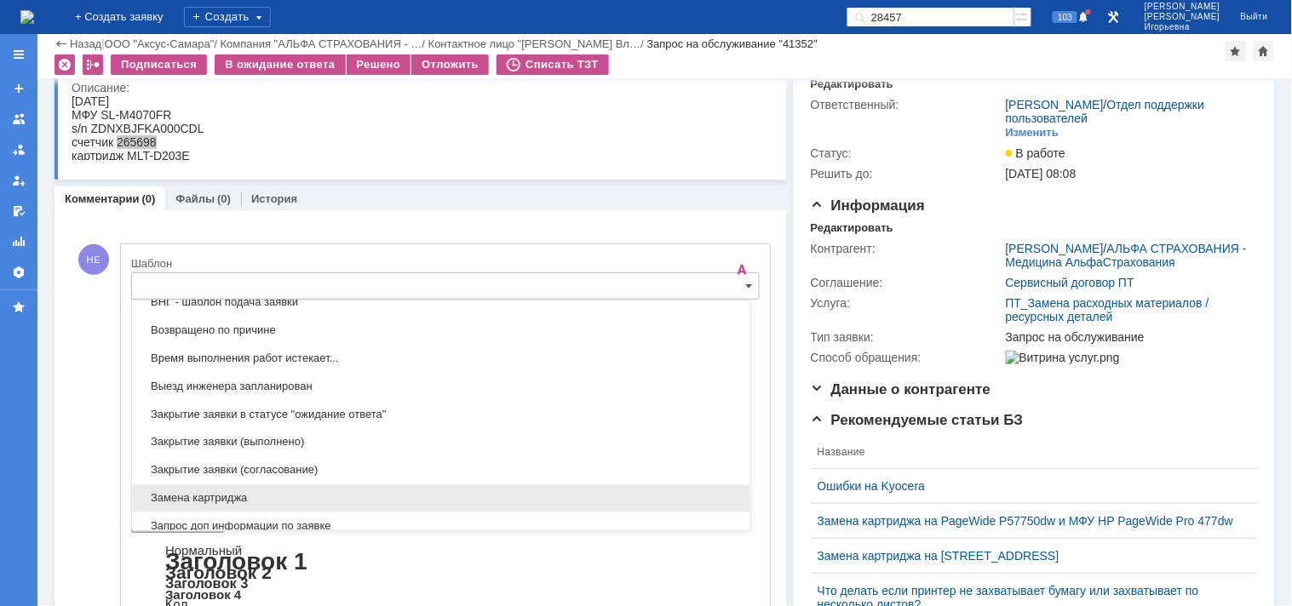
click at [181, 499] on span "Замена картриджа" at bounding box center [441, 499] width 598 height 14
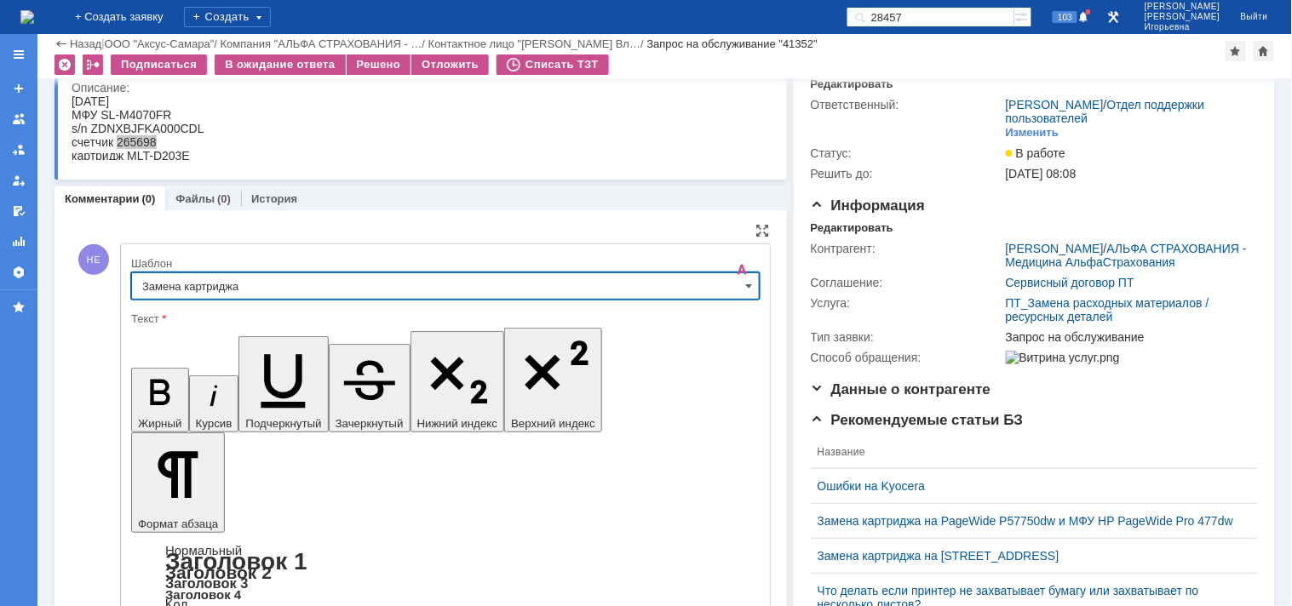
type input "Замена картриджа"
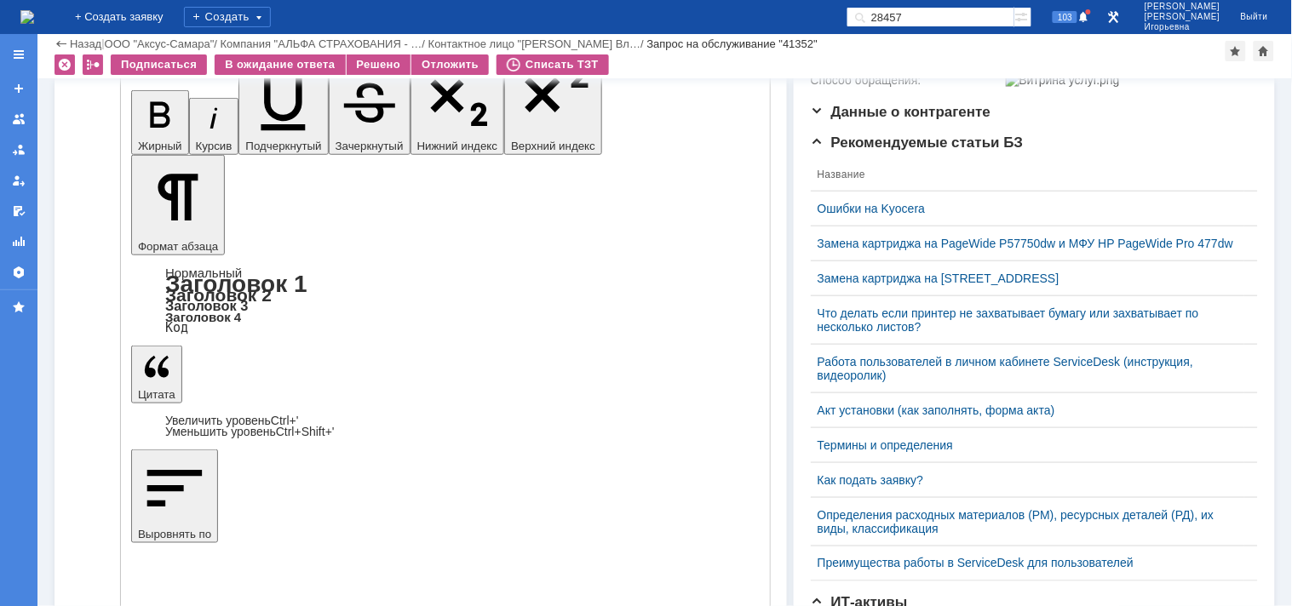
scroll to position [352, 0]
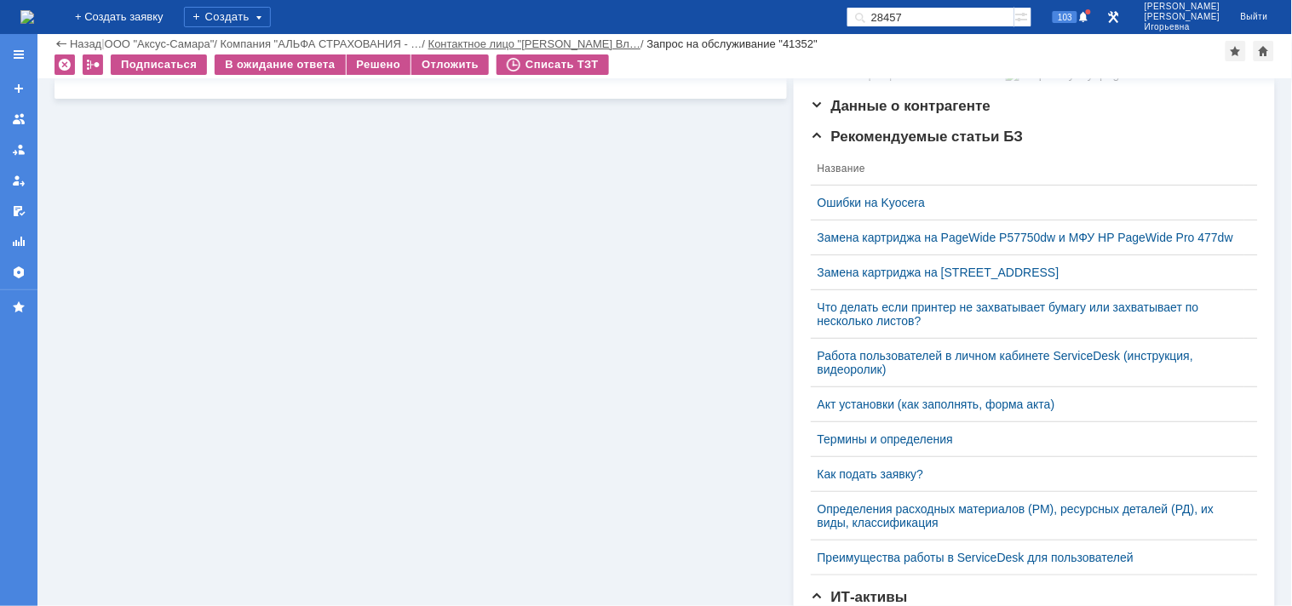
scroll to position [0, 0]
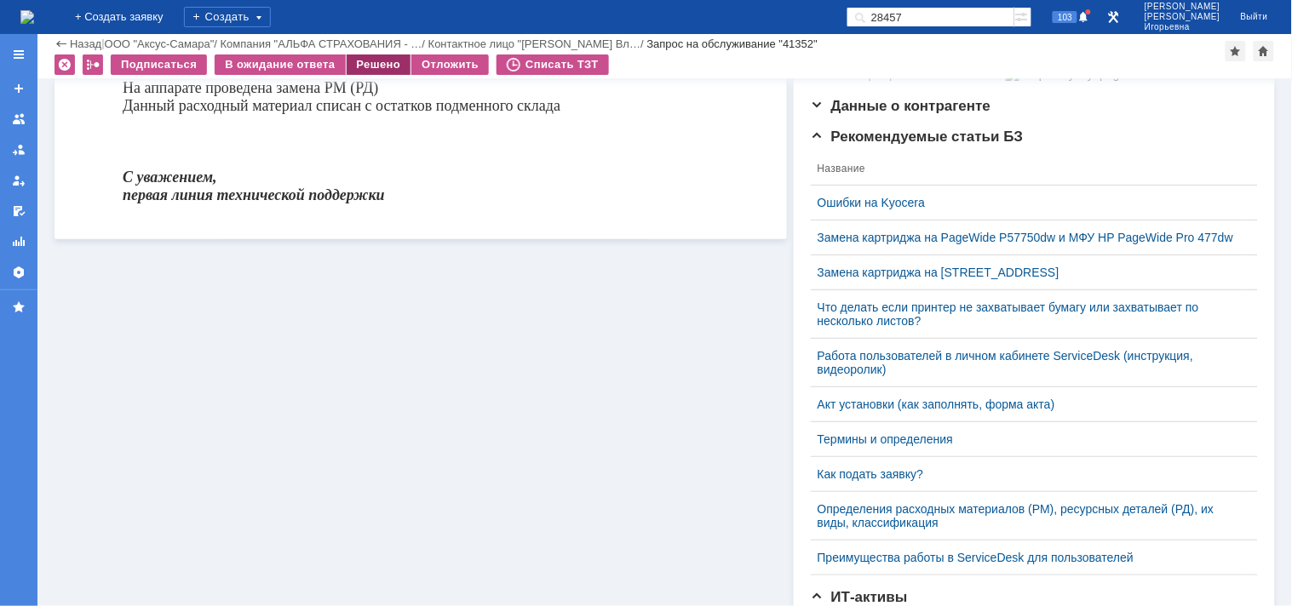
click at [375, 63] on div "Решено" at bounding box center [379, 64] width 65 height 20
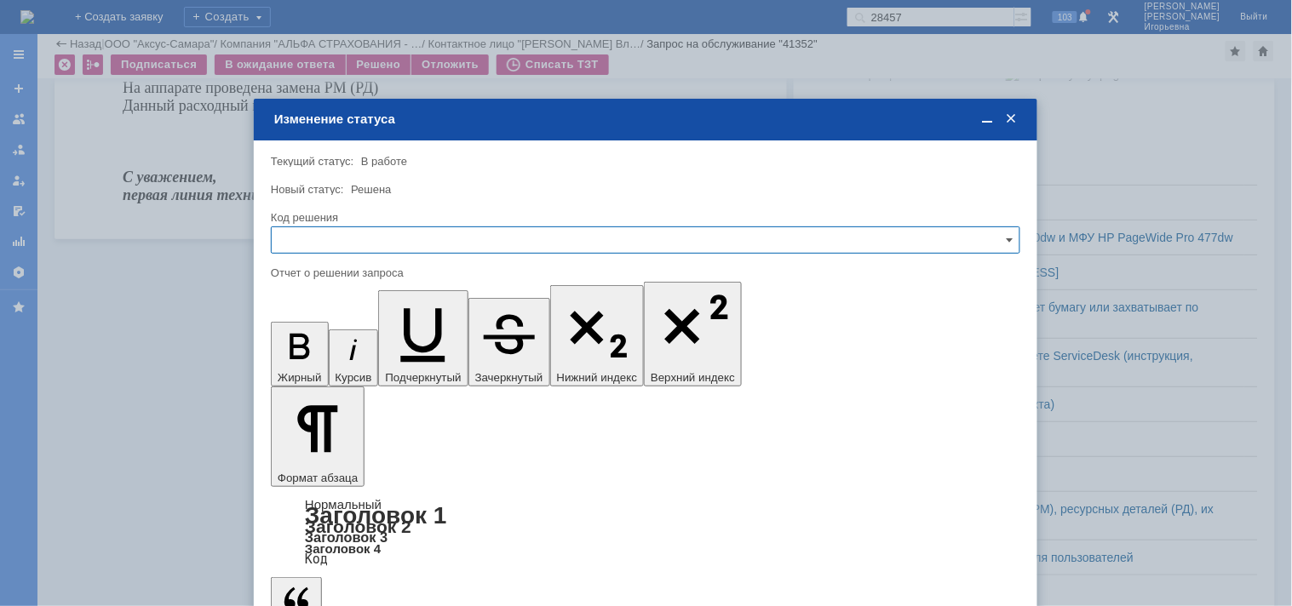
click at [316, 238] on input "text" at bounding box center [645, 239] width 749 height 27
click at [310, 349] on span "Решено" at bounding box center [645, 355] width 727 height 14
type input "Решено"
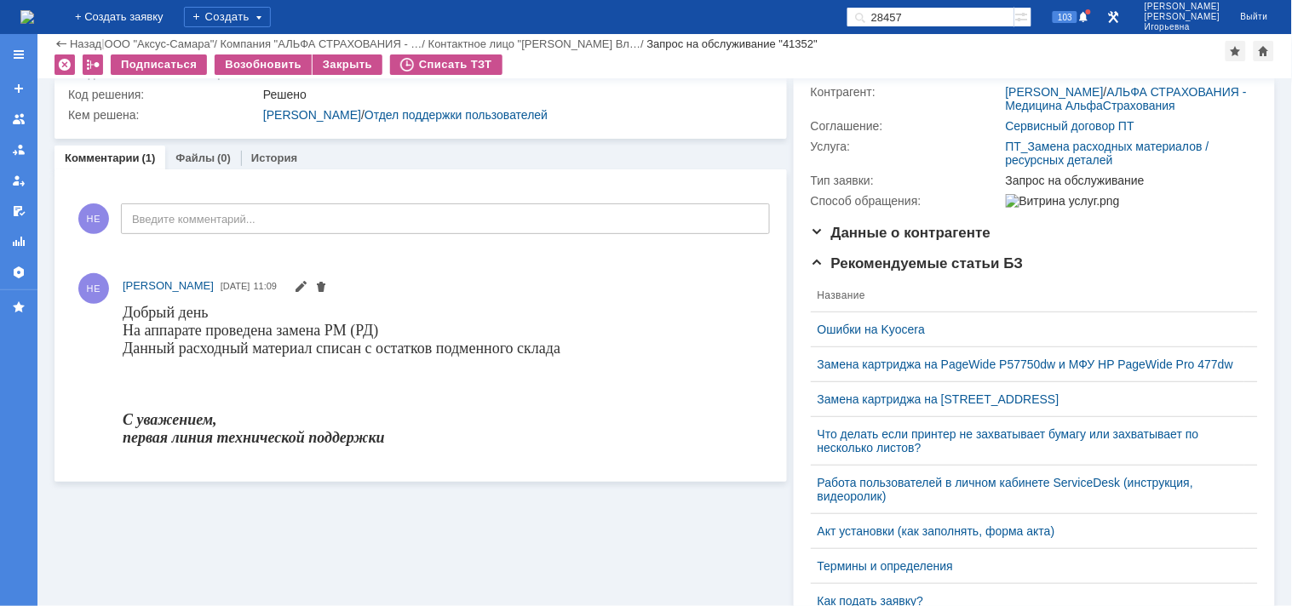
click at [34, 12] on img at bounding box center [27, 17] width 14 height 14
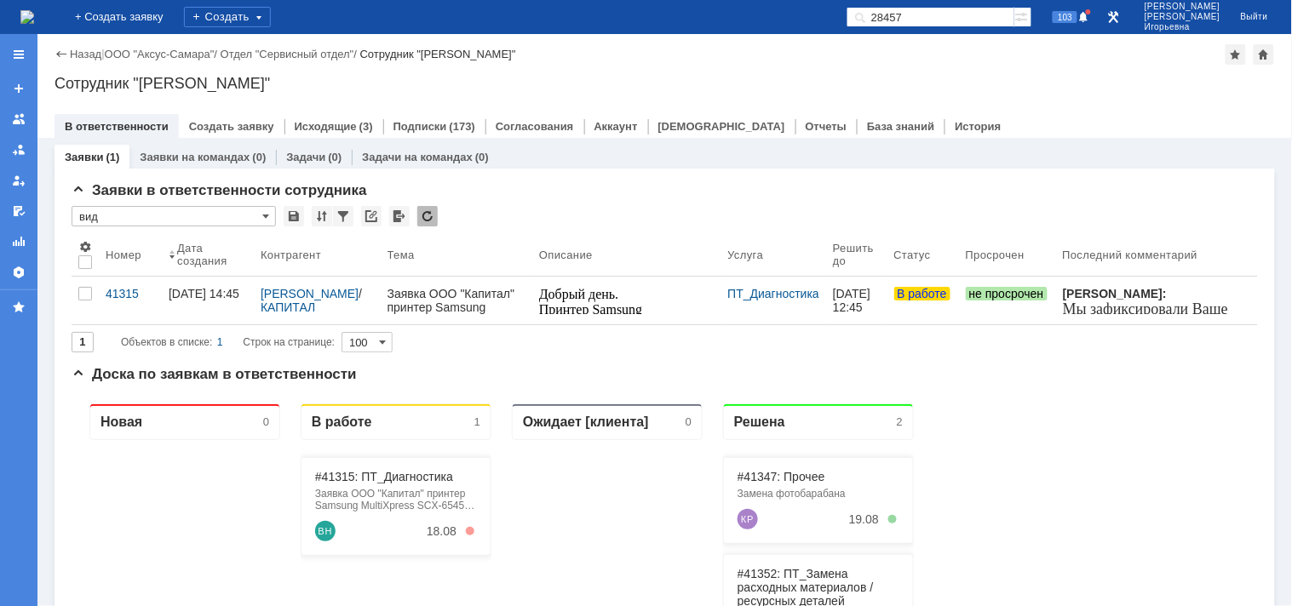
click at [993, 13] on input "28457" at bounding box center [930, 17] width 168 height 20
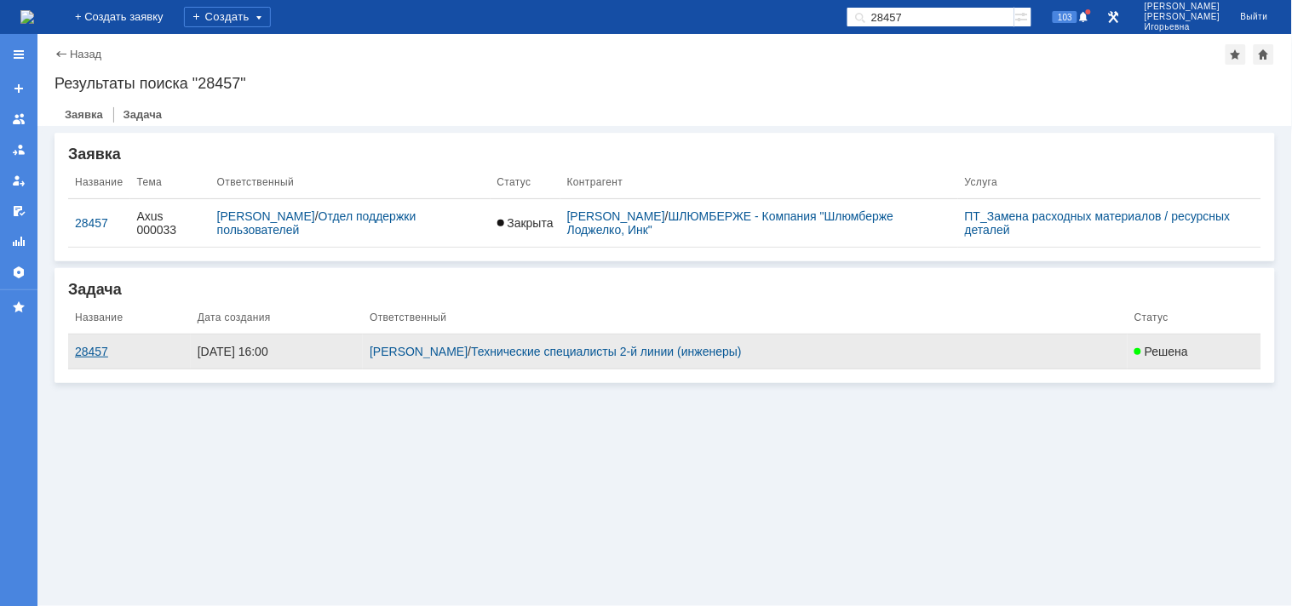
click at [87, 347] on div "28457" at bounding box center [129, 352] width 109 height 14
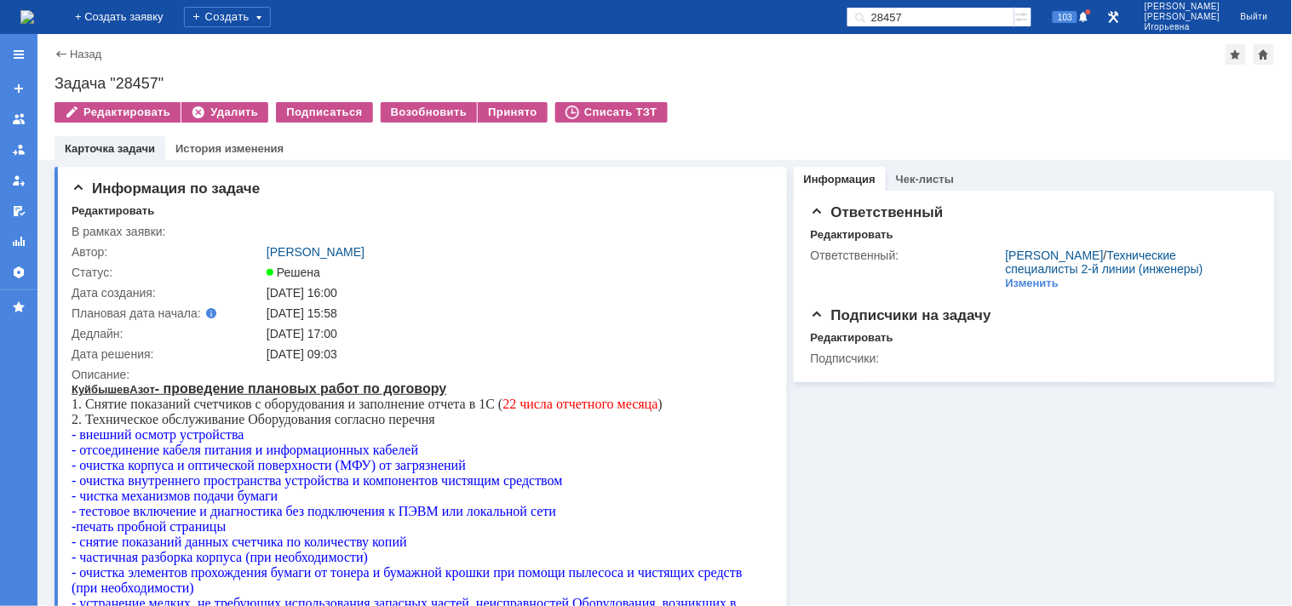
click at [34, 11] on img at bounding box center [27, 17] width 14 height 14
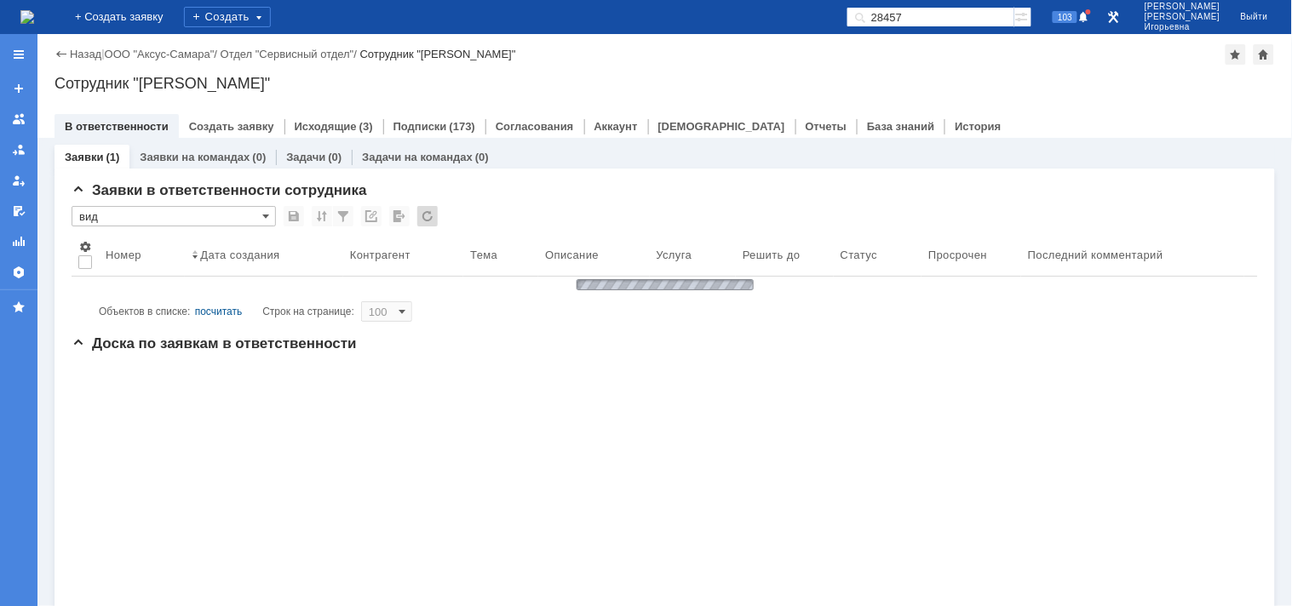
click at [958, 17] on input "28457" at bounding box center [930, 17] width 168 height 20
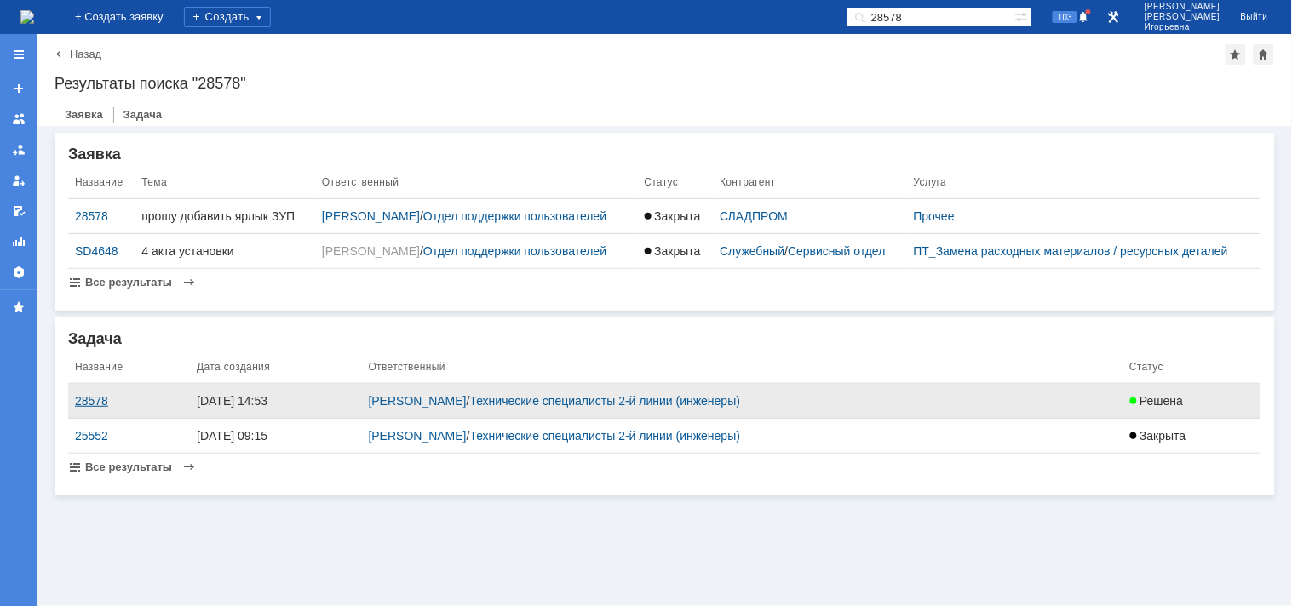
click at [79, 398] on div "28578" at bounding box center [129, 401] width 108 height 14
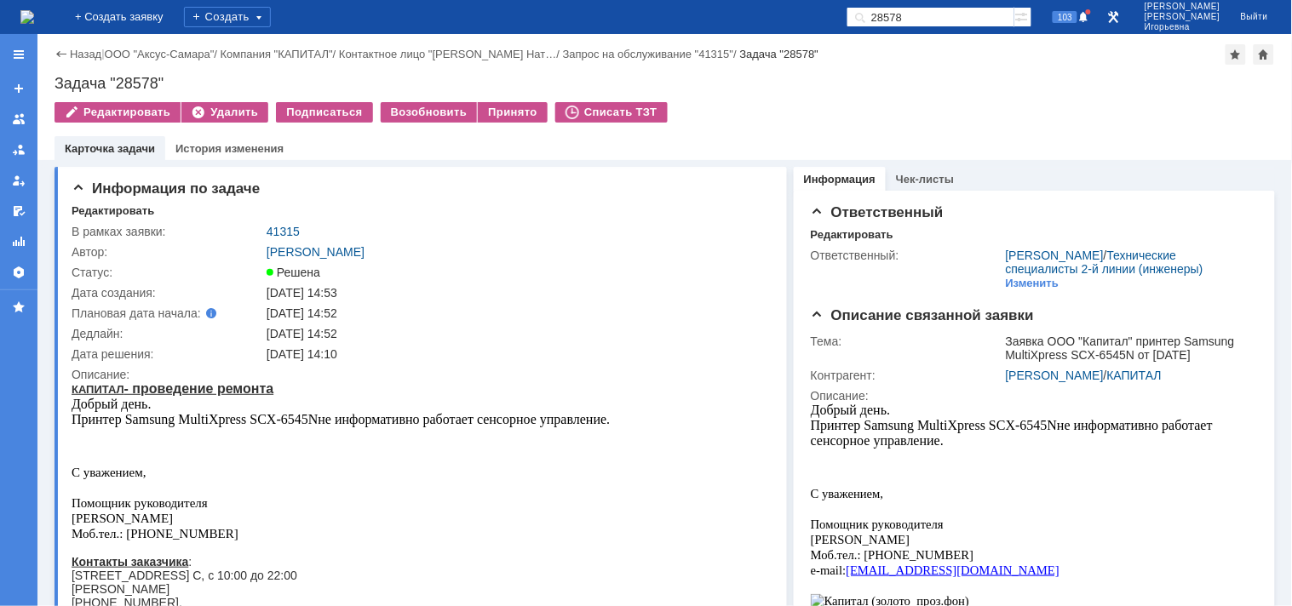
click at [982, 22] on input "28578" at bounding box center [930, 17] width 168 height 20
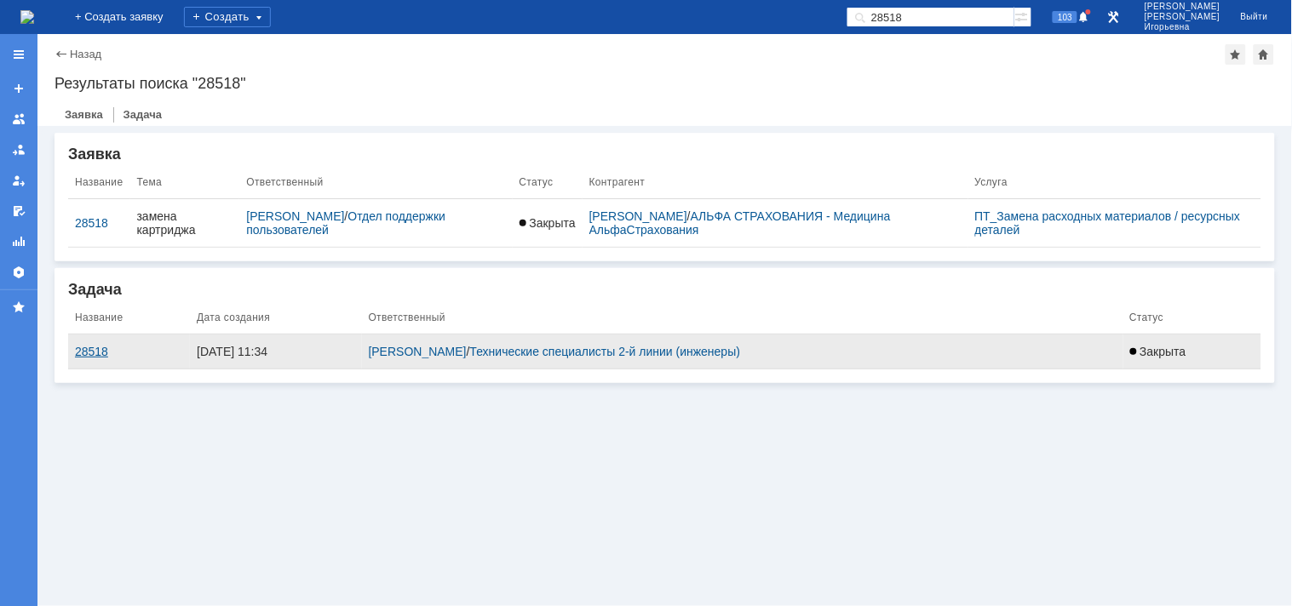
click at [90, 347] on div "28518" at bounding box center [129, 352] width 108 height 14
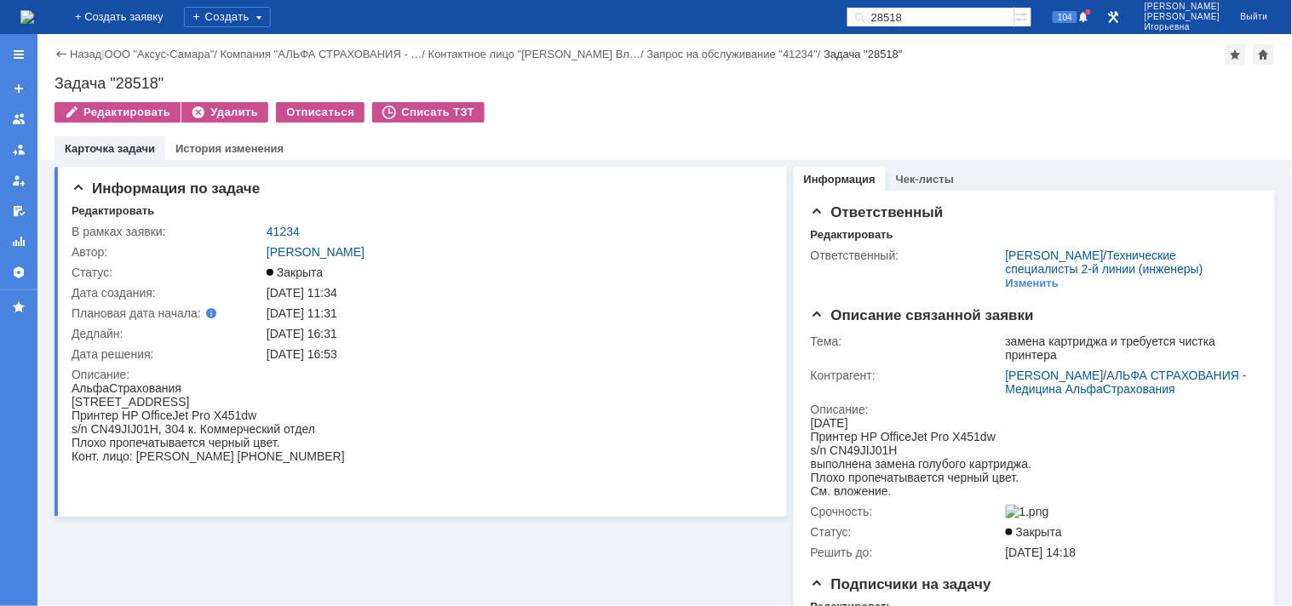
click at [952, 20] on input "28518" at bounding box center [930, 17] width 168 height 20
type input "28371"
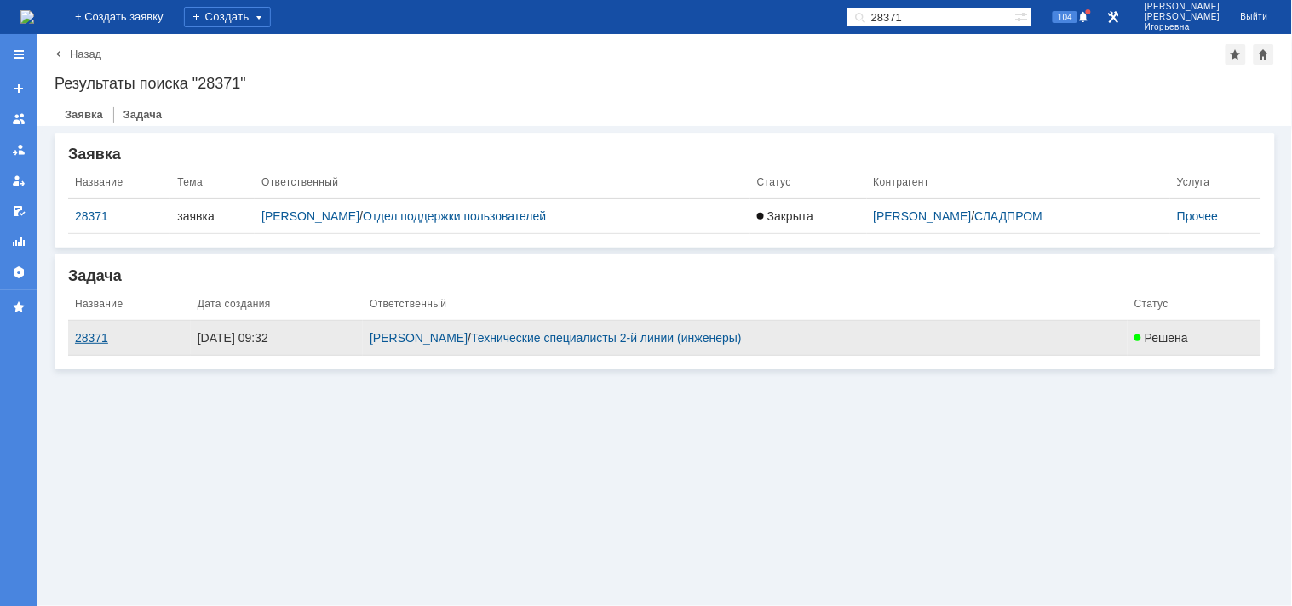
click at [88, 331] on div "28371" at bounding box center [129, 338] width 109 height 14
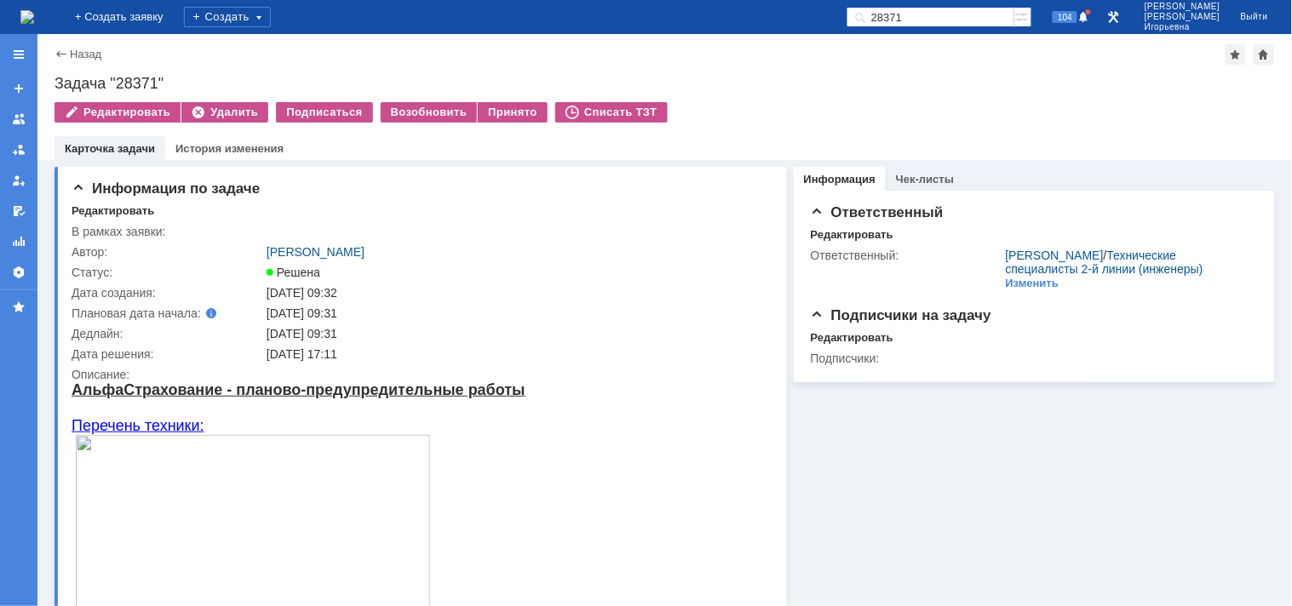
click at [34, 10] on img at bounding box center [27, 17] width 14 height 14
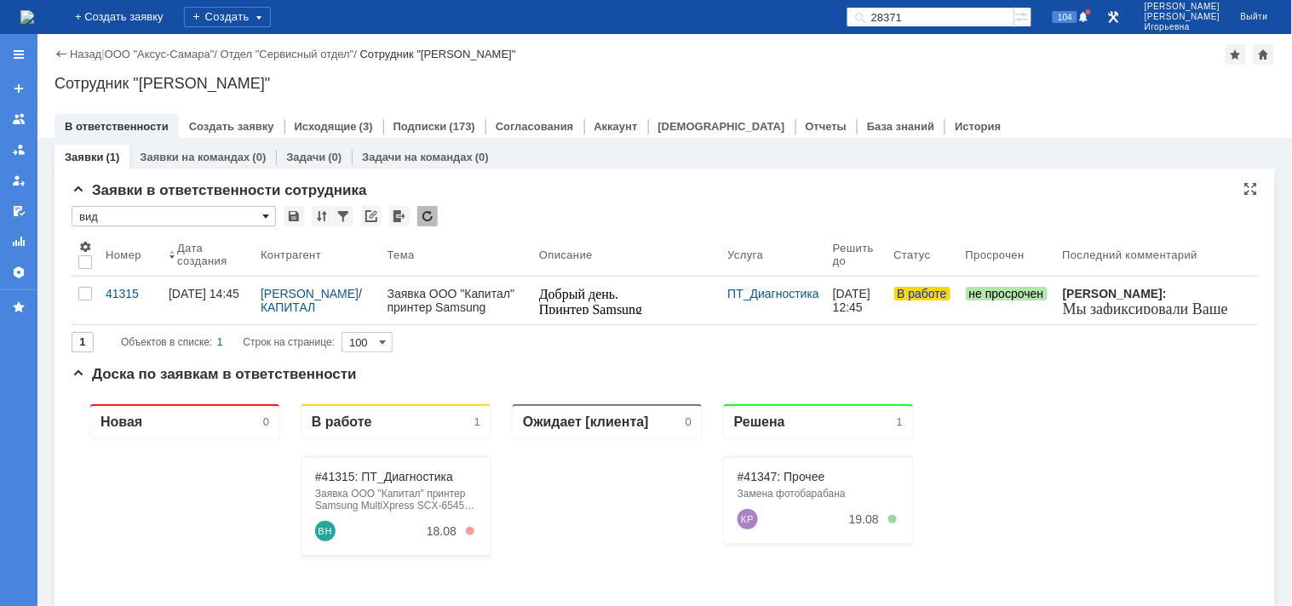
click at [266, 215] on span at bounding box center [265, 216] width 7 height 14
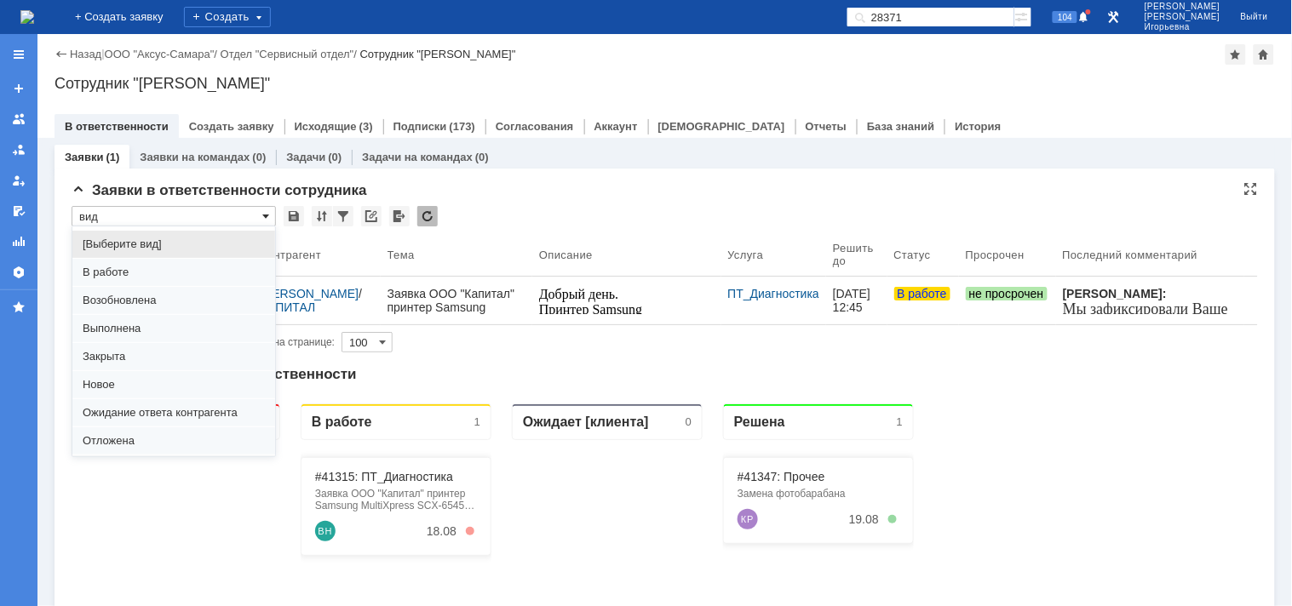
scroll to position [47, 0]
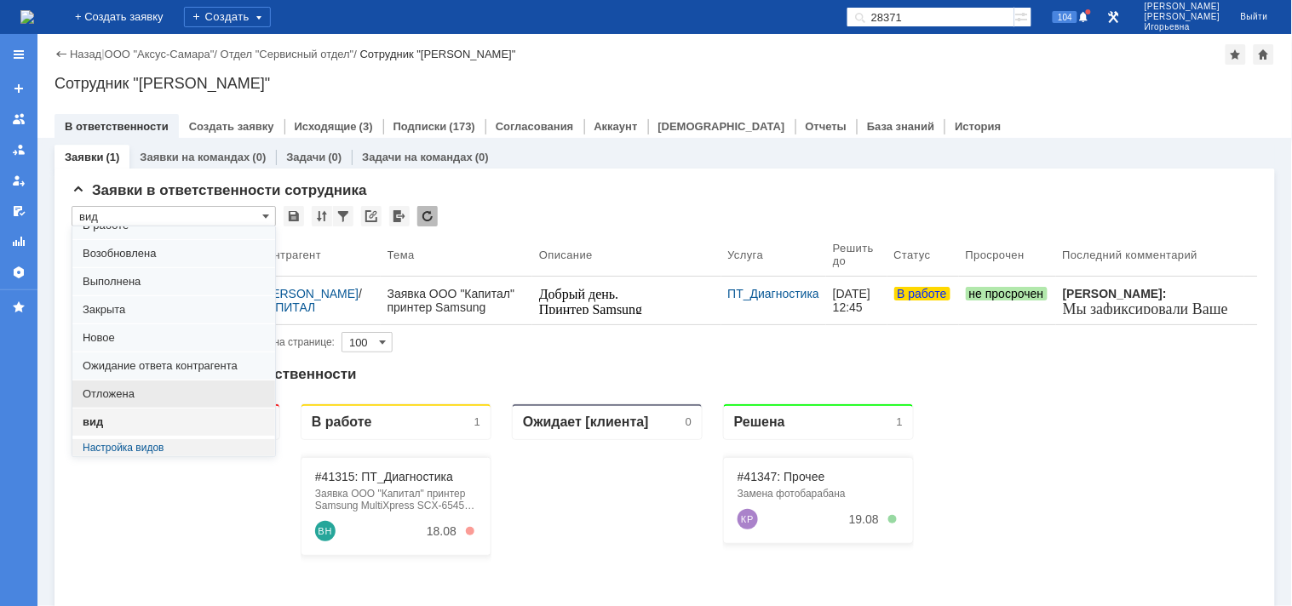
click at [137, 396] on span "Отложена" at bounding box center [174, 394] width 182 height 14
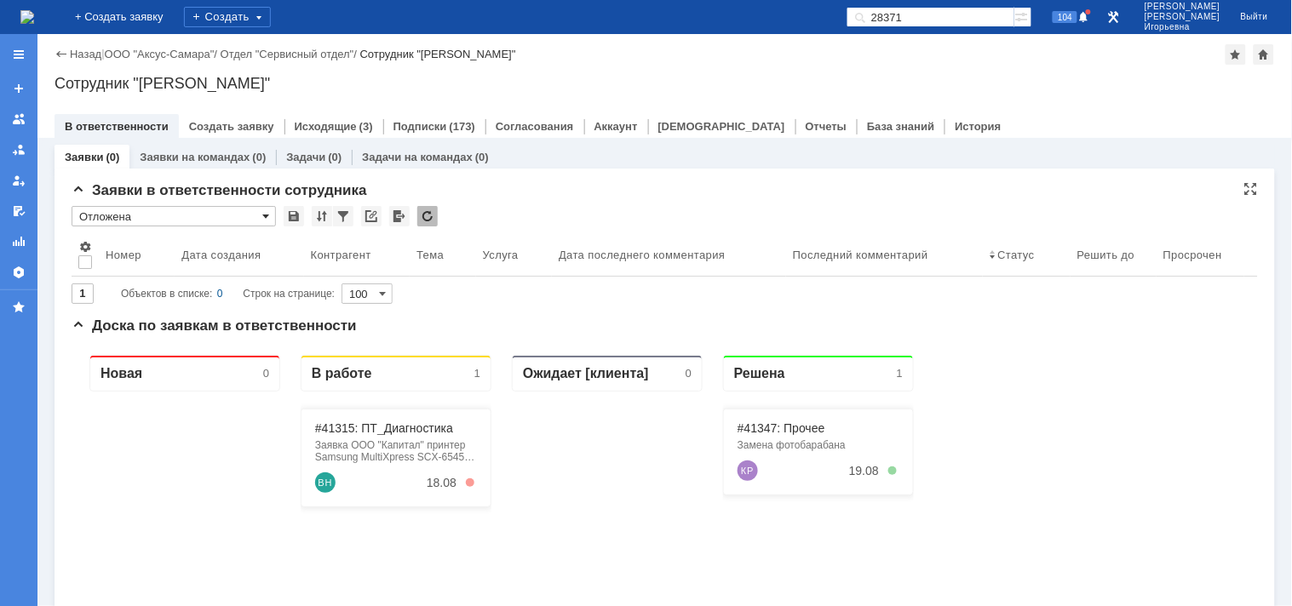
click at [266, 215] on span at bounding box center [265, 216] width 7 height 14
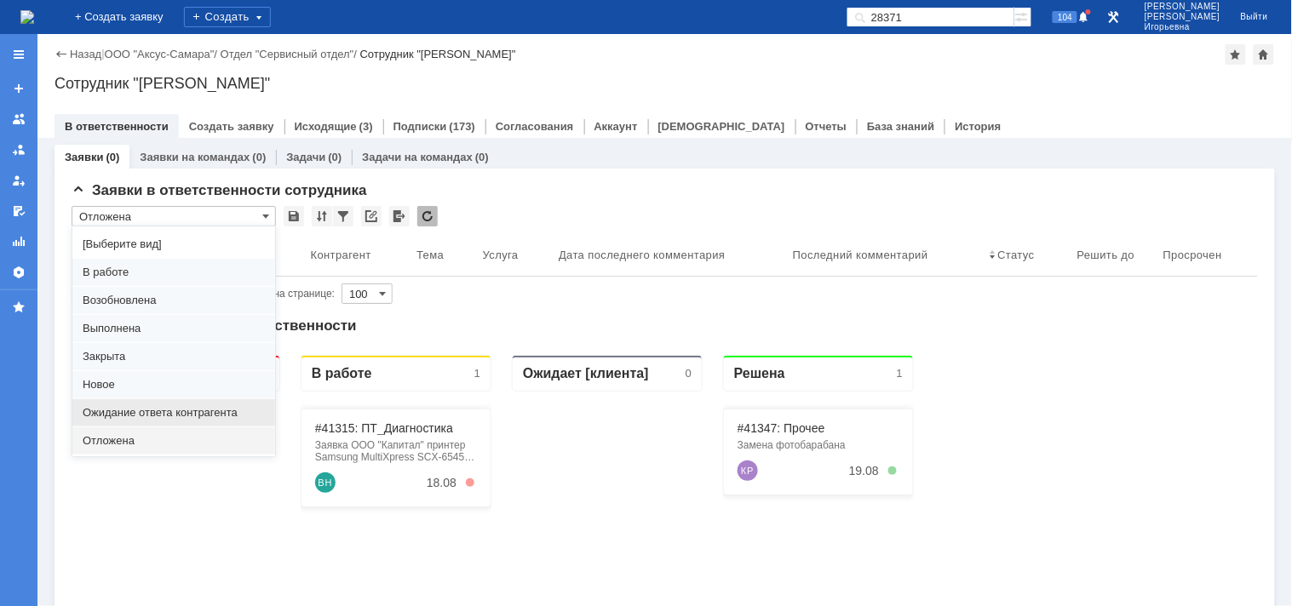
click at [138, 410] on span "Ожидание ответа контрагента" at bounding box center [174, 413] width 182 height 14
type input "Ожидание ответа контрагента"
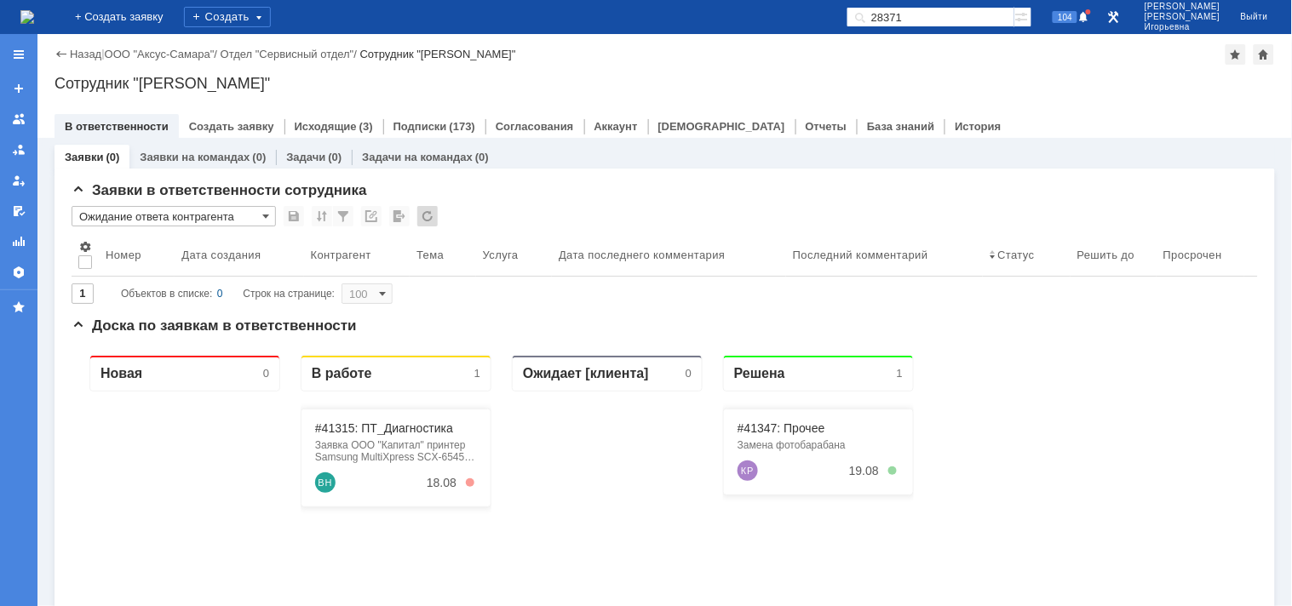
type input "20"
click at [265, 215] on span at bounding box center [265, 216] width 7 height 14
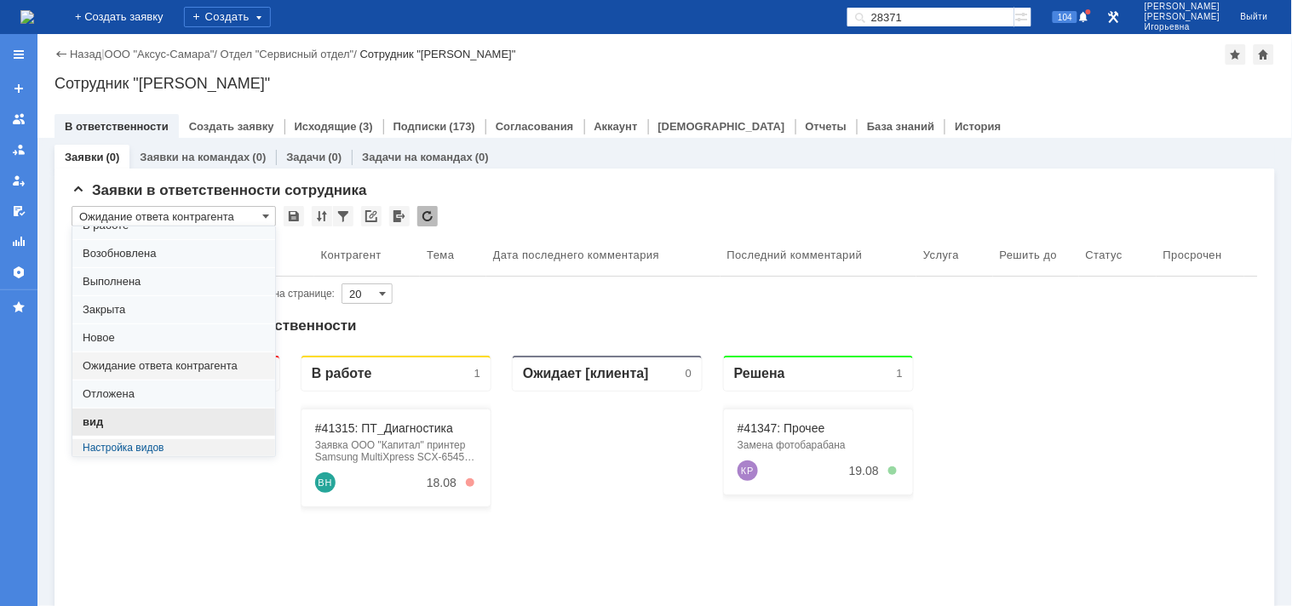
click at [128, 419] on span "вид" at bounding box center [174, 422] width 182 height 14
type input "вид"
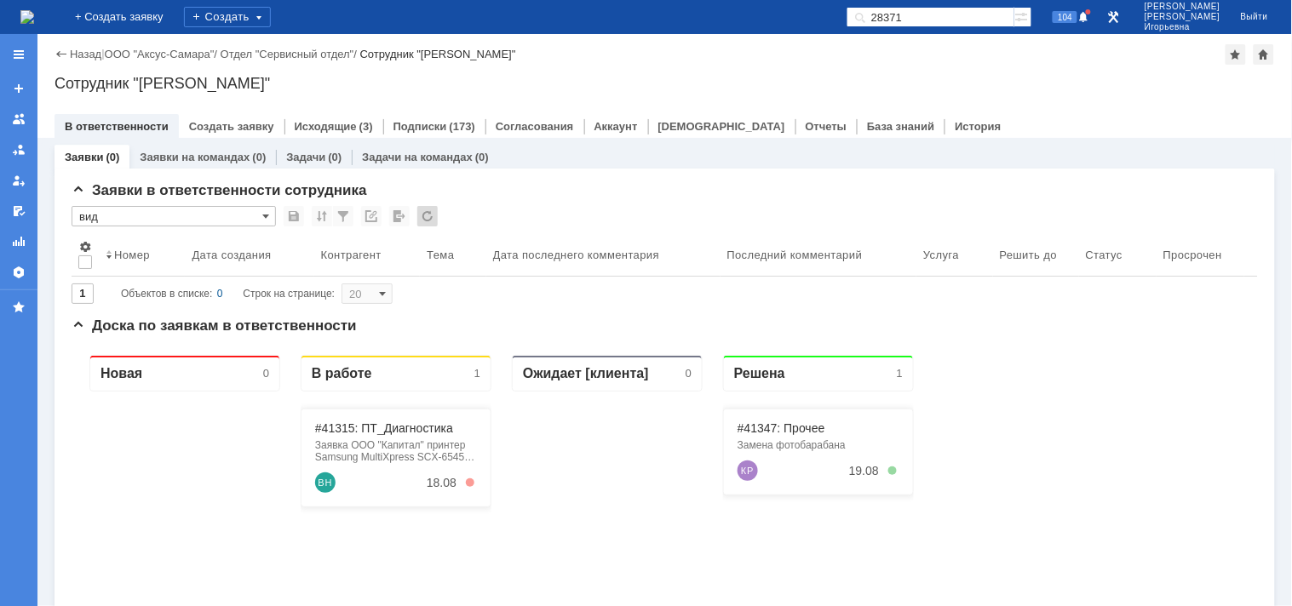
type input "100"
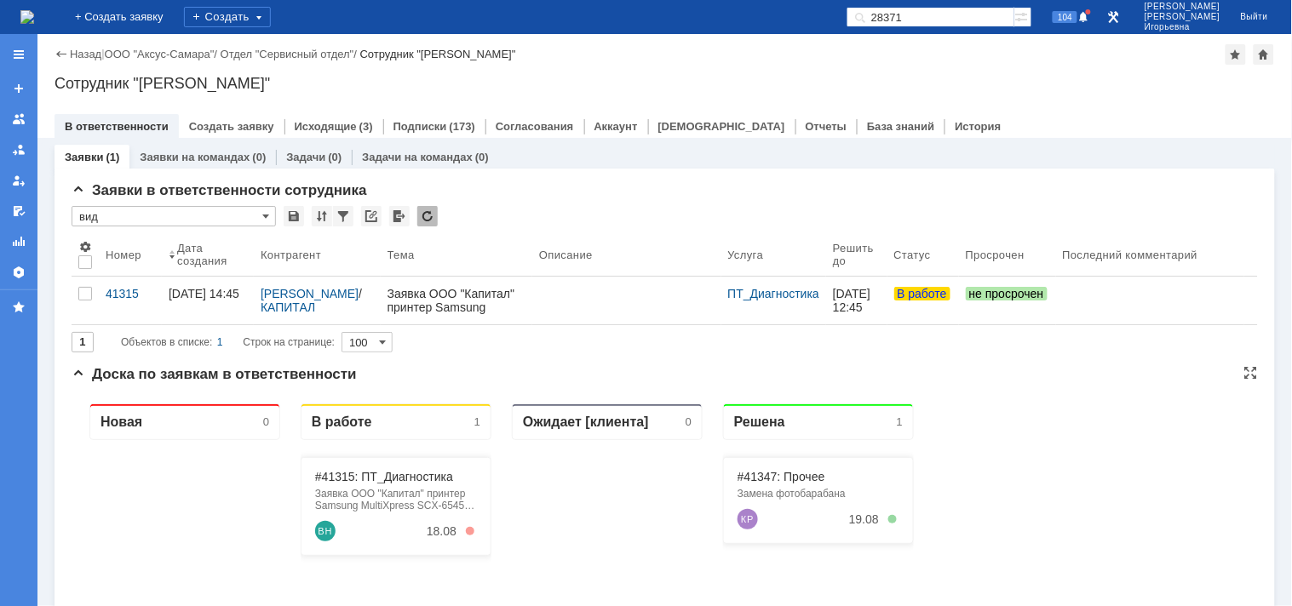
type input "вид"
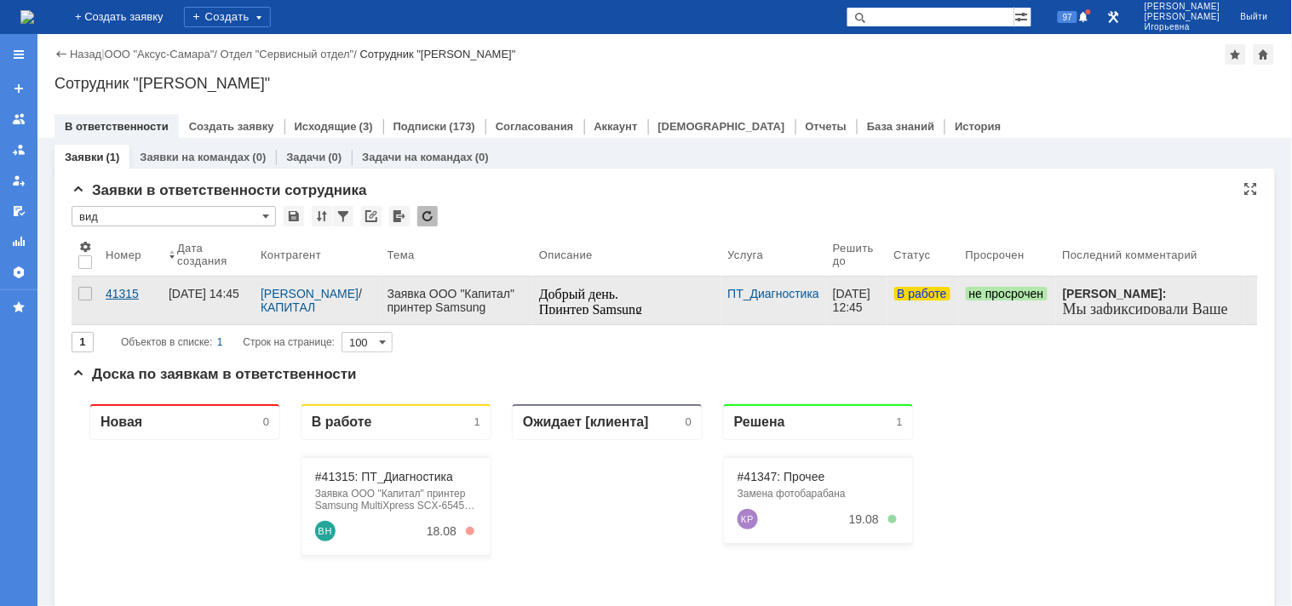
click at [122, 298] on div "41315" at bounding box center [130, 294] width 49 height 14
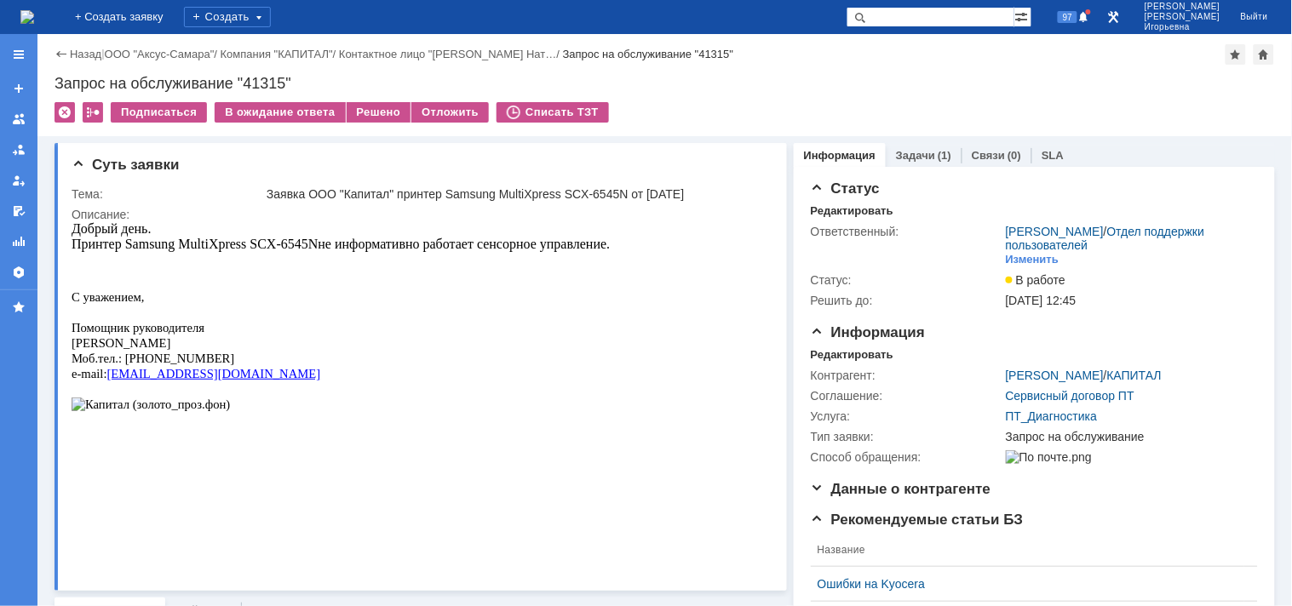
click at [34, 14] on img at bounding box center [27, 17] width 14 height 14
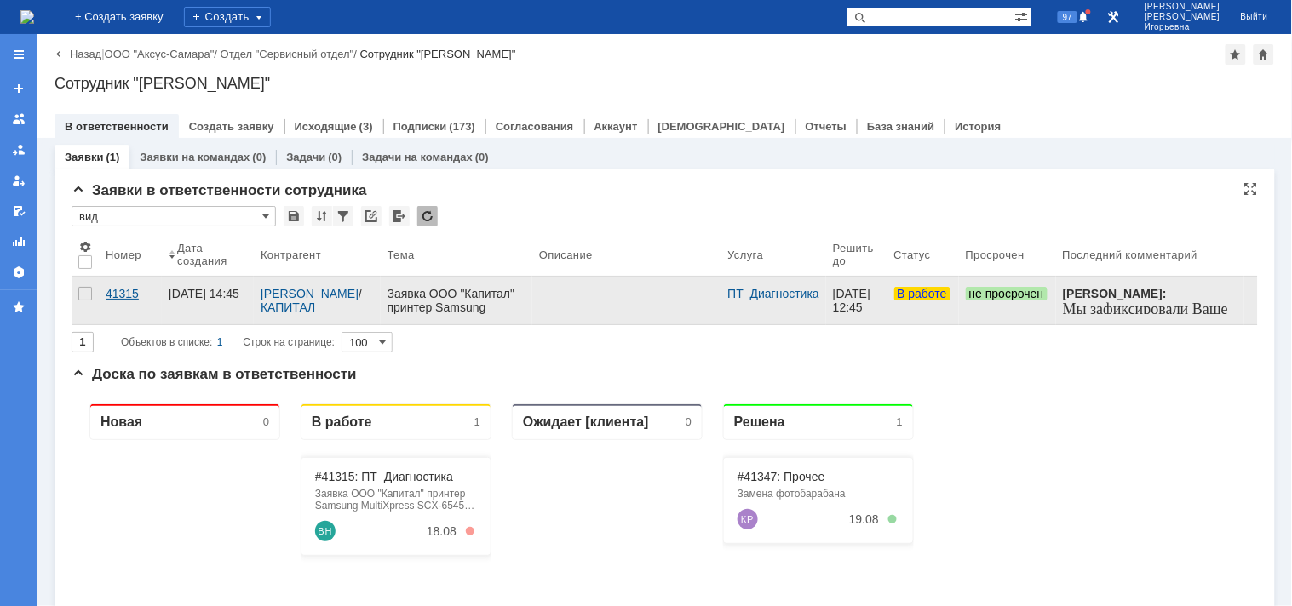
click at [112, 291] on div "41315" at bounding box center [130, 294] width 49 height 14
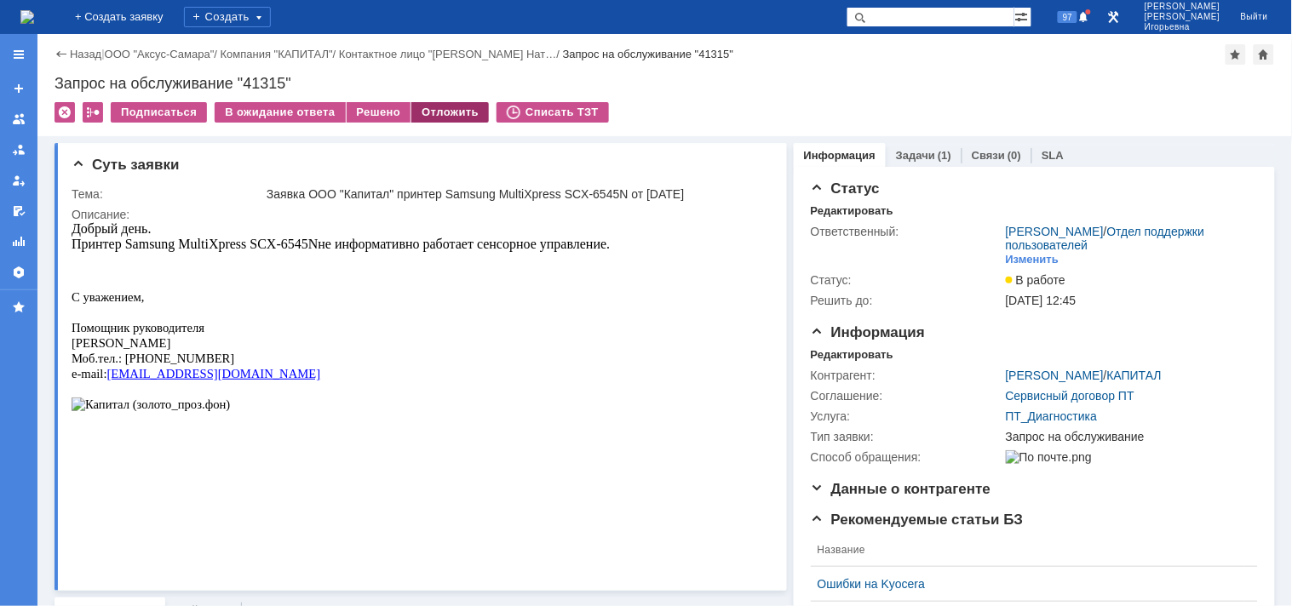
click at [445, 107] on div "Отложить" at bounding box center [449, 112] width 77 height 20
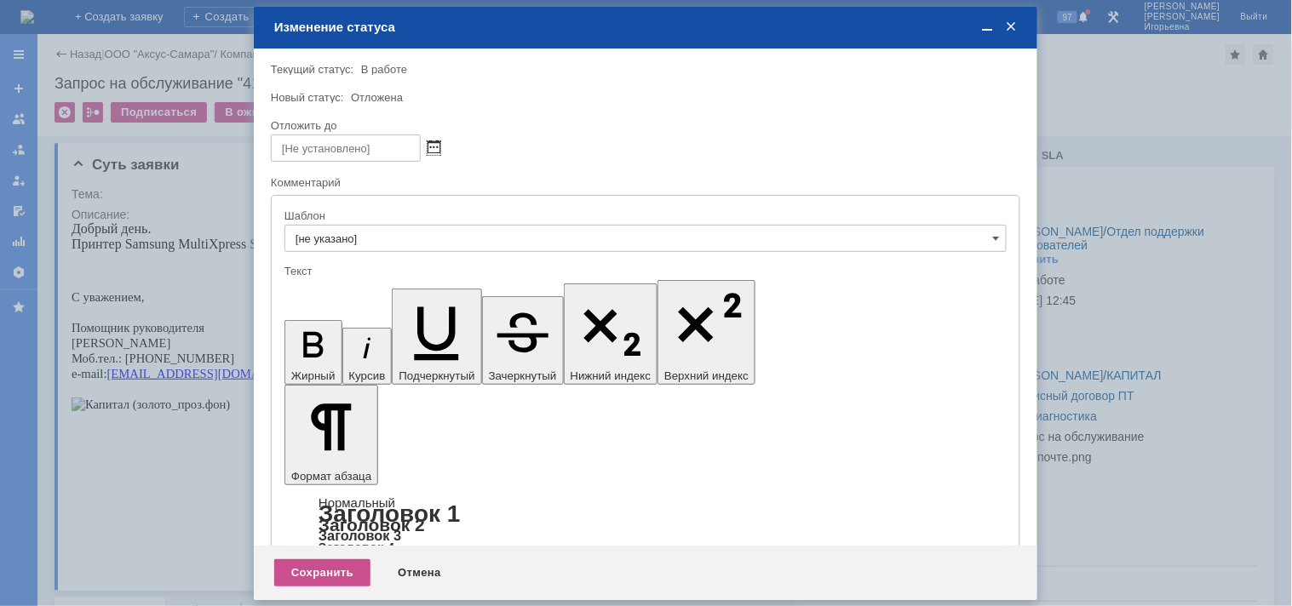
click at [435, 142] on span at bounding box center [433, 148] width 13 height 14
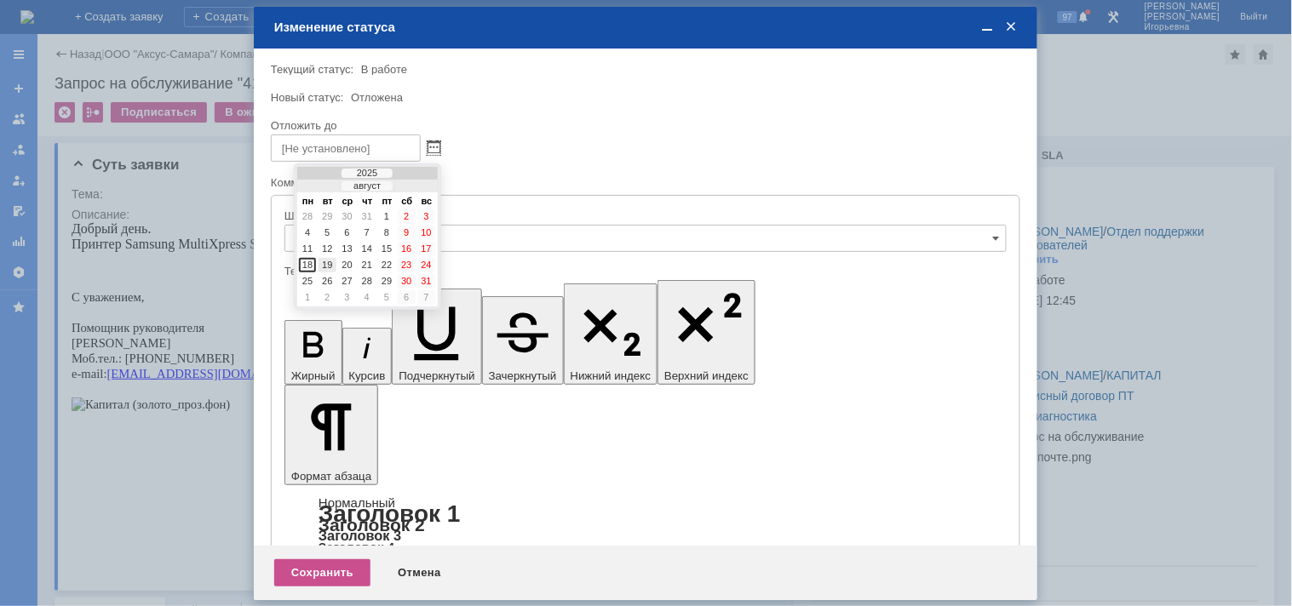
click at [329, 258] on div "19" at bounding box center [326, 265] width 17 height 14
type input "19.08.2025 11:30"
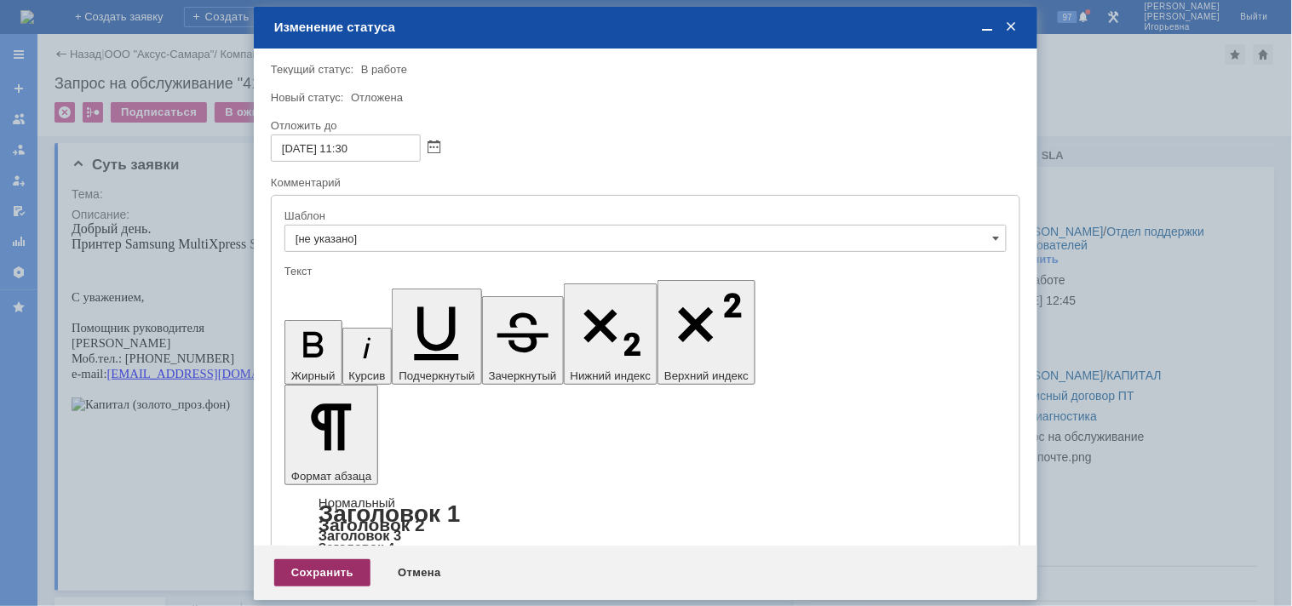
click at [321, 568] on div "Сохранить" at bounding box center [322, 572] width 96 height 27
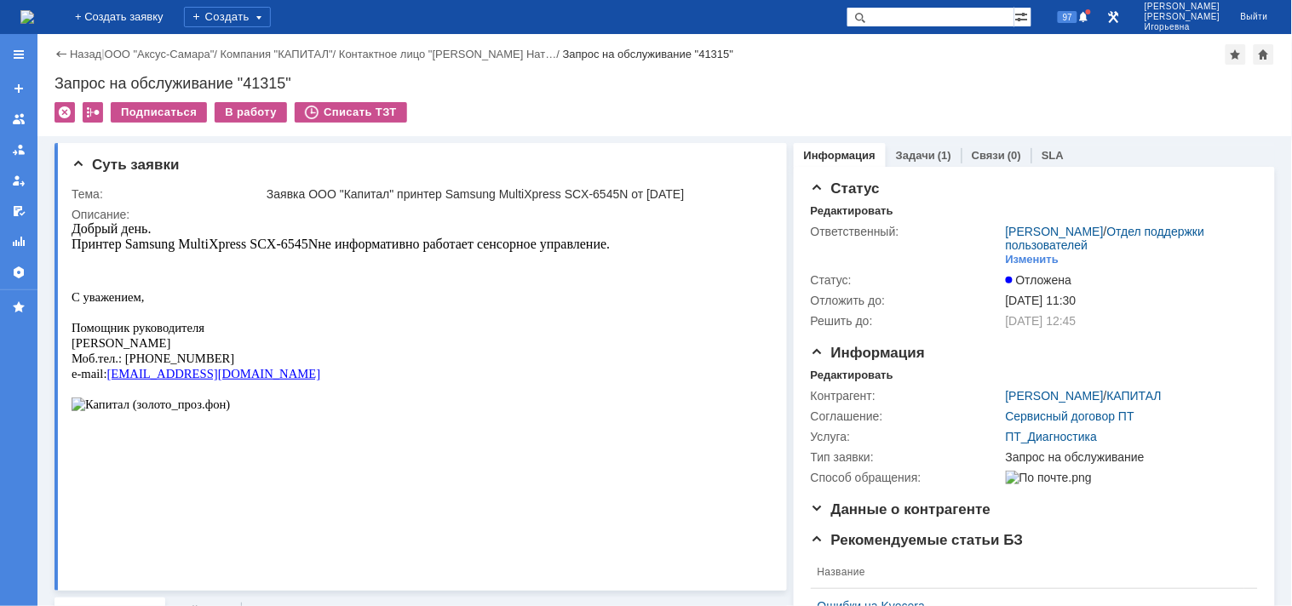
click at [34, 13] on img at bounding box center [27, 17] width 14 height 14
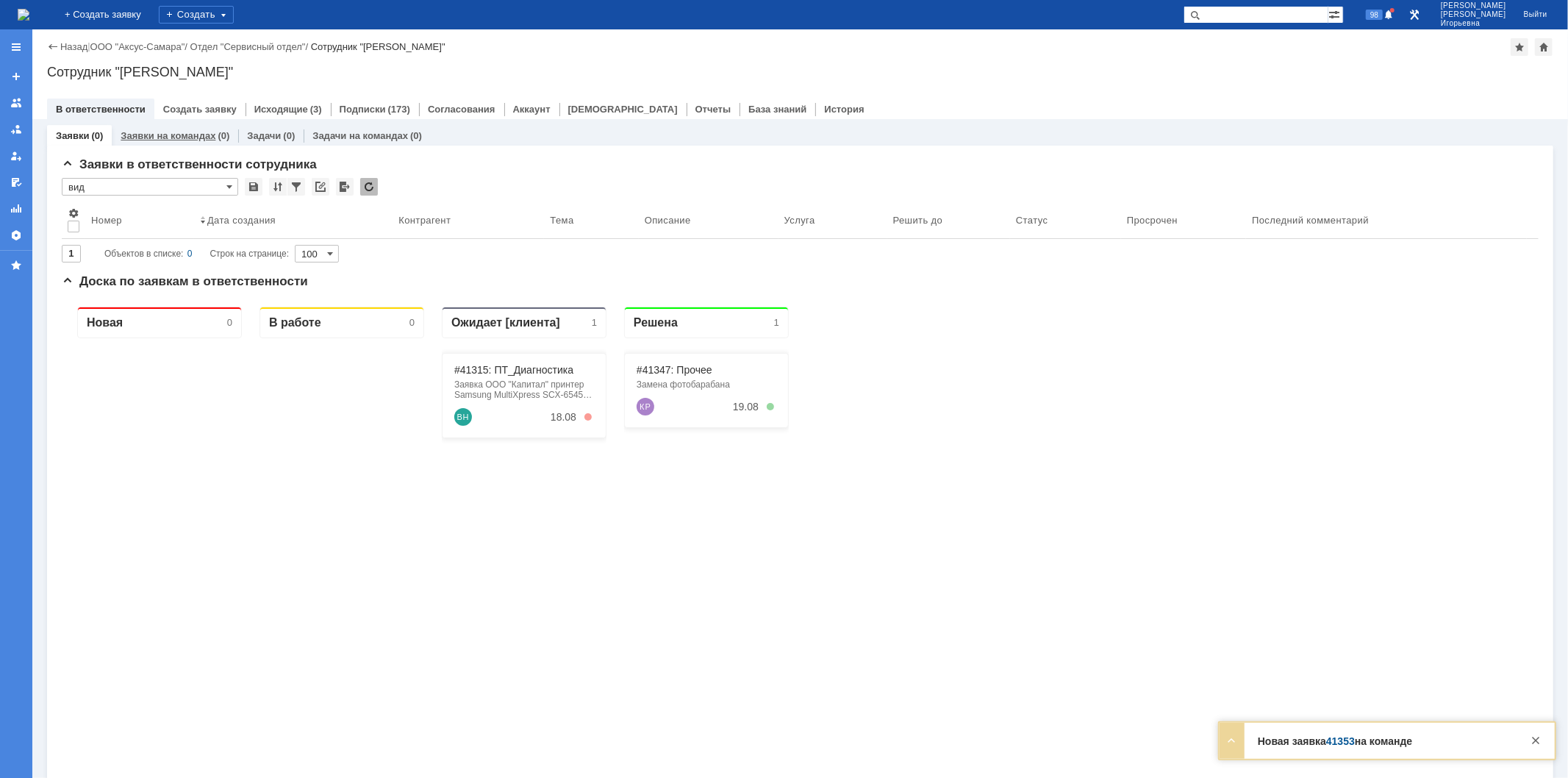
click at [181, 136] on link "Заявки на командах" at bounding box center [168, 136] width 95 height 11
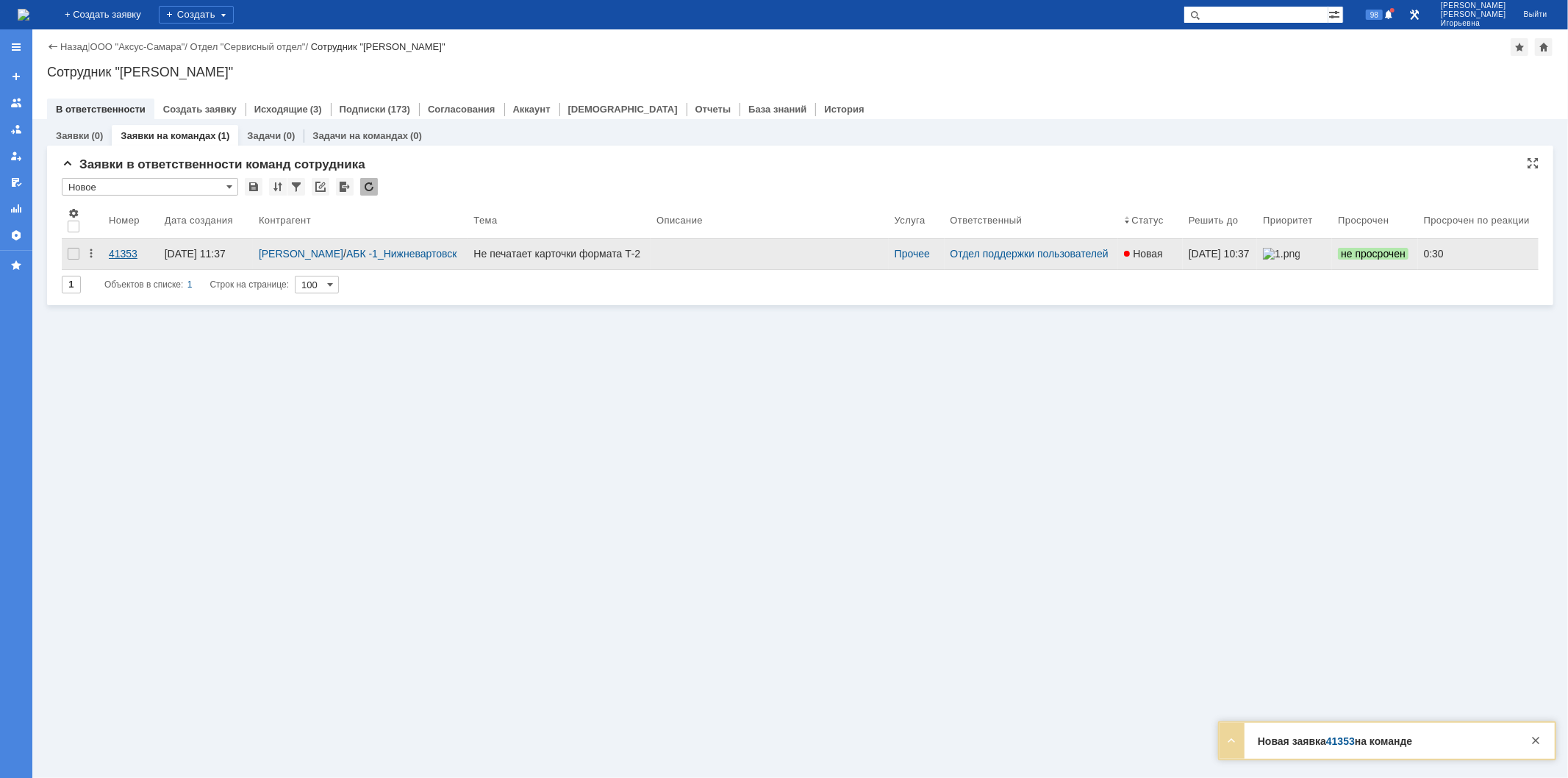
click at [122, 254] on div "41353" at bounding box center [130, 254] width 44 height 12
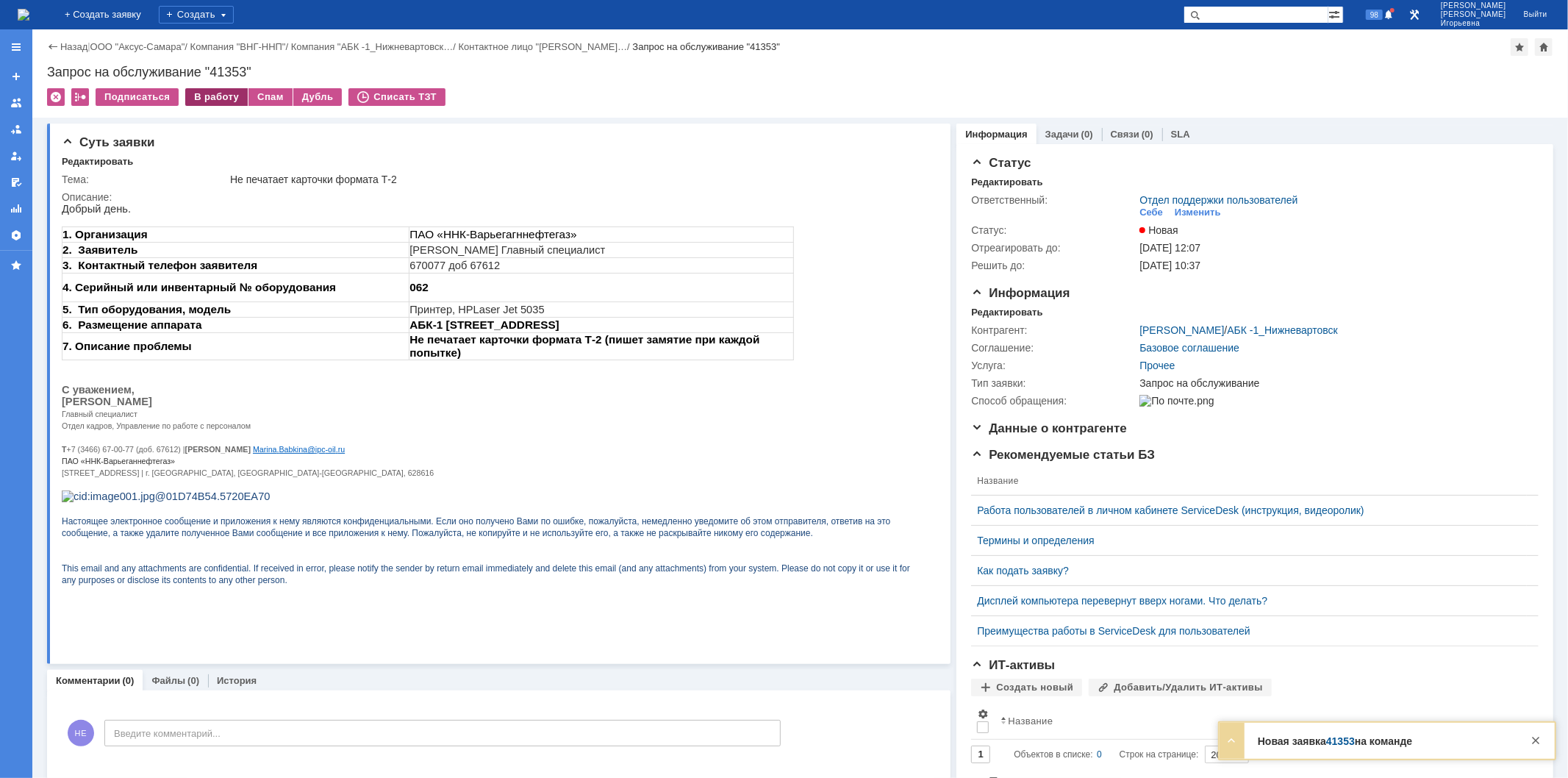
click at [221, 100] on div "В работу" at bounding box center [217, 97] width 62 height 17
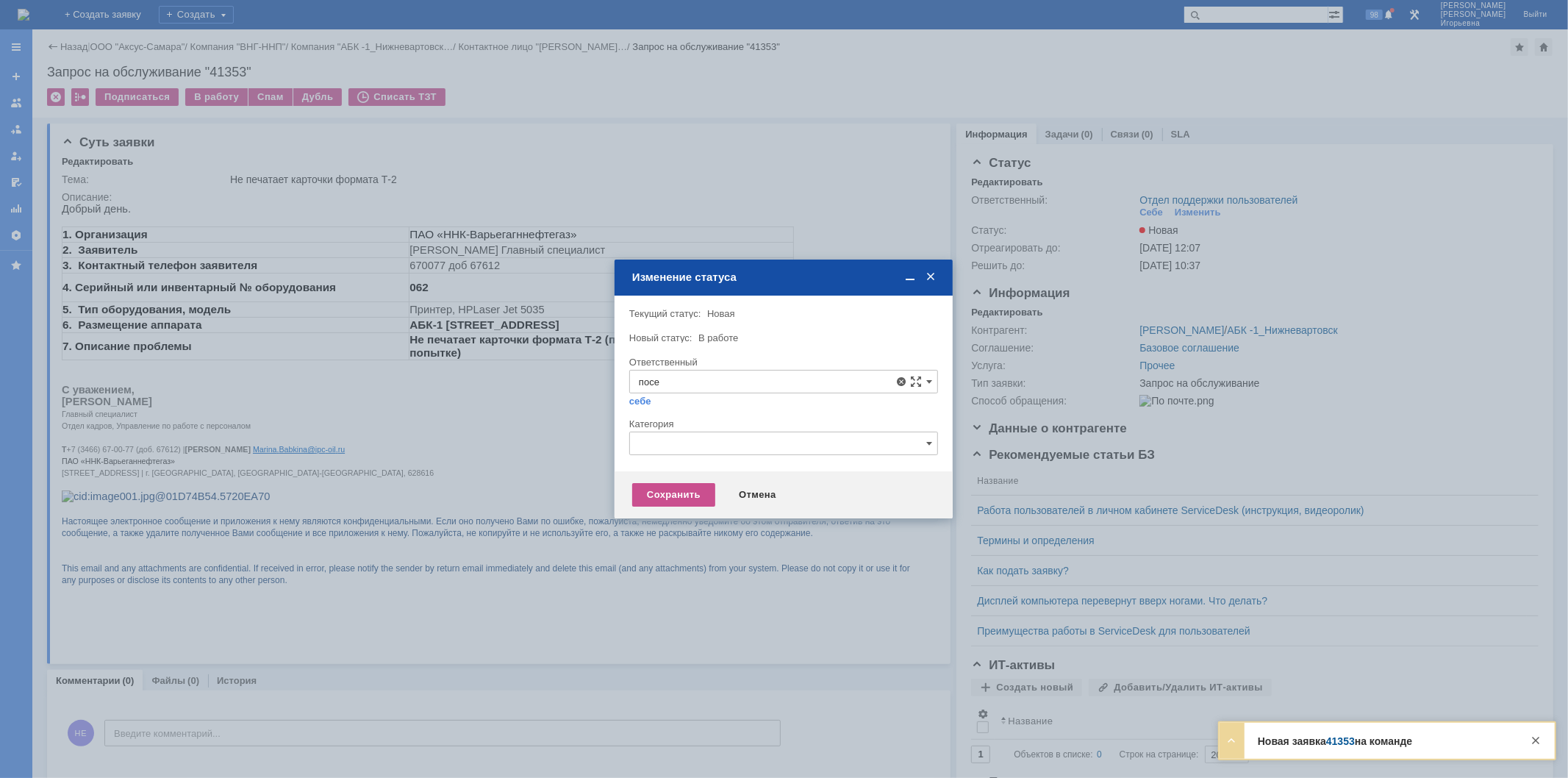
click at [744, 482] on span "[PERSON_NAME]" at bounding box center [783, 488] width 289 height 12
type input "[PERSON_NAME]"
click at [687, 494] on div "Сохранить" at bounding box center [673, 494] width 83 height 23
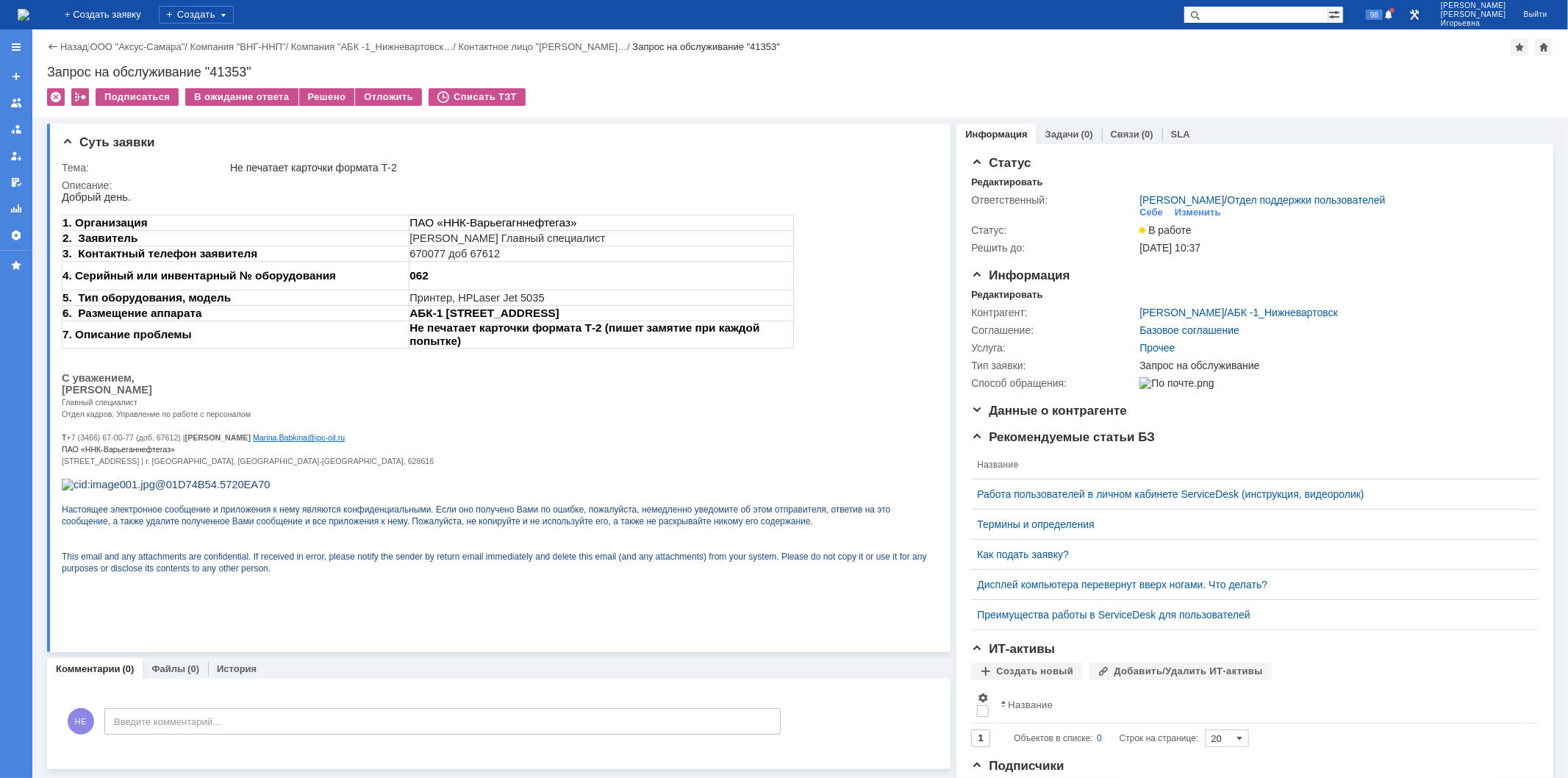
click at [235, 68] on div "Запрос на обслуживание "41353"" at bounding box center [800, 72] width 1506 height 15
copy div "41353"
click at [29, 12] on img at bounding box center [23, 15] width 12 height 12
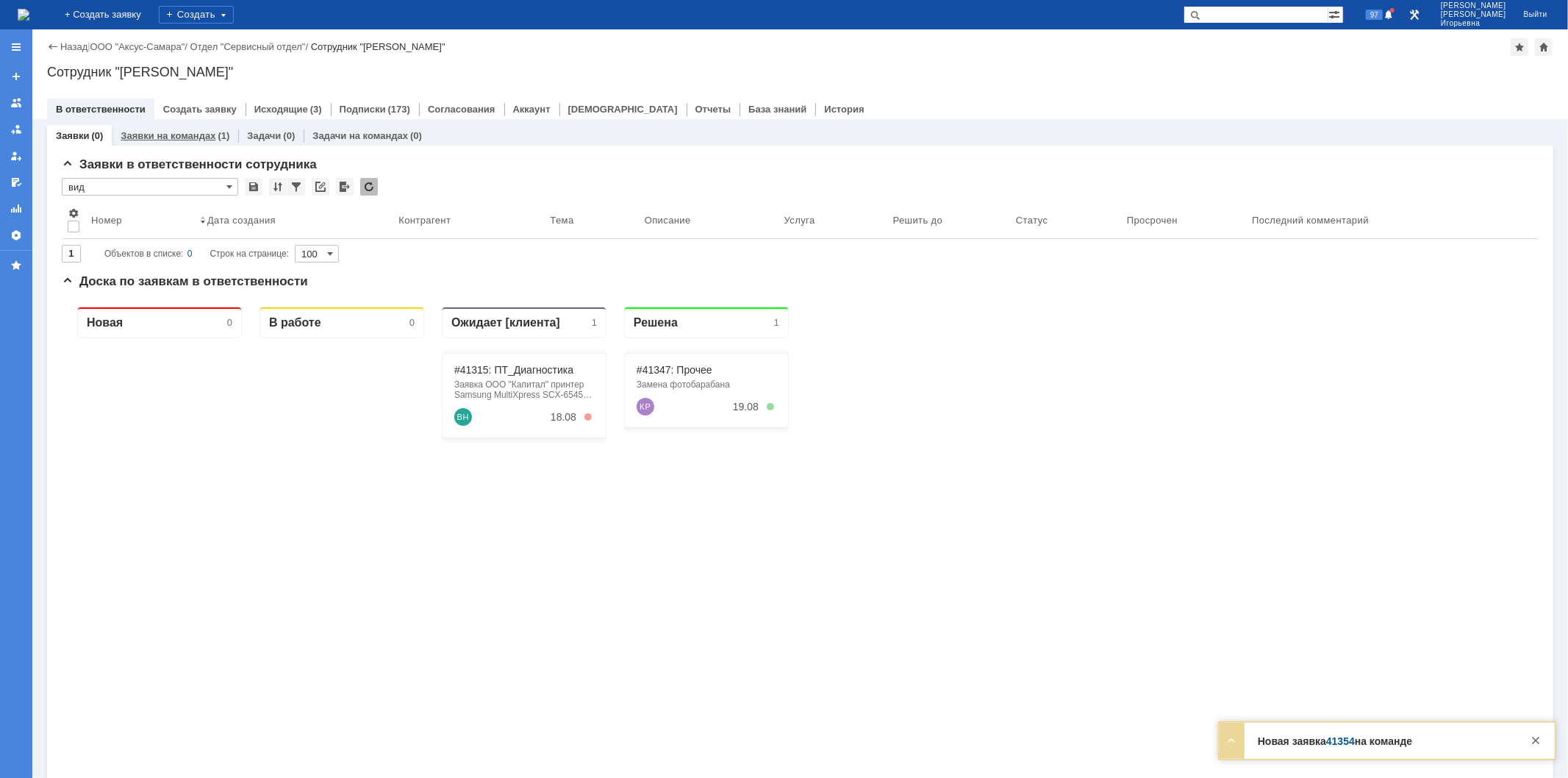
click at [181, 136] on link "Заявки на командах" at bounding box center [168, 136] width 95 height 11
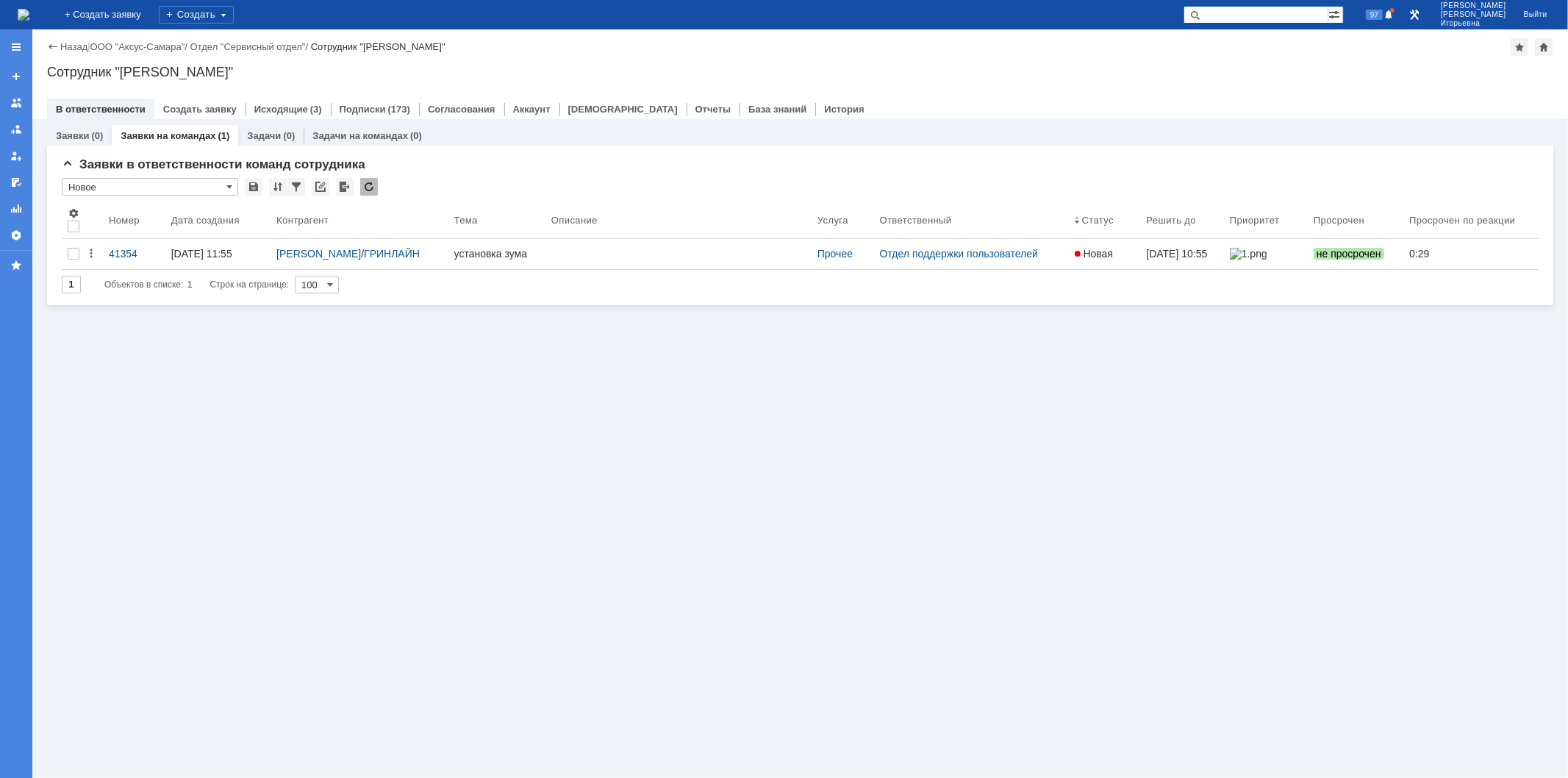
click at [126, 255] on div "41354" at bounding box center [134, 254] width 51 height 12
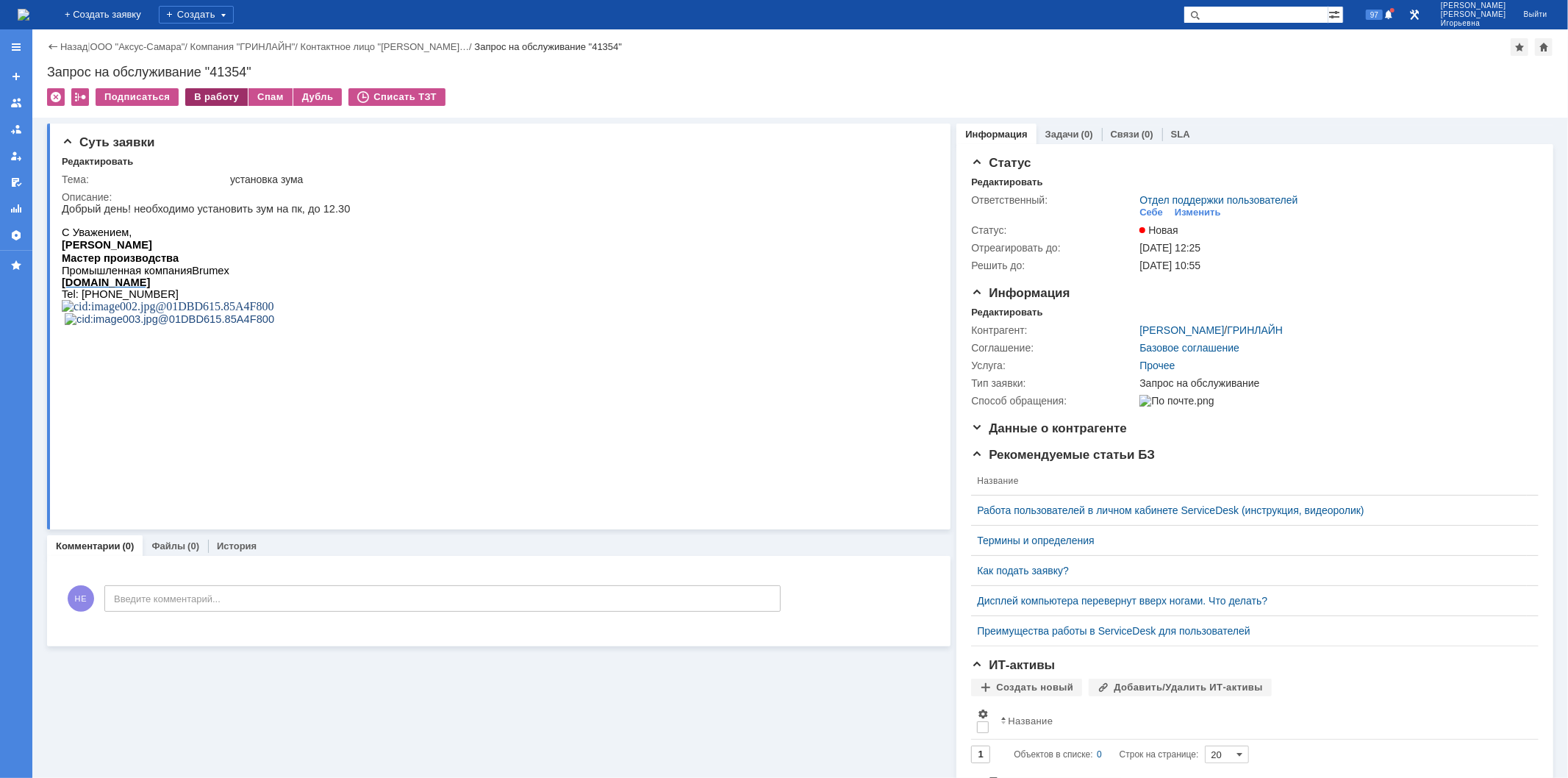
click at [213, 91] on div "В работу" at bounding box center [217, 97] width 62 height 17
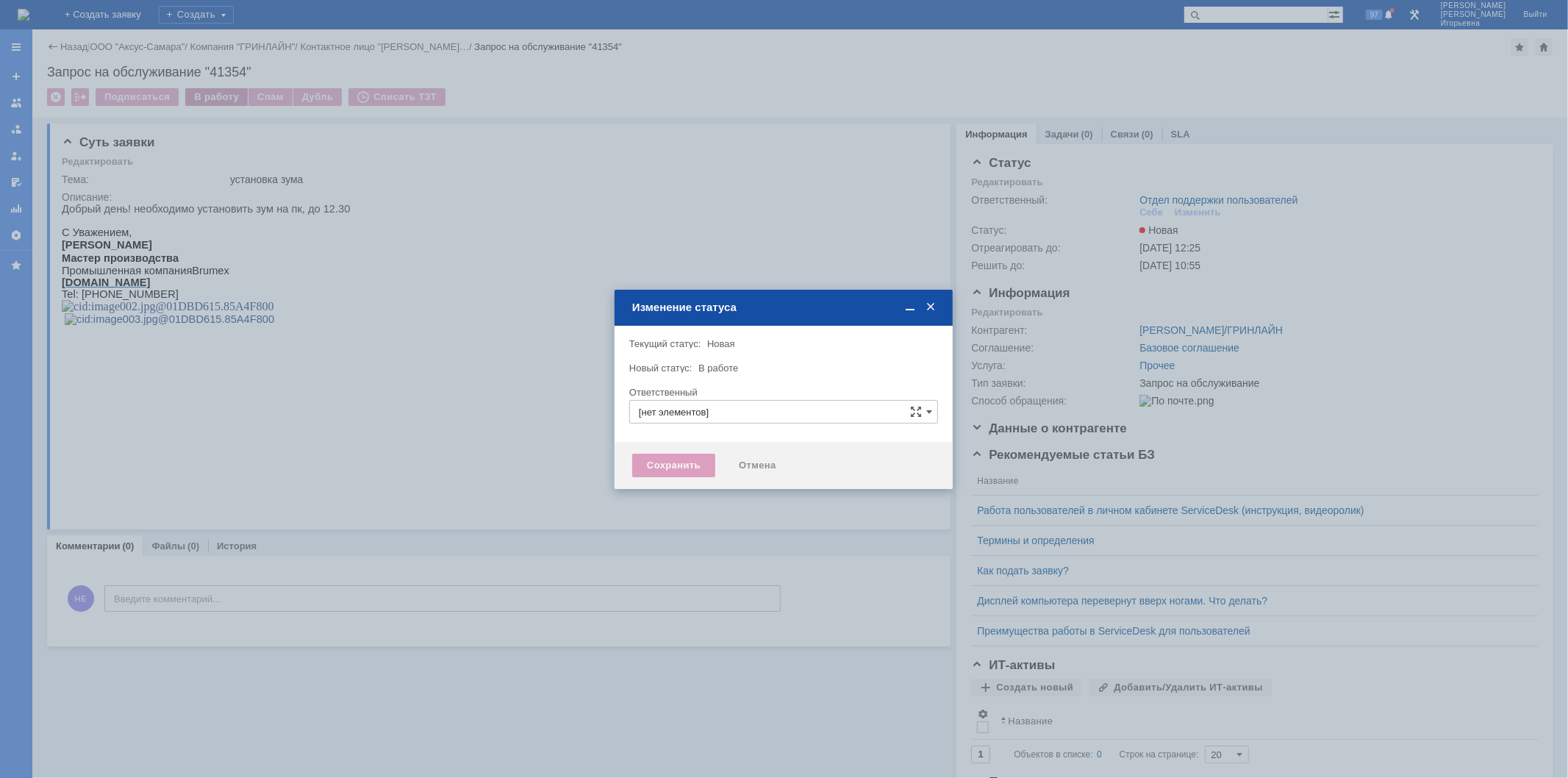
type input "Отдел поддержки пользователей"
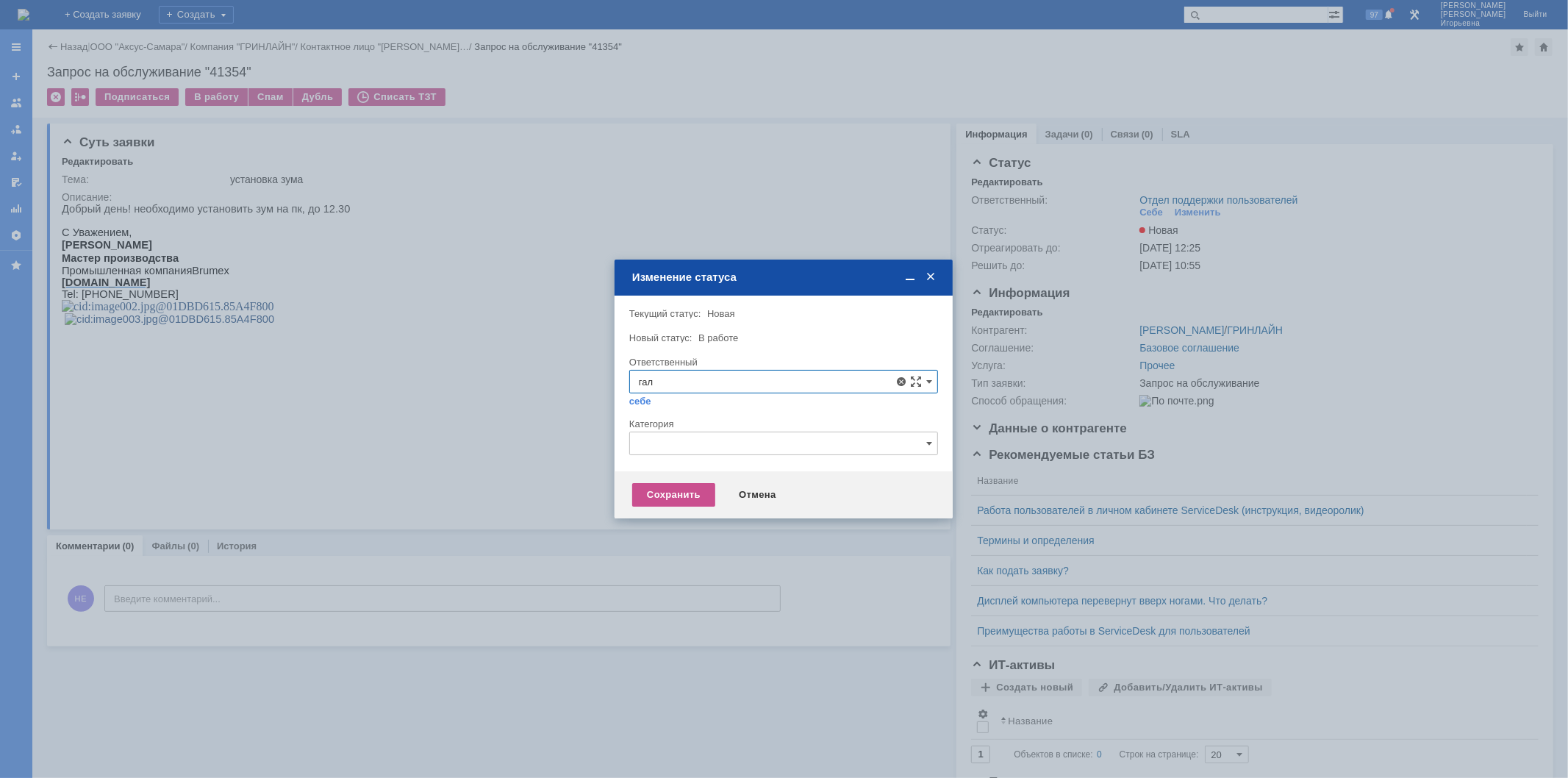
click at [702, 484] on span "[PERSON_NAME]" at bounding box center [783, 488] width 289 height 12
type input "[PERSON_NAME]"
click at [674, 494] on div "Сохранить" at bounding box center [673, 494] width 83 height 23
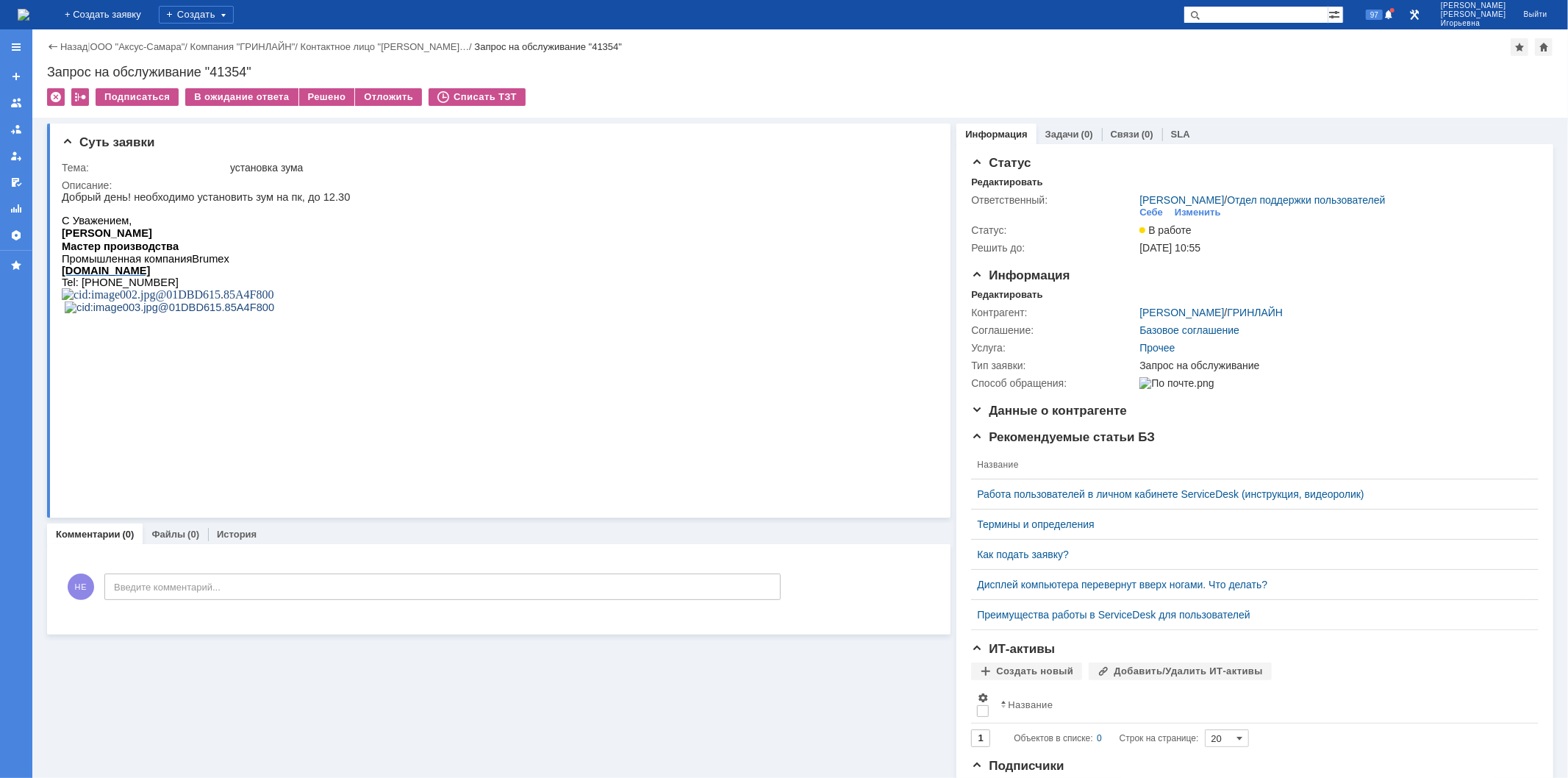
click at [236, 70] on div "Запрос на обслуживание "41354"" at bounding box center [800, 72] width 1506 height 15
copy div "41354"
click at [29, 11] on img at bounding box center [23, 15] width 12 height 12
